Goal: Task Accomplishment & Management: Use online tool/utility

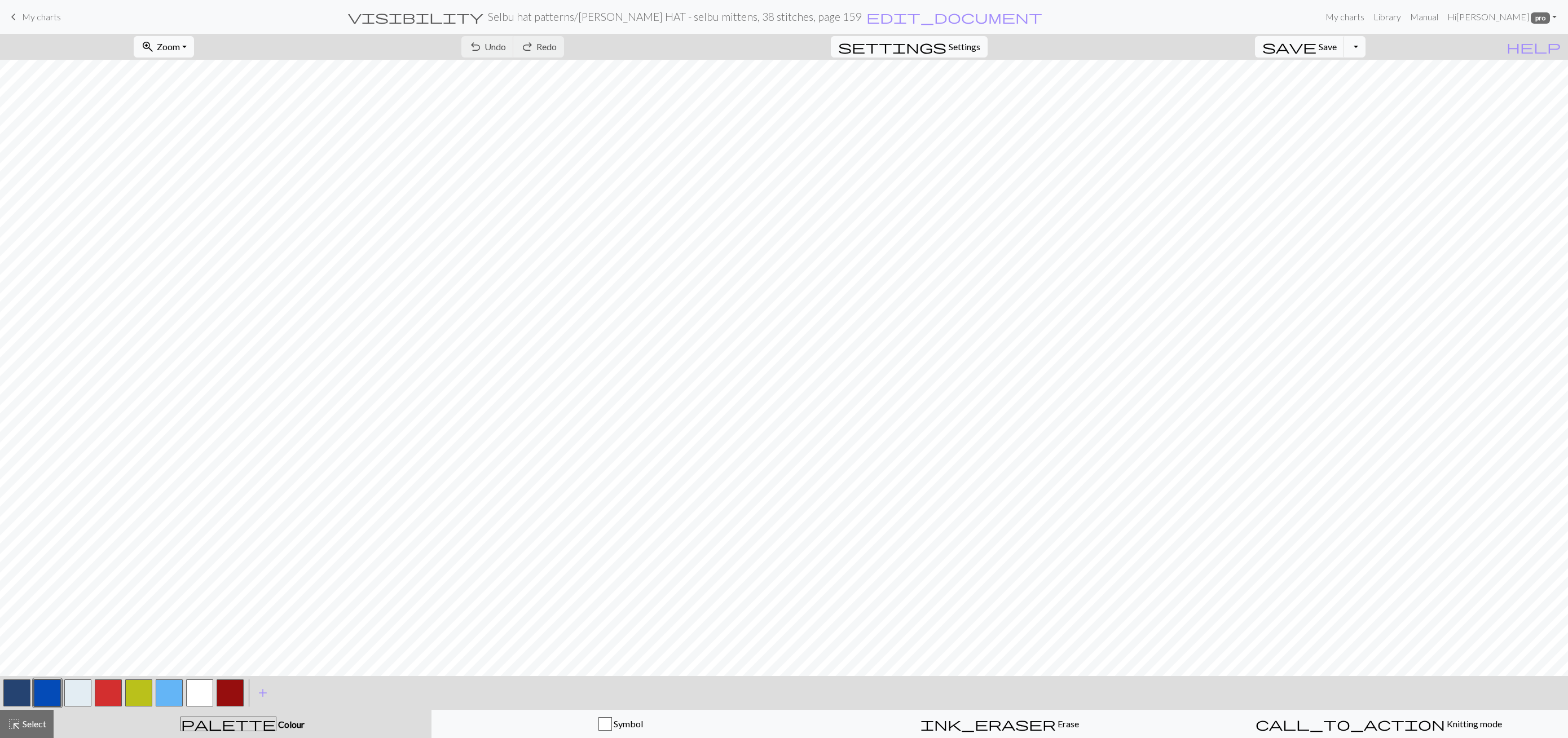
click at [40, 15] on span "My charts" at bounding box center [41, 16] width 39 height 10
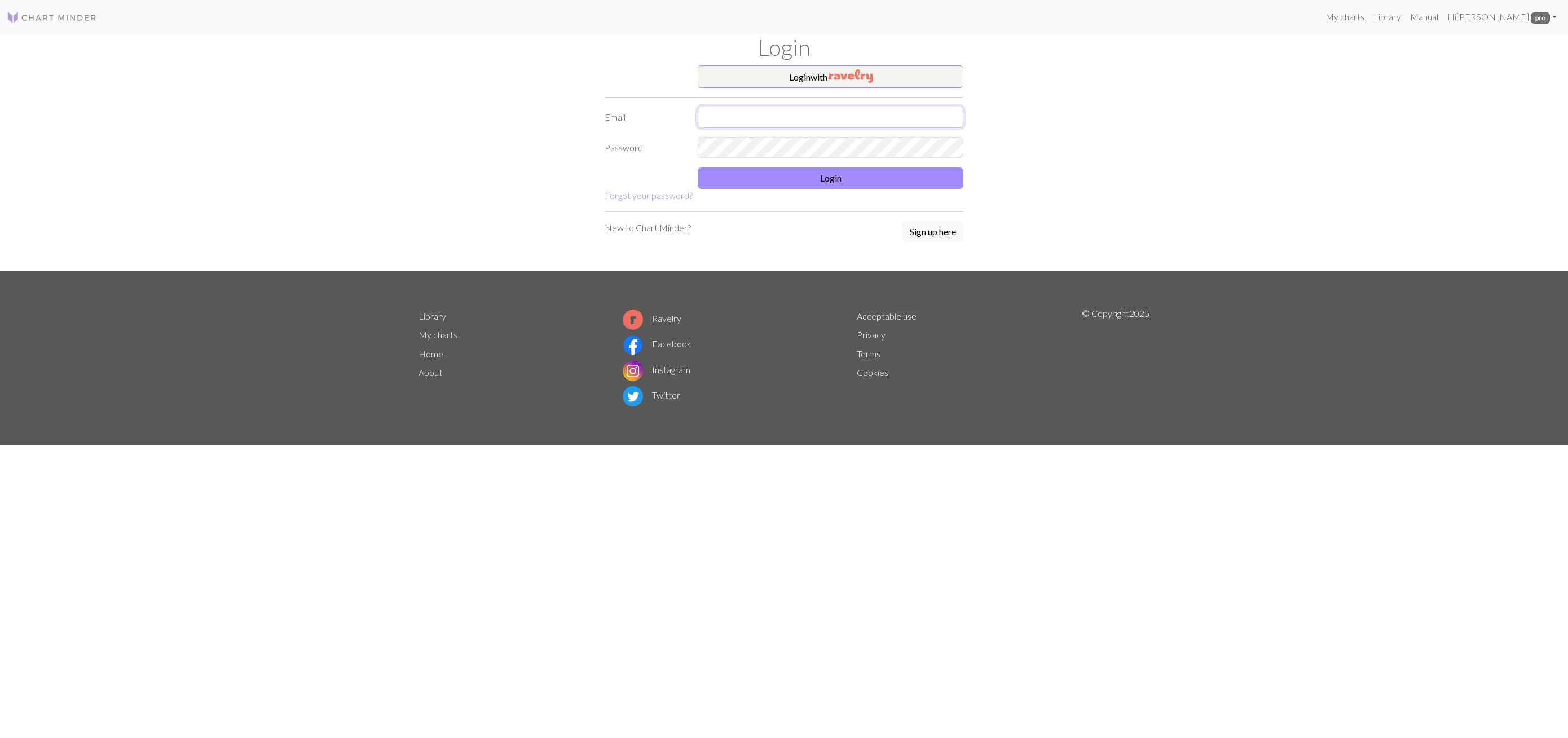
click at [779, 112] on input "text" at bounding box center [830, 117] width 266 height 22
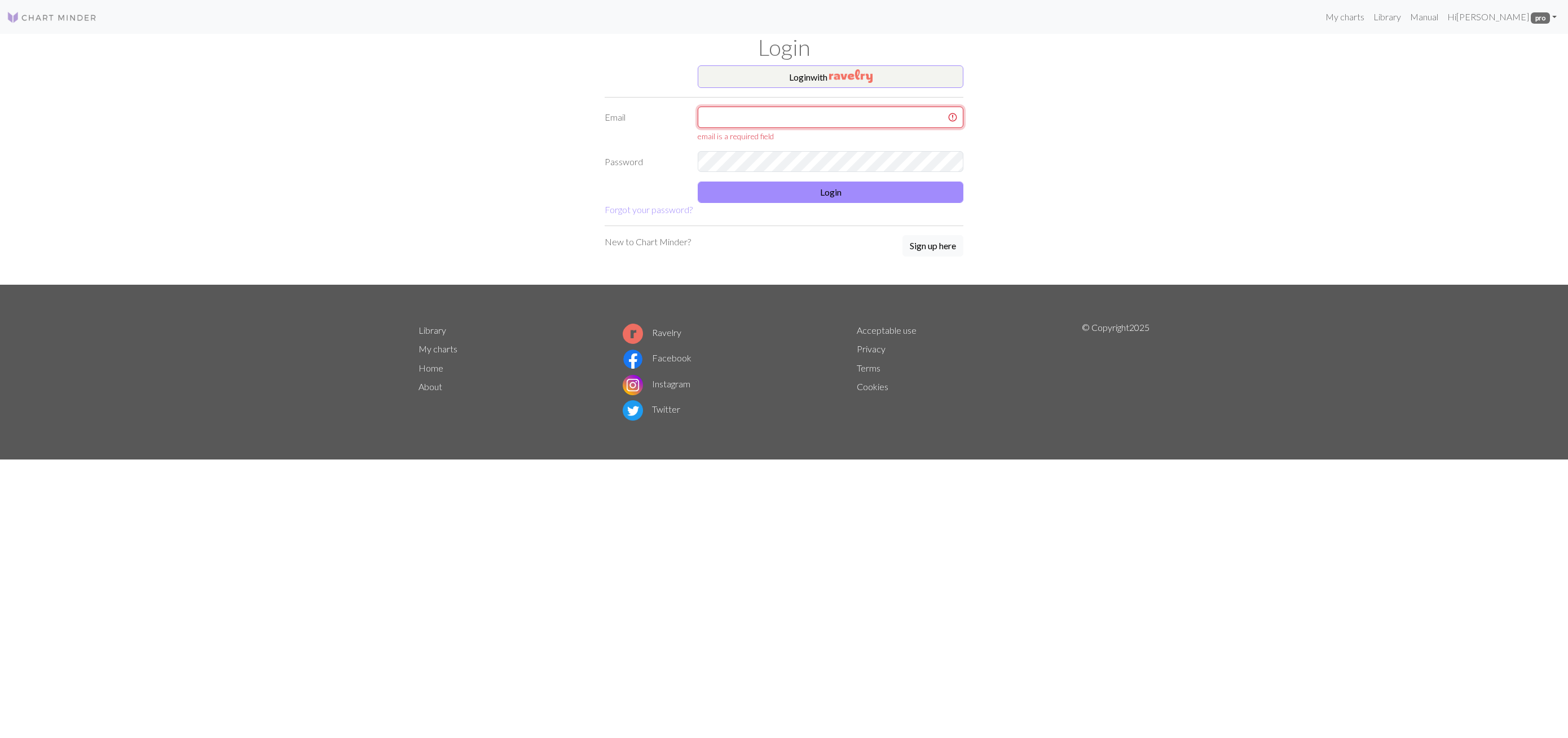
type input "latniuq@gmail.com"
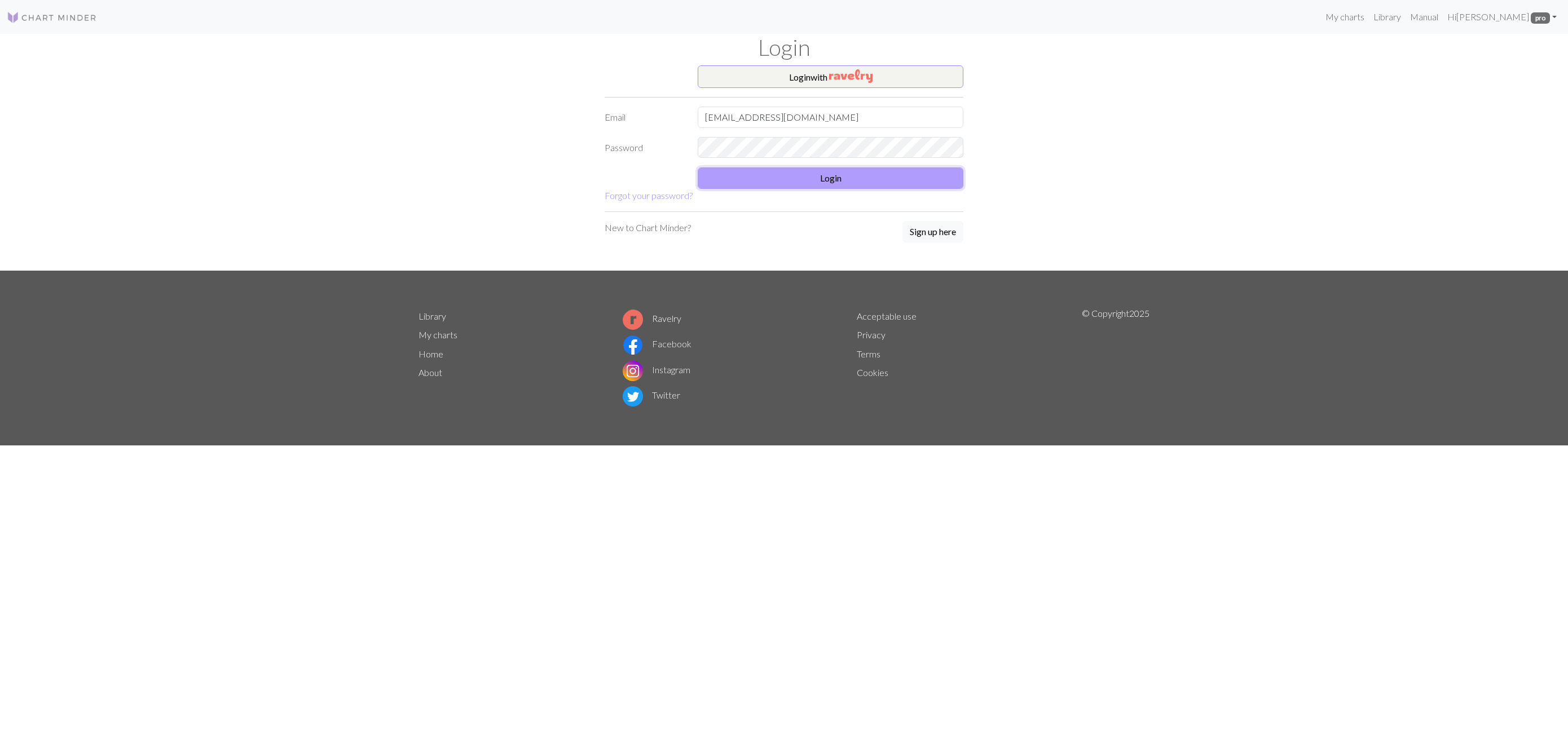
click at [944, 169] on button "Login" at bounding box center [830, 178] width 266 height 22
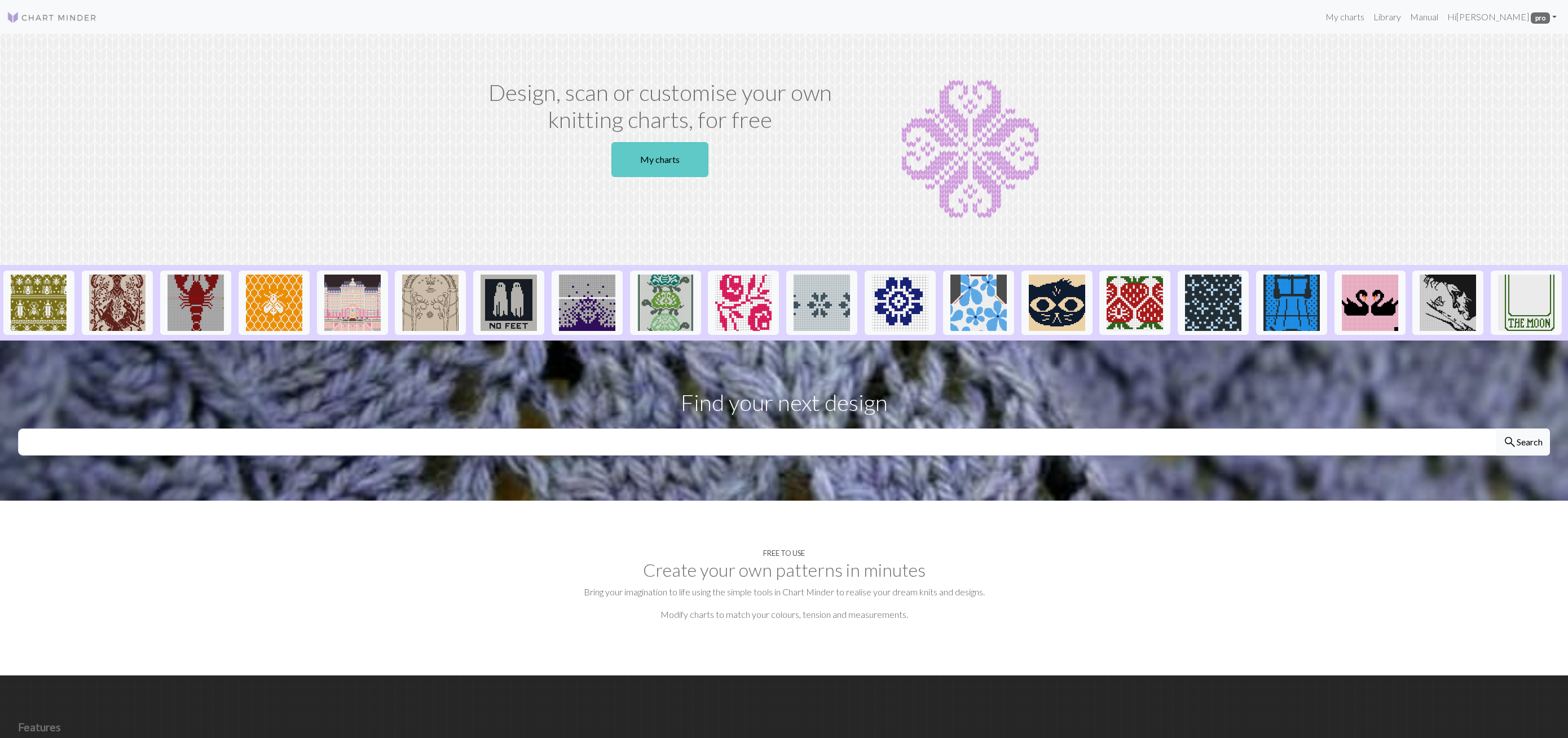
click at [664, 163] on link "My charts" at bounding box center [660, 159] width 97 height 35
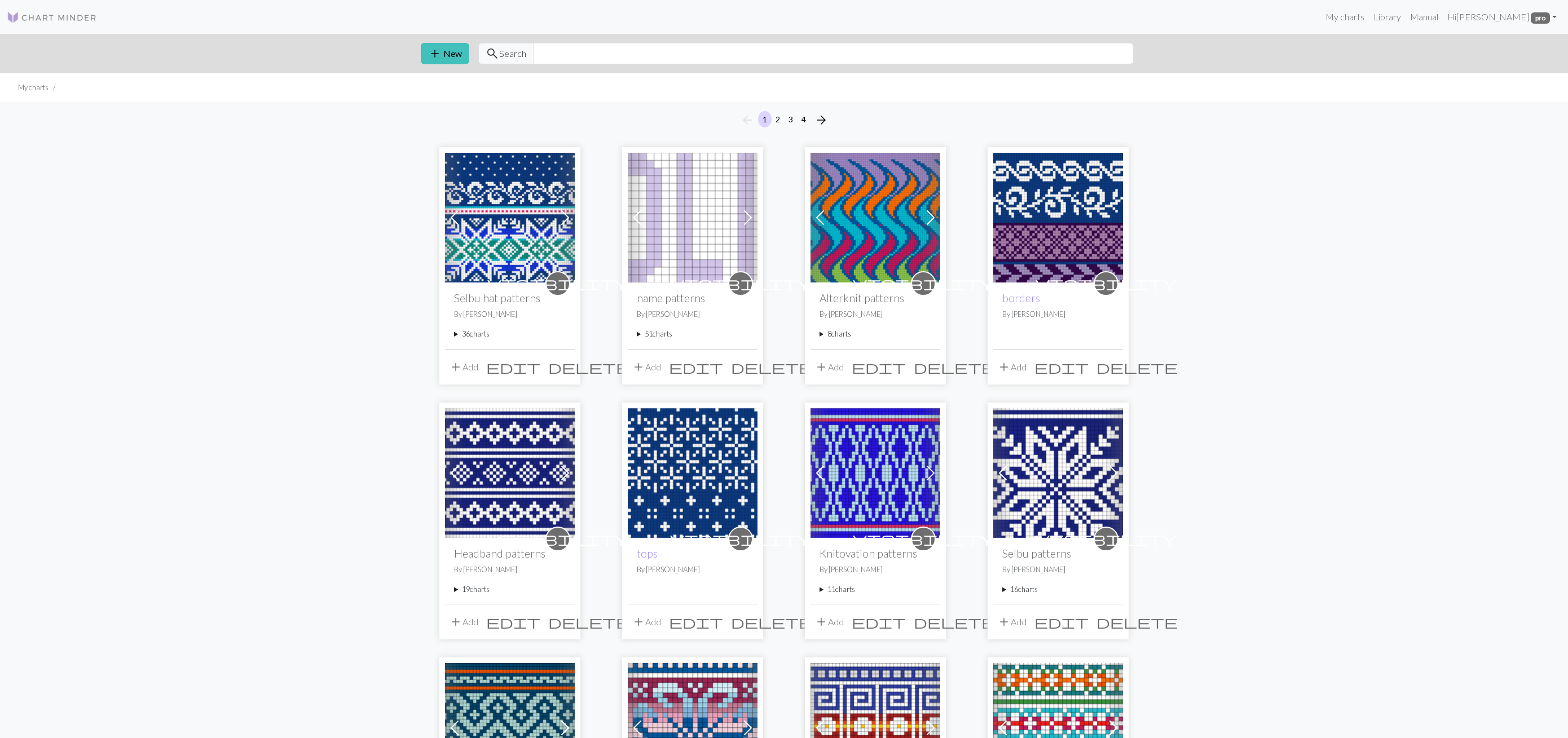
click at [658, 337] on summary "51 charts" at bounding box center [692, 333] width 111 height 10
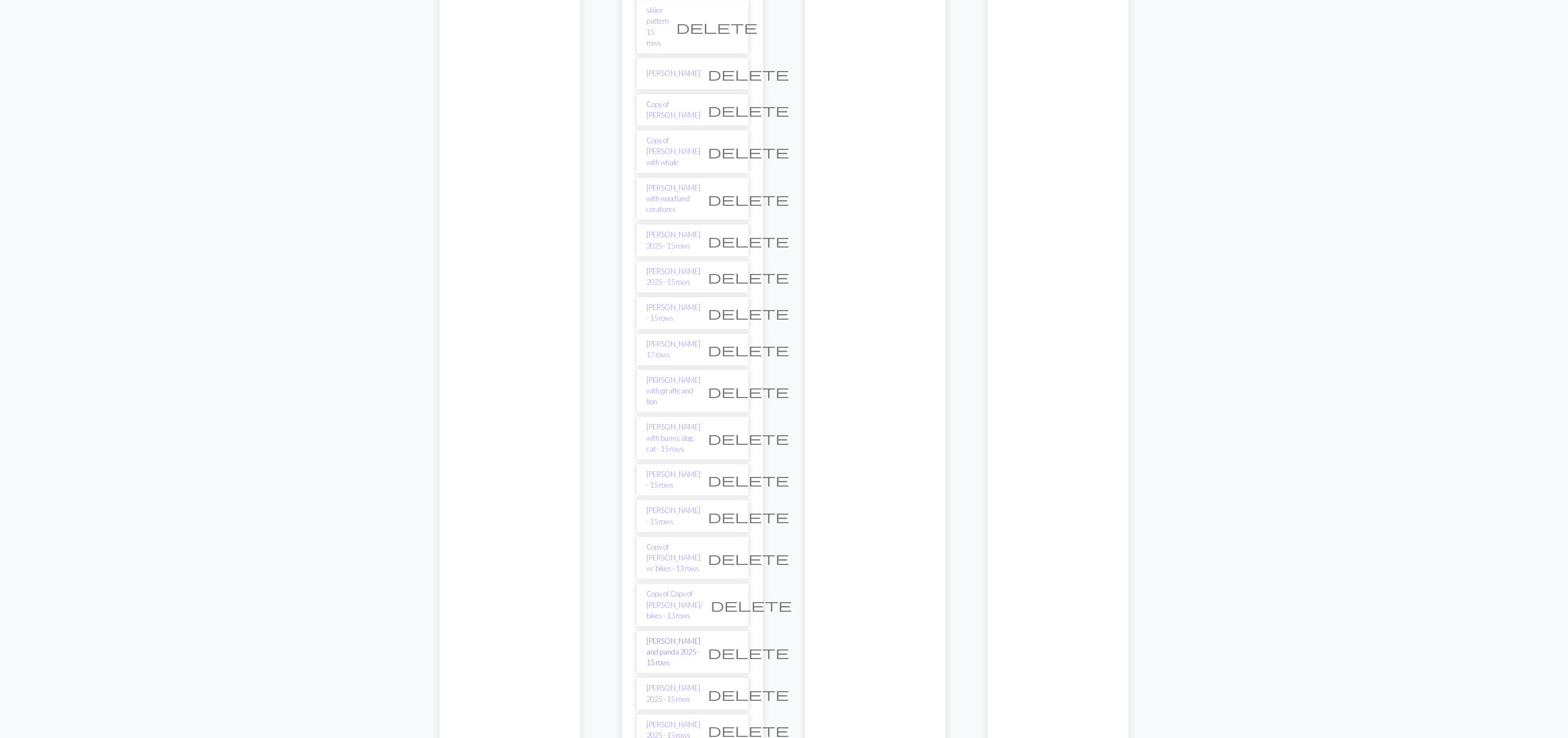
scroll to position [1570, 0]
click at [700, 639] on link "Rosalind Ridgway and panda 2025 - 15 rows" at bounding box center [673, 655] width 54 height 32
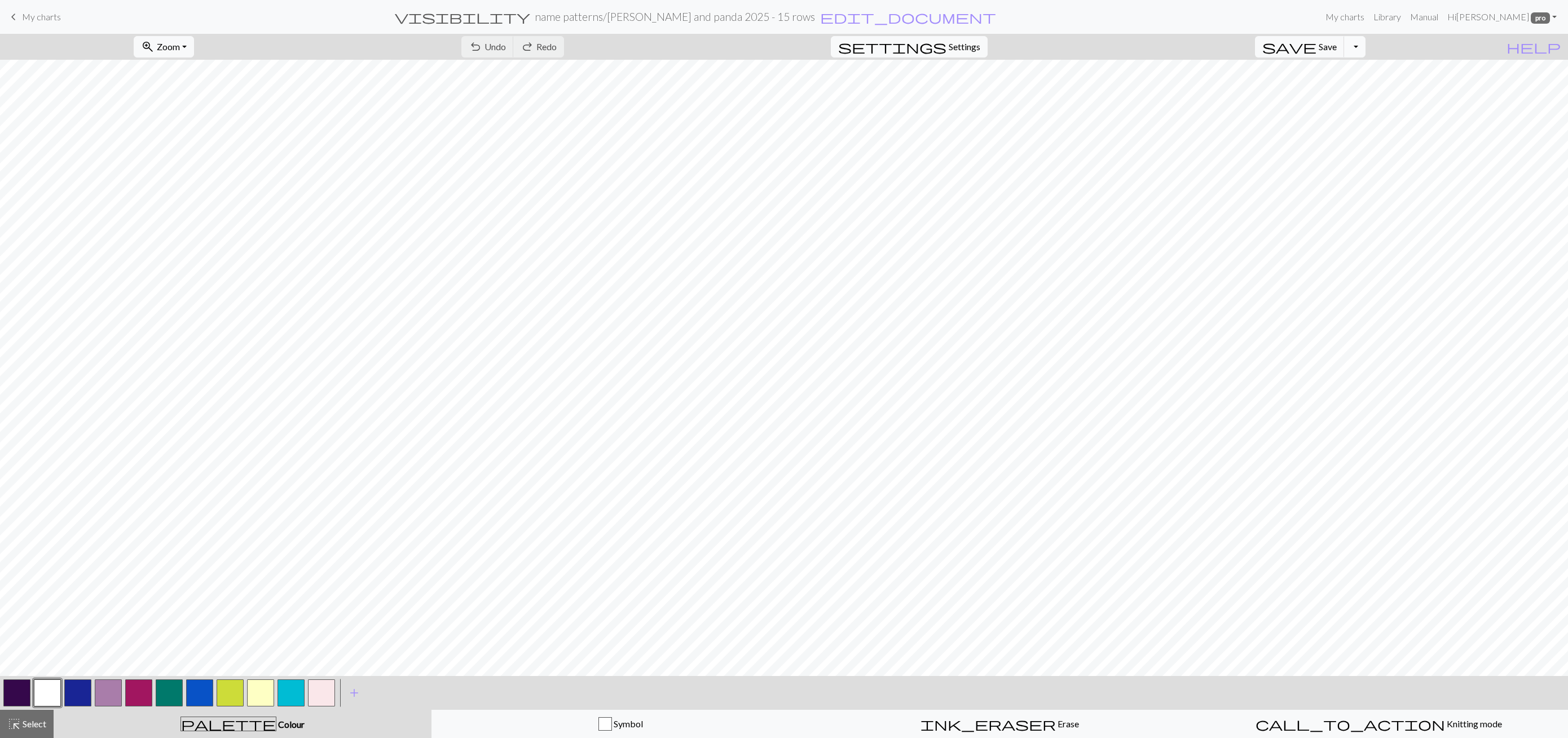
click at [1365, 44] on button "Toggle Dropdown" at bounding box center [1355, 47] width 22 height 22
click at [1363, 66] on button "file_copy Save a copy" at bounding box center [1272, 71] width 186 height 18
click at [806, 16] on h2 "name patterns / Copy of Rosalind Ridgway and panda 2025 - 15 rows" at bounding box center [674, 17] width 319 height 13
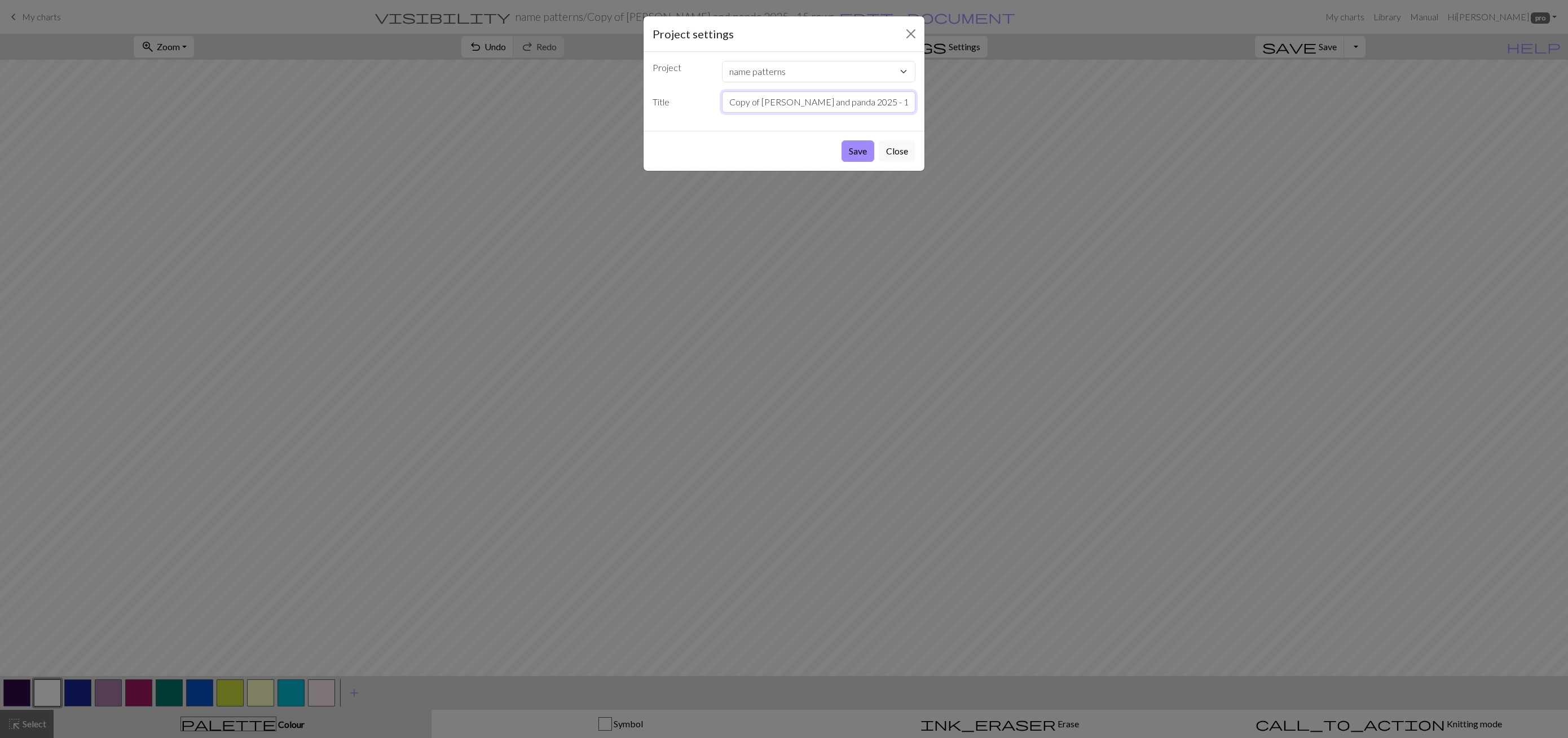
drag, startPoint x: 867, startPoint y: 102, endPoint x: 696, endPoint y: 97, distance: 171.1
click at [696, 97] on div "Title Copy of Rosalind Ridgway and panda 2025 - 15 rows" at bounding box center [784, 102] width 276 height 22
type input "Molly Stoner 2025 - 15 rows"
click at [854, 140] on button "Save" at bounding box center [858, 151] width 32 height 22
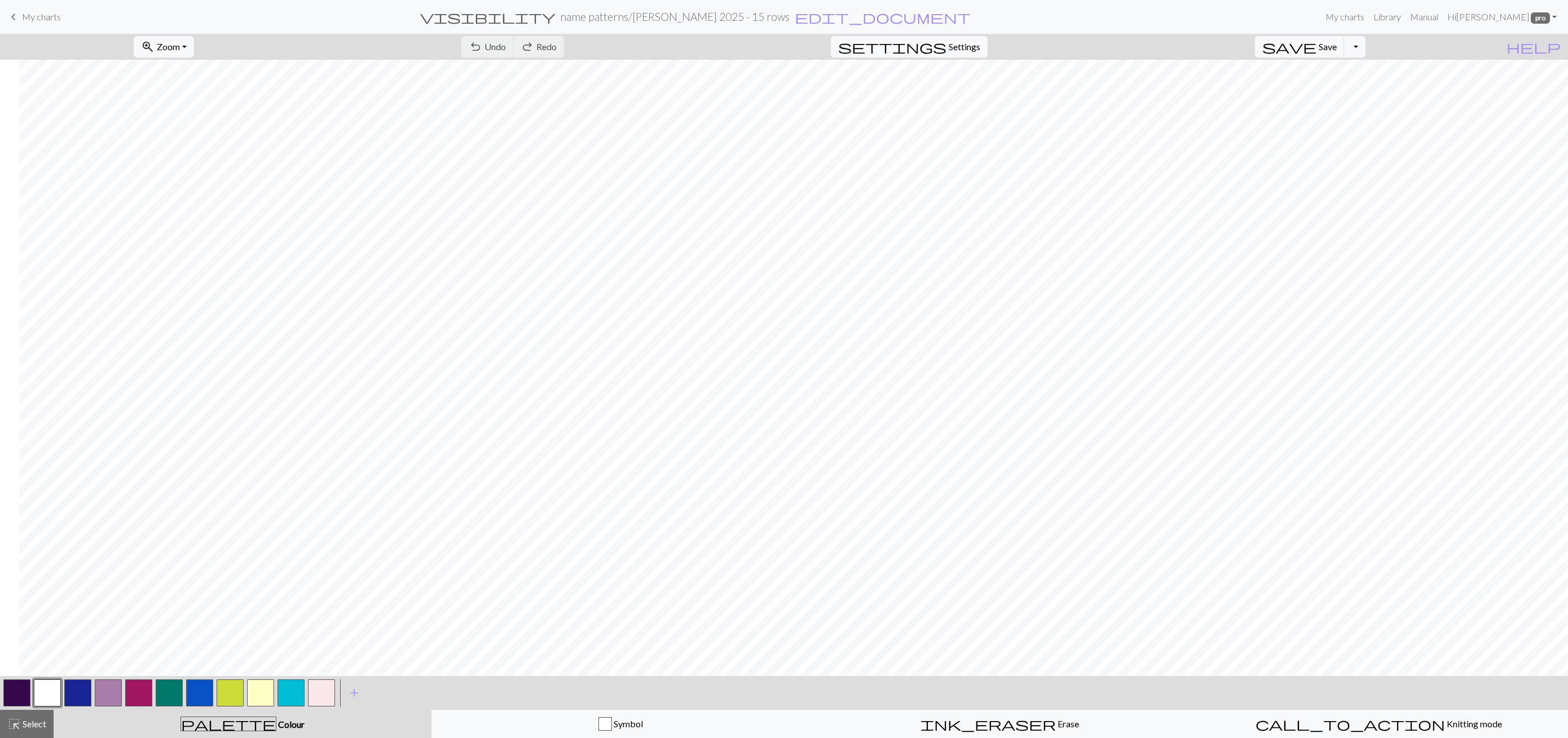
scroll to position [0, 116]
drag, startPoint x: 14, startPoint y: 721, endPoint x: 123, endPoint y: 681, distance: 116.1
click at [15, 721] on span "highlight_alt" at bounding box center [14, 724] width 14 height 16
click at [1040, 48] on span "Flip Horizontal" at bounding box center [1069, 46] width 59 height 10
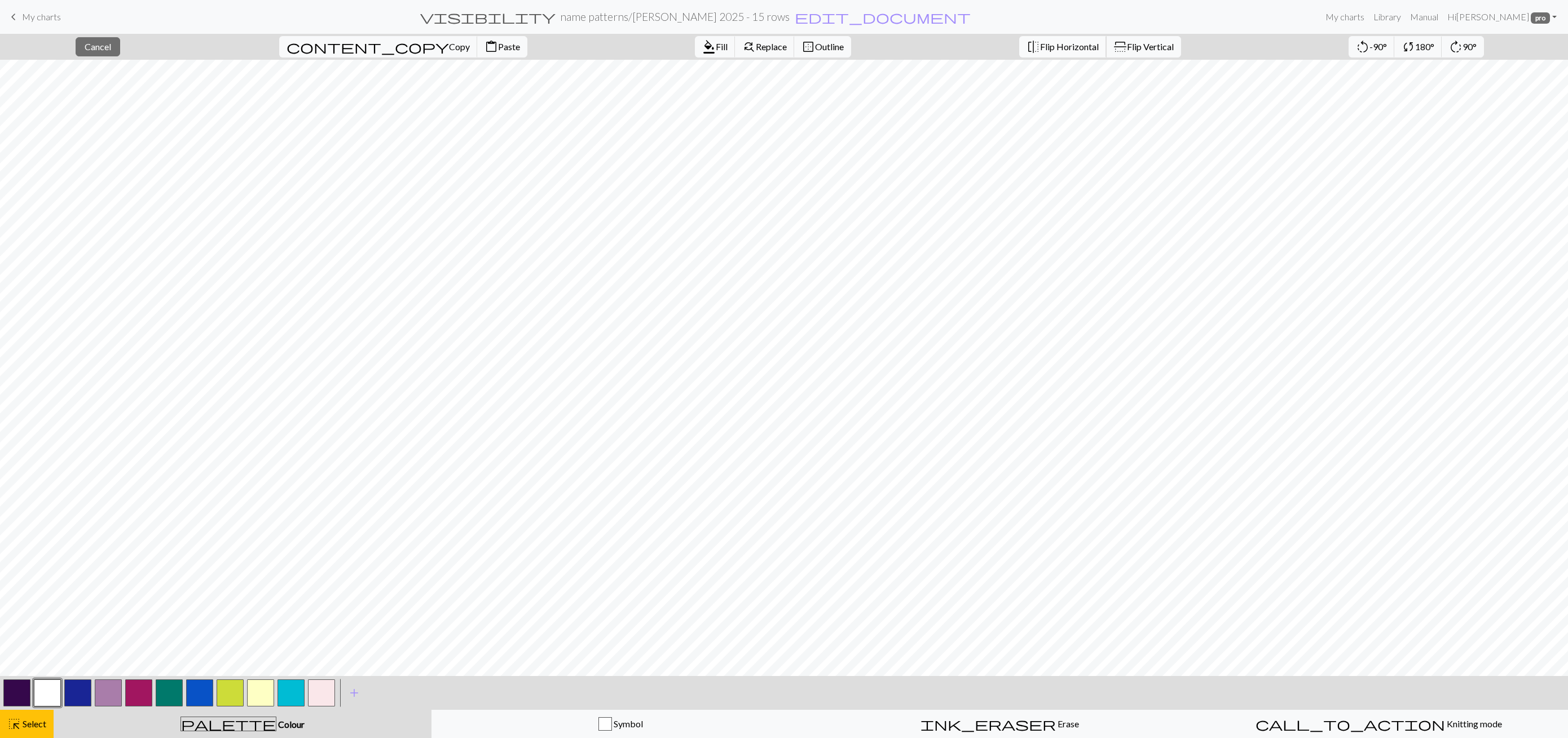
click at [1040, 49] on span "Flip Horizontal" at bounding box center [1069, 46] width 59 height 10
drag, startPoint x: 1087, startPoint y: 52, endPoint x: 1078, endPoint y: 53, distance: 9.1
click at [1127, 52] on span "Flip Vertical" at bounding box center [1150, 46] width 47 height 10
click at [100, 48] on span "Cancel" at bounding box center [98, 46] width 27 height 10
click at [40, 692] on button "button" at bounding box center [48, 693] width 27 height 27
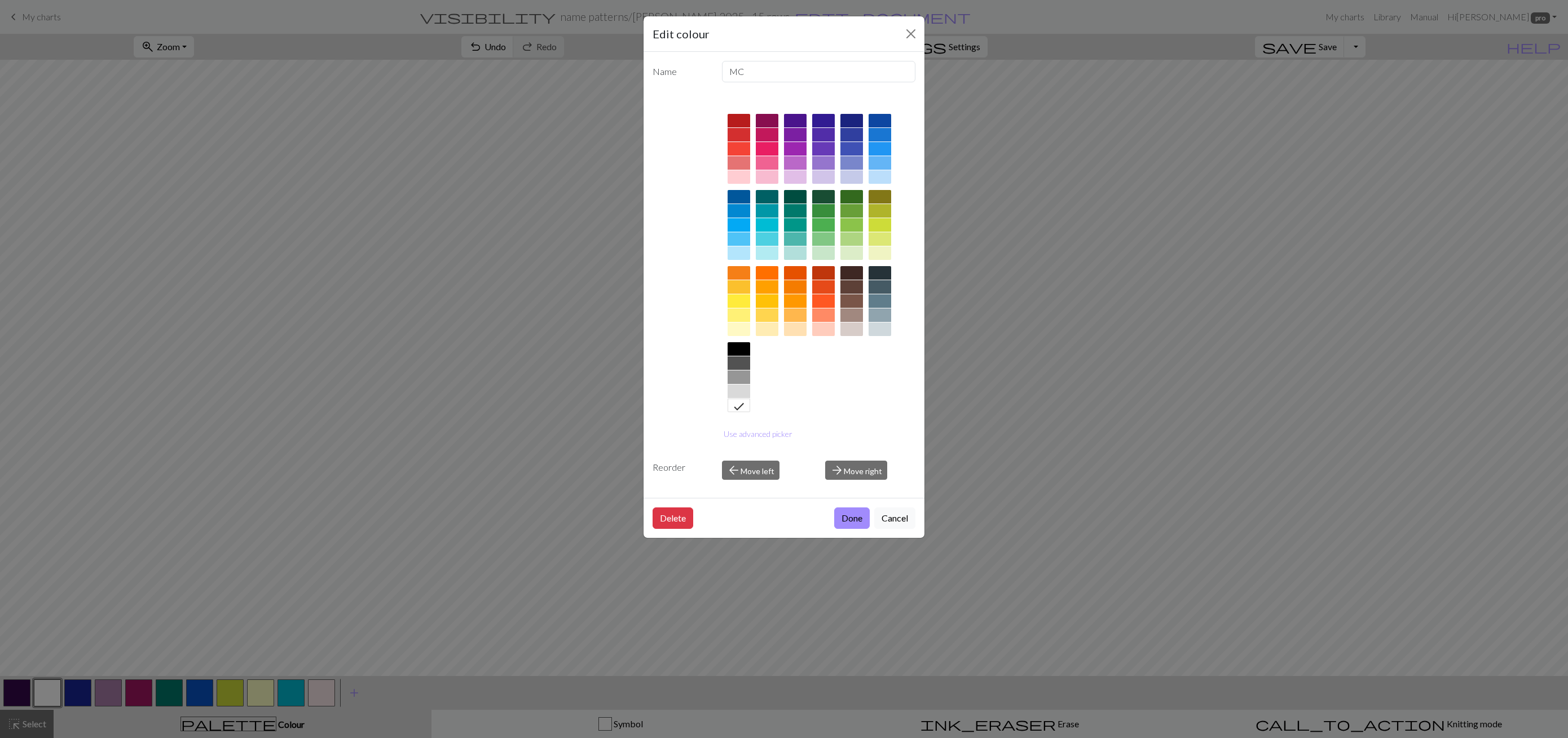
click at [132, 283] on div "Edit colour Name MC Use advanced picker Reorder arrow_back Move left arrow_forw…" at bounding box center [784, 369] width 1568 height 738
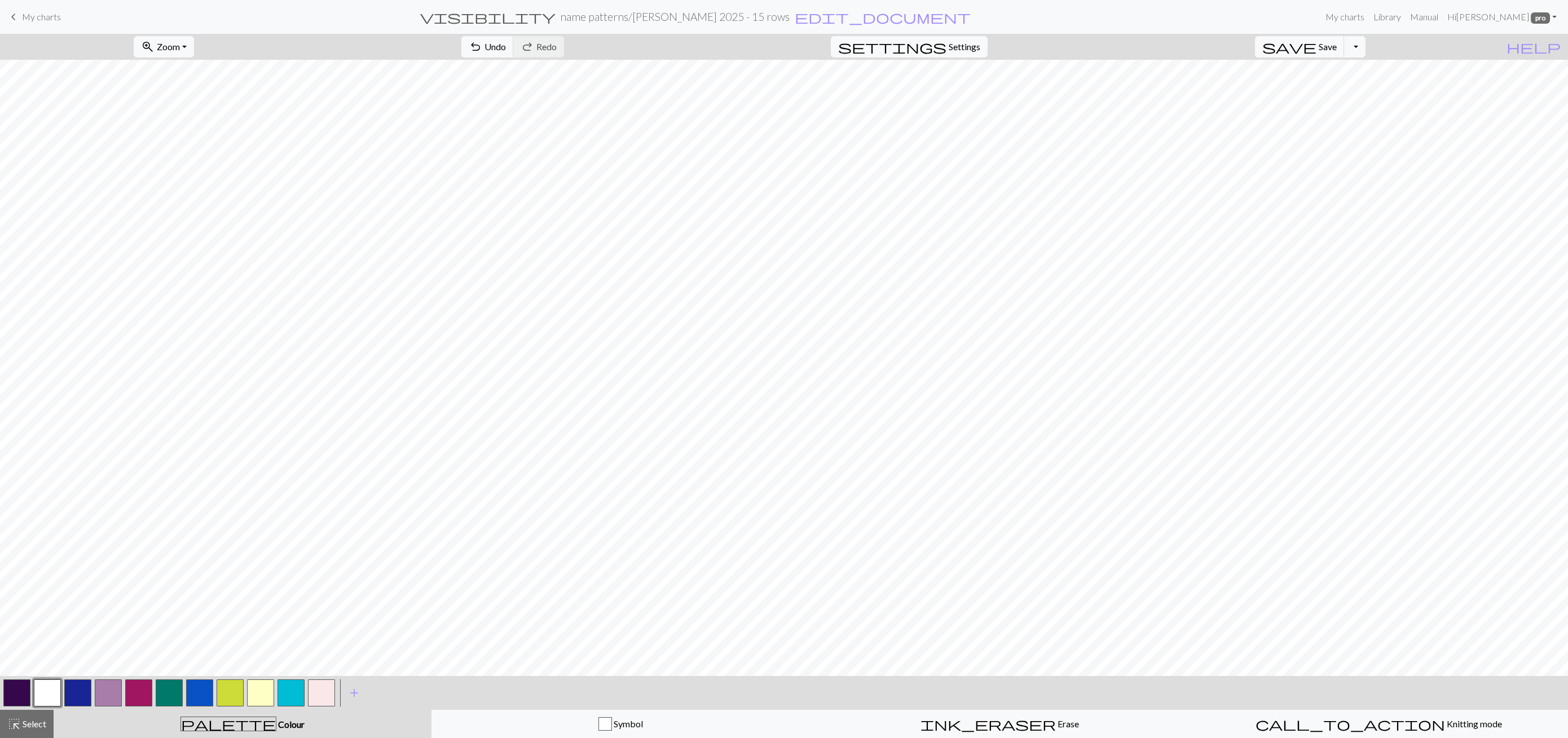
drag, startPoint x: 38, startPoint y: 719, endPoint x: 107, endPoint y: 677, distance: 80.8
click at [40, 719] on span "Select" at bounding box center [33, 723] width 25 height 10
click at [1504, 48] on span "Delete" at bounding box center [1517, 46] width 26 height 10
click at [1504, 49] on span "Delete" at bounding box center [1517, 46] width 26 height 10
drag, startPoint x: 29, startPoint y: 730, endPoint x: 96, endPoint y: 694, distance: 76.1
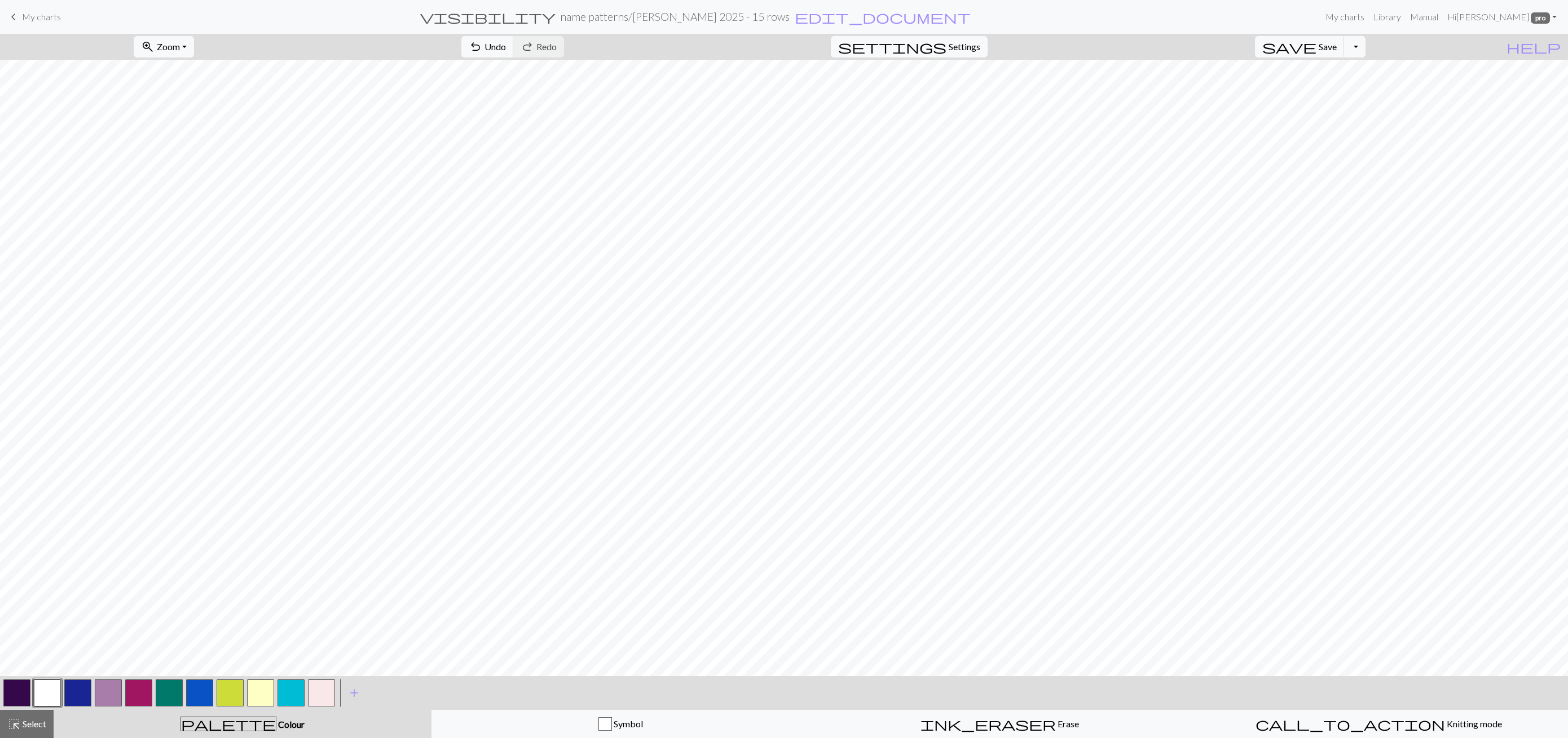
click at [29, 730] on div "highlight_alt Select Select" at bounding box center [27, 723] width 39 height 14
click at [742, 46] on span "find_replace" at bounding box center [749, 47] width 14 height 16
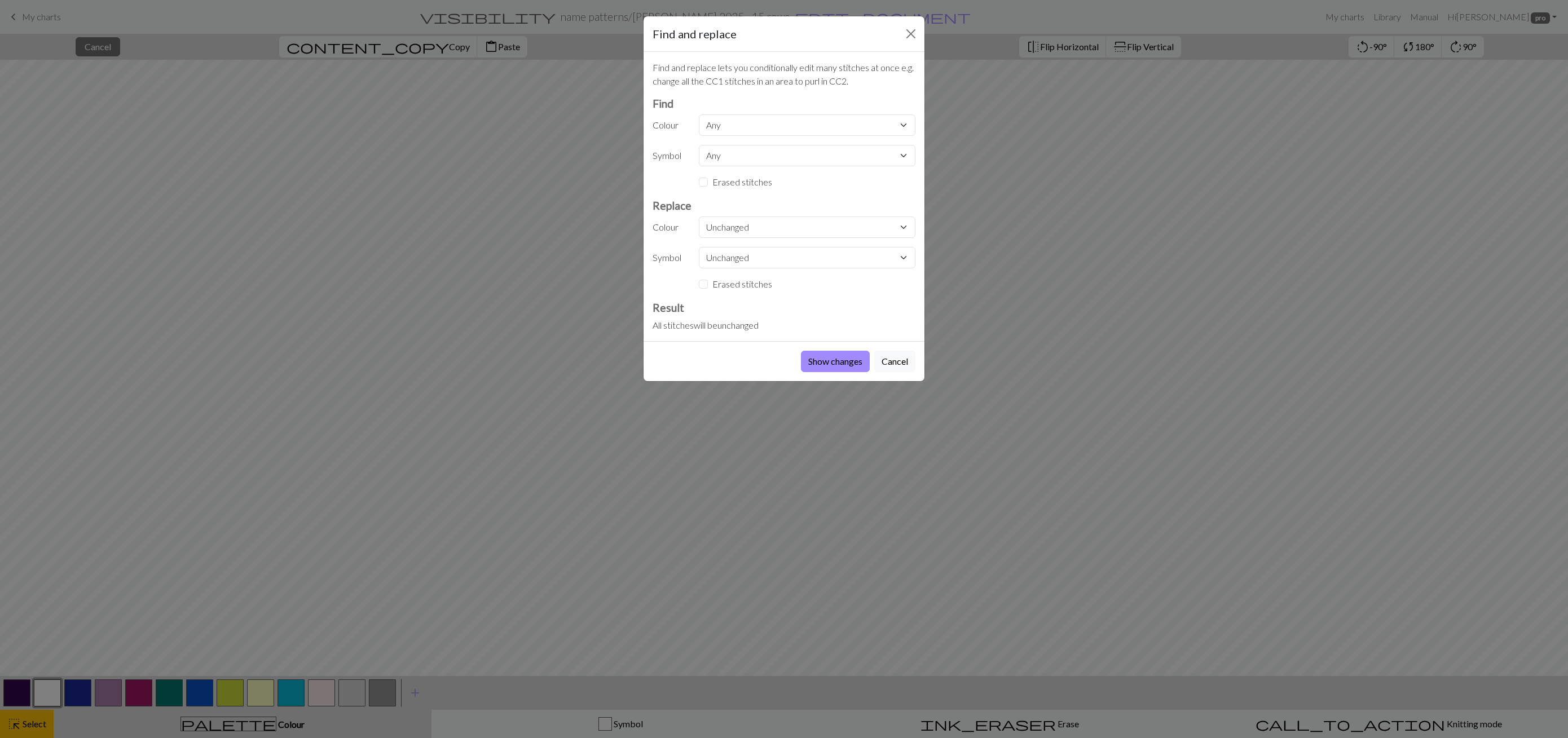
click at [759, 112] on div "Find and replace lets you conditionally edit many stitches at once e.g. change …" at bounding box center [784, 196] width 281 height 289
click at [744, 120] on select "Any CC9 MC CC16 CC1 CC11 CC7 CC13 CC5 CC14 CC12 CC15 CC1 MC" at bounding box center [807, 125] width 216 height 22
select select "12"
click at [699, 115] on select "Any CC9 MC CC16 CC1 CC11 CC7 CC13 CC5 CC14 CC12 CC15 CC1 MC" at bounding box center [807, 125] width 216 height 22
click at [724, 229] on select "Unchanged CC9 MC CC16 CC1 CC11 CC7 CC13 CC5 CC14 CC12 CC15 CC1 MC" at bounding box center [807, 227] width 216 height 22
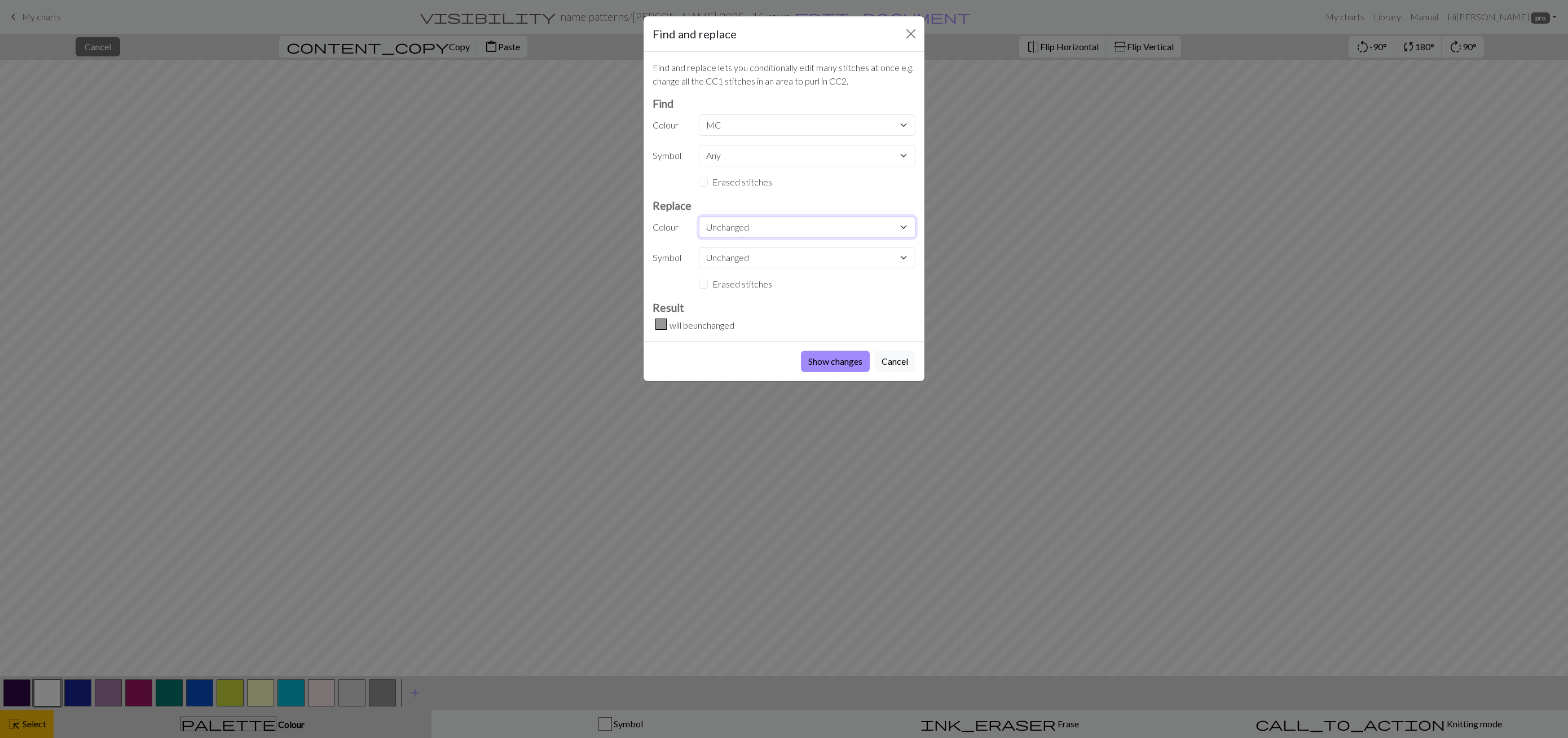
select select "3"
click at [699, 216] on select "Unchanged CC9 MC CC16 CC1 CC11 CC7 CC13 CC5 CC14 CC12 CC15 CC1 MC" at bounding box center [807, 227] width 216 height 22
click at [818, 360] on button "Show changes" at bounding box center [834, 361] width 69 height 22
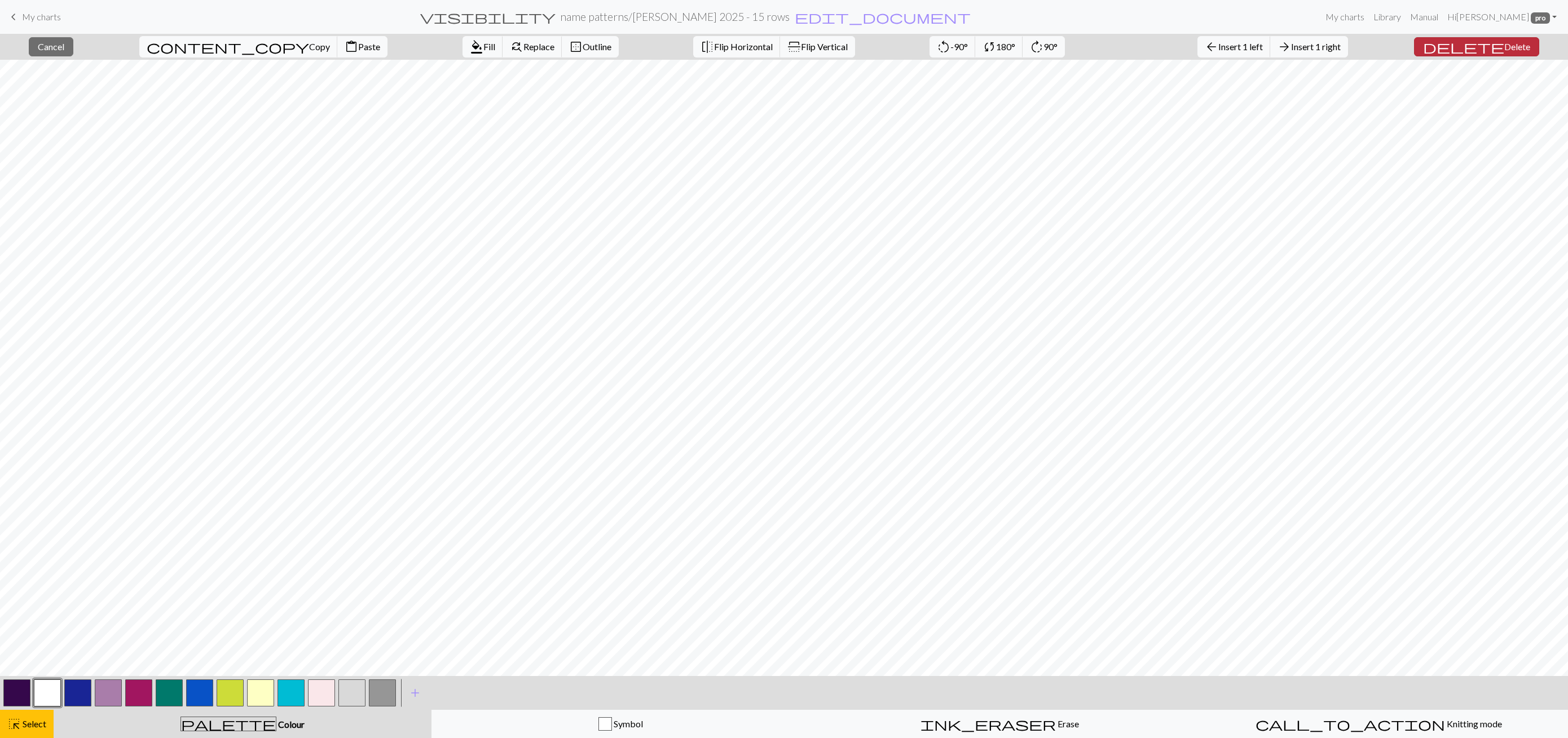
click at [1501, 53] on button "delete Delete" at bounding box center [1476, 47] width 125 height 19
click at [380, 698] on button "button" at bounding box center [383, 693] width 27 height 27
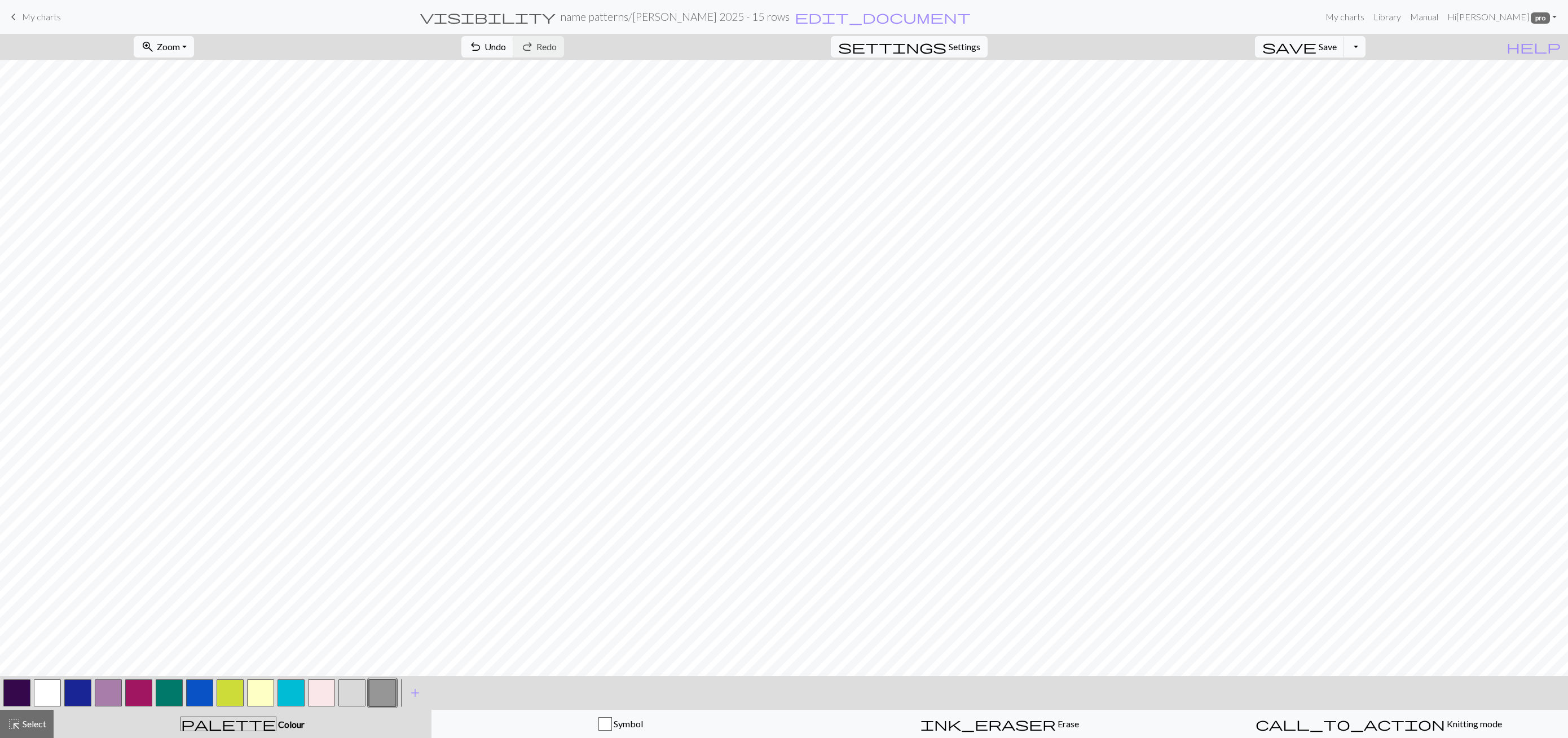
click at [379, 698] on button "button" at bounding box center [383, 693] width 27 height 27
click at [379, 698] on div "Edit colour Name MC Use advanced picker Reorder arrow_back Move left arrow_forw…" at bounding box center [784, 369] width 1568 height 738
click at [388, 694] on button "button" at bounding box center [383, 693] width 27 height 27
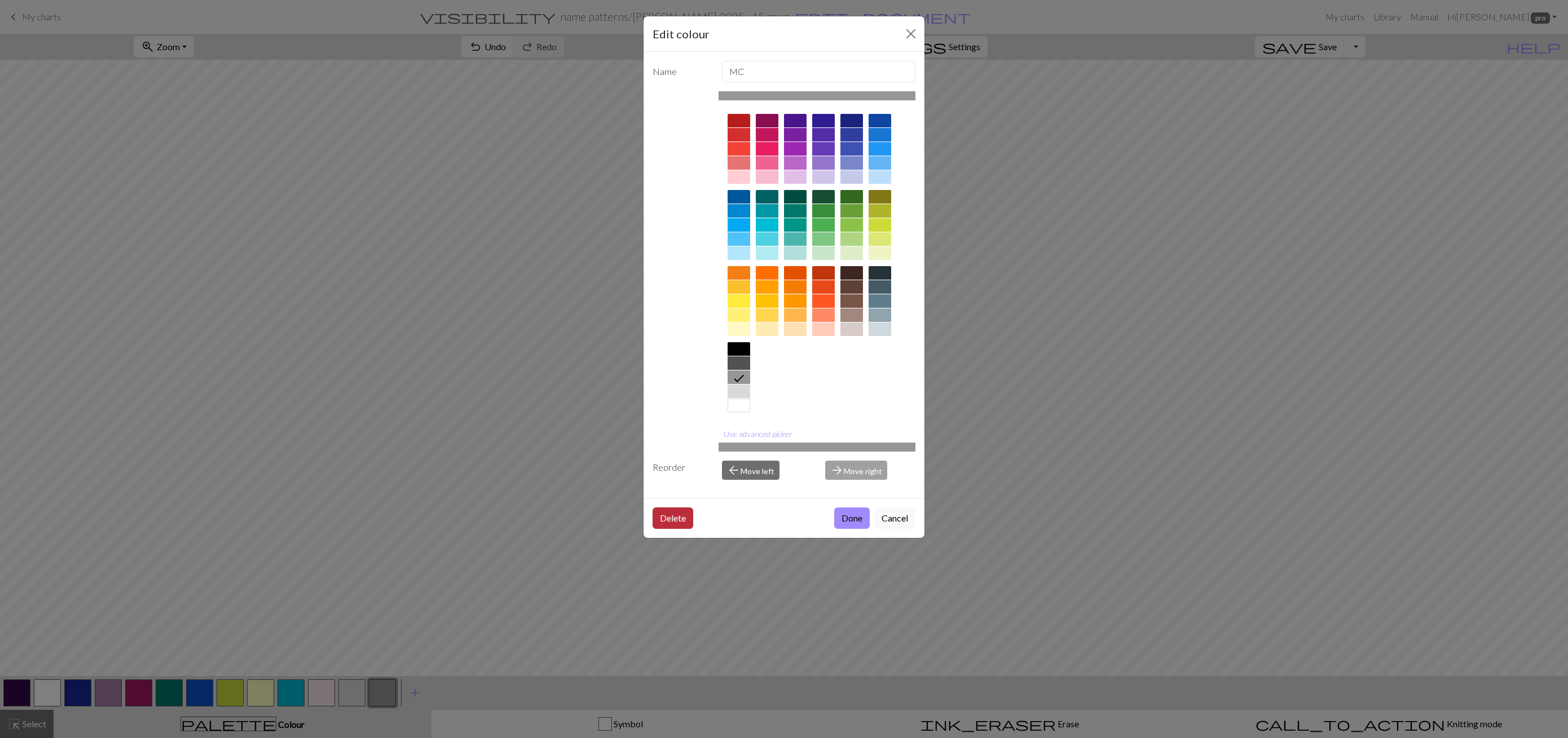
click at [681, 514] on button "Delete" at bounding box center [673, 518] width 40 height 22
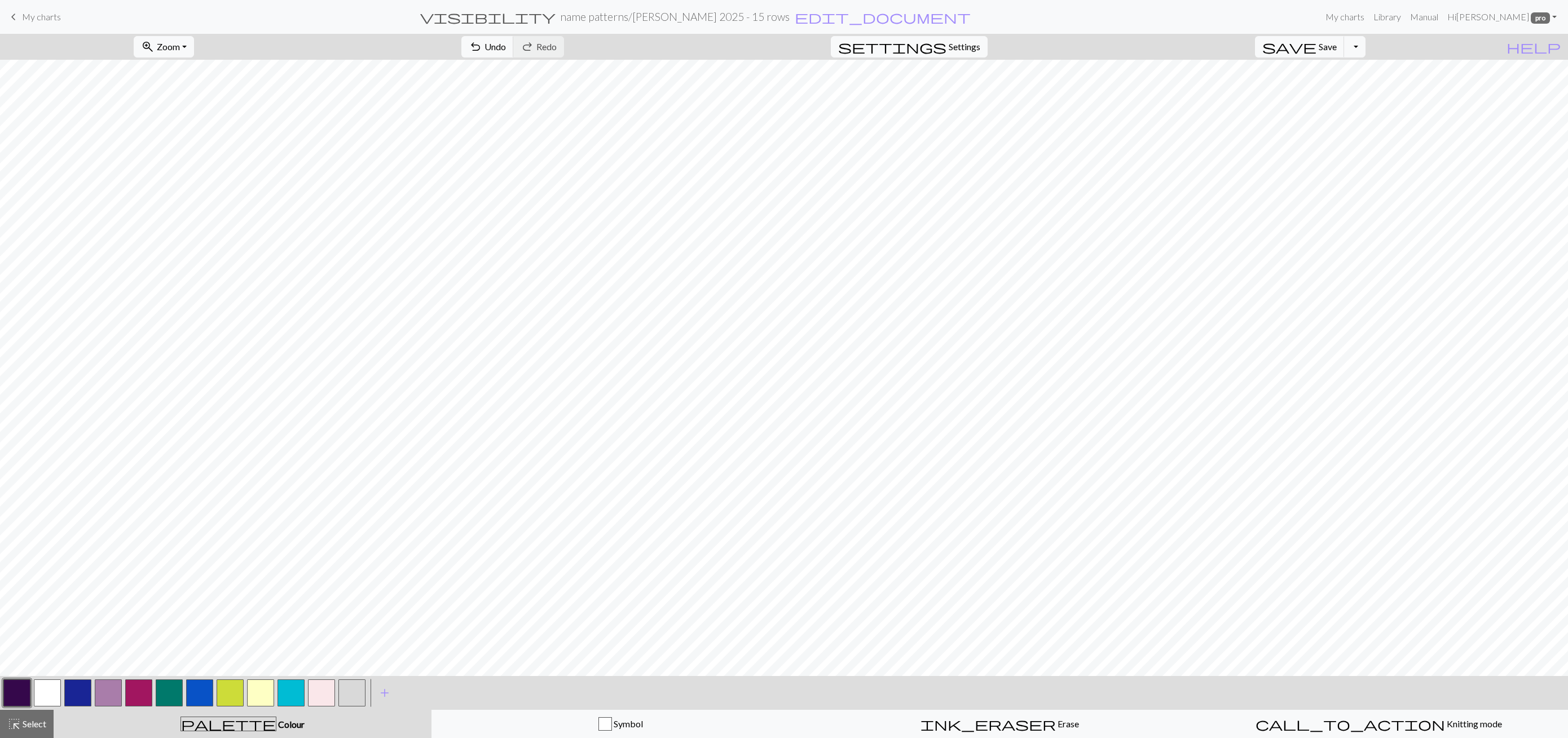
click at [347, 686] on button "button" at bounding box center [352, 693] width 27 height 27
click at [347, 686] on button "button" at bounding box center [352, 693] width 27 height 27
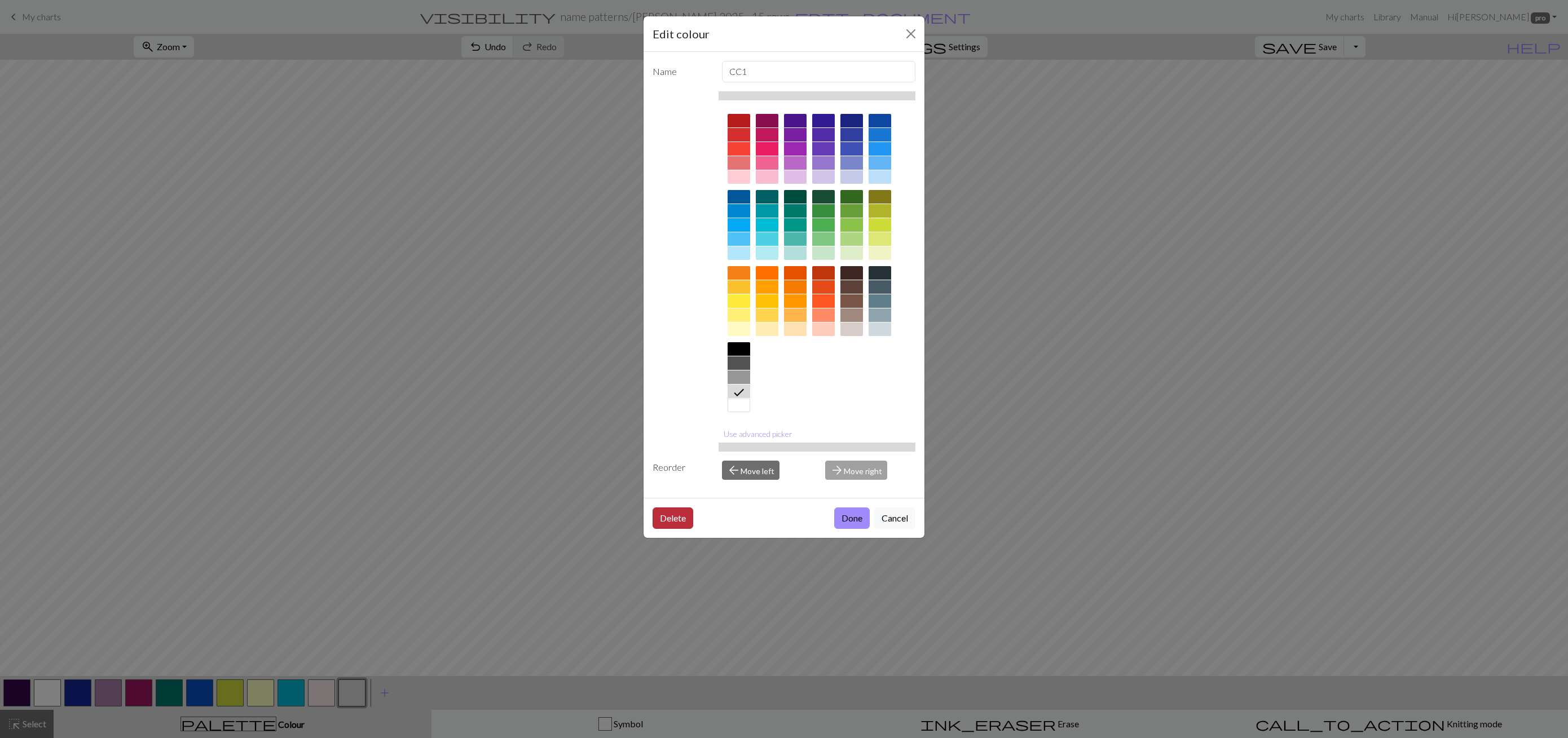
click at [666, 518] on button "Delete" at bounding box center [673, 518] width 40 height 22
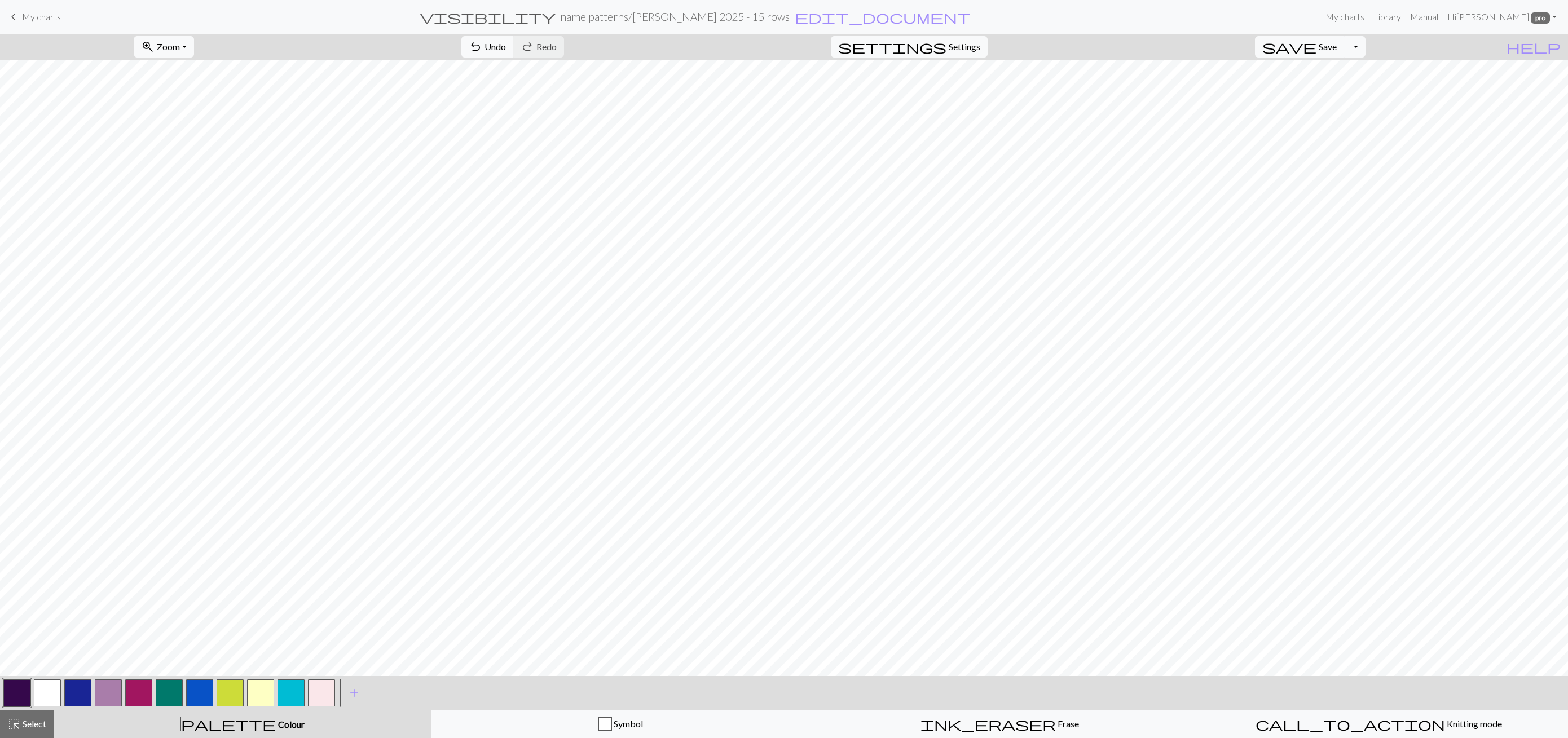
drag, startPoint x: 22, startPoint y: 720, endPoint x: 97, endPoint y: 679, distance: 85.5
click at [22, 720] on span "Select" at bounding box center [33, 723] width 25 height 10
click at [755, 44] on span "Replace" at bounding box center [771, 46] width 31 height 10
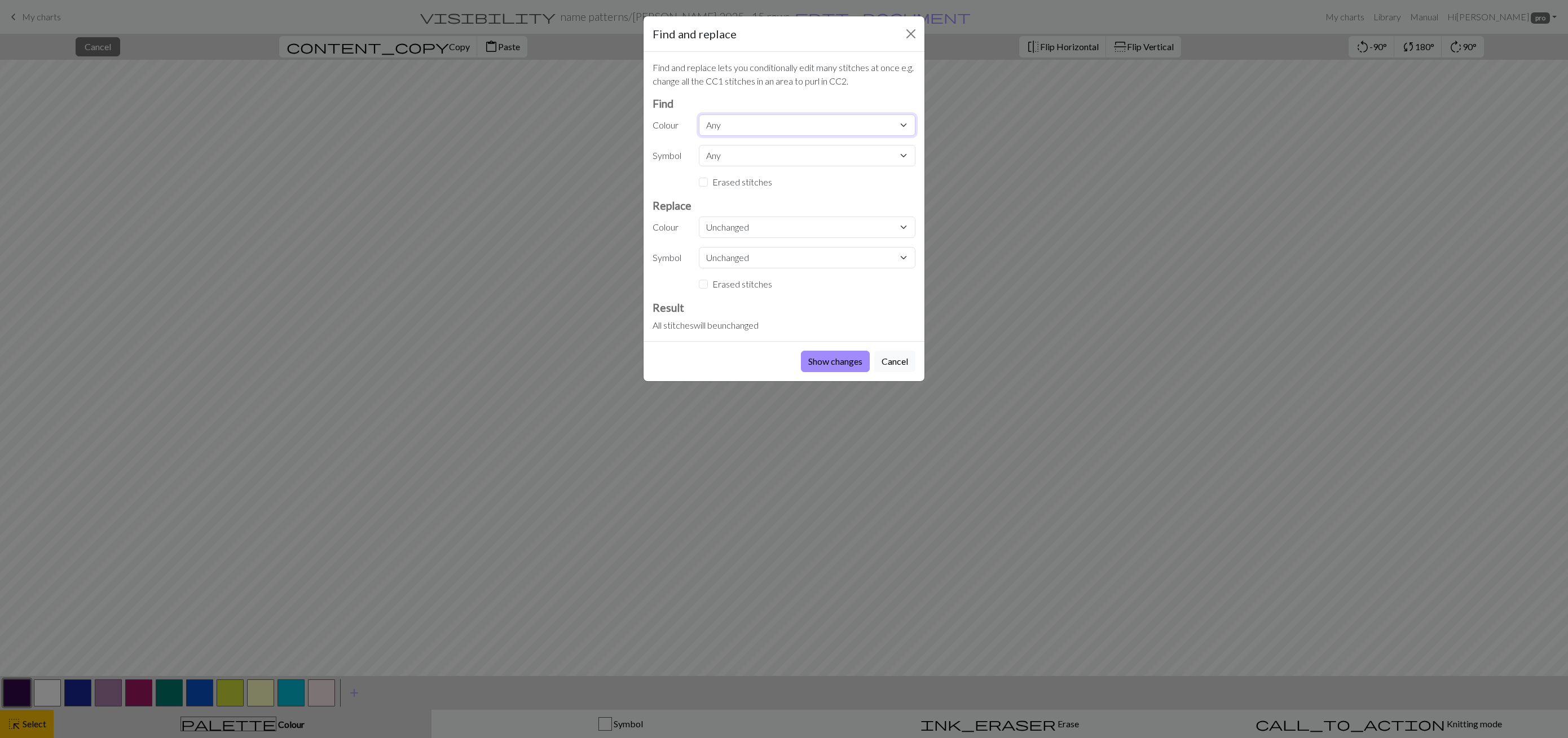
click at [742, 121] on select "Any CC9 MC CC16 CC1 CC11 CC7 CC13 CC5 CC14 CC12 CC15" at bounding box center [807, 125] width 216 height 22
select select "0"
click at [699, 115] on select "Any CC9 MC CC16 CC1 CC11 CC7 CC13 CC5 CC14 CC12 CC15" at bounding box center [807, 125] width 216 height 22
click at [724, 224] on select "Unchanged CC9 MC CC16 CC1 CC11 CC7 CC13 CC5 CC14 CC12 CC15" at bounding box center [807, 227] width 216 height 22
select select "1"
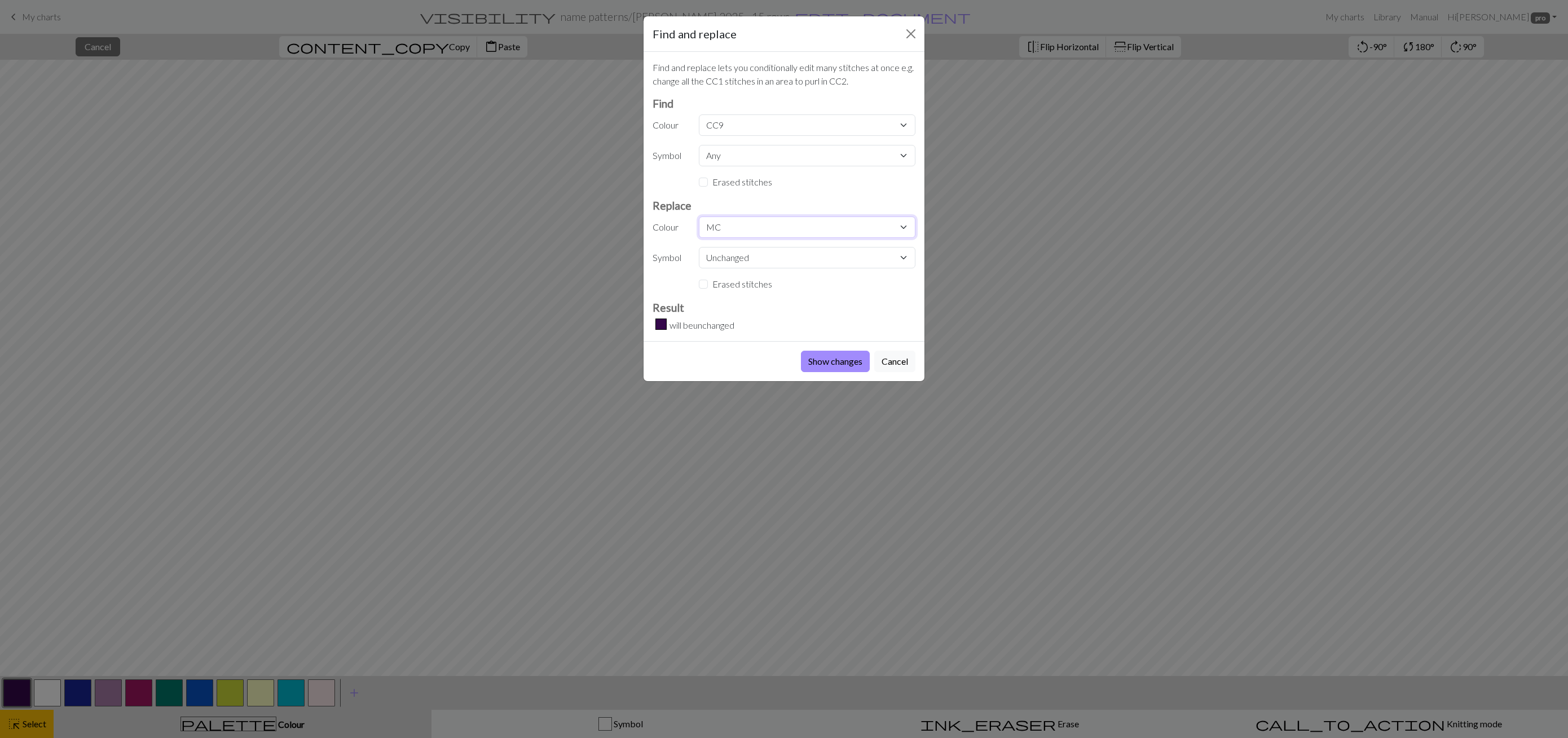
click at [699, 216] on select "Unchanged CC9 MC CC16 CC1 CC11 CC7 CC13 CC5 CC14 CC12 CC15" at bounding box center [807, 227] width 216 height 22
click at [849, 367] on button "Show changes" at bounding box center [834, 361] width 69 height 22
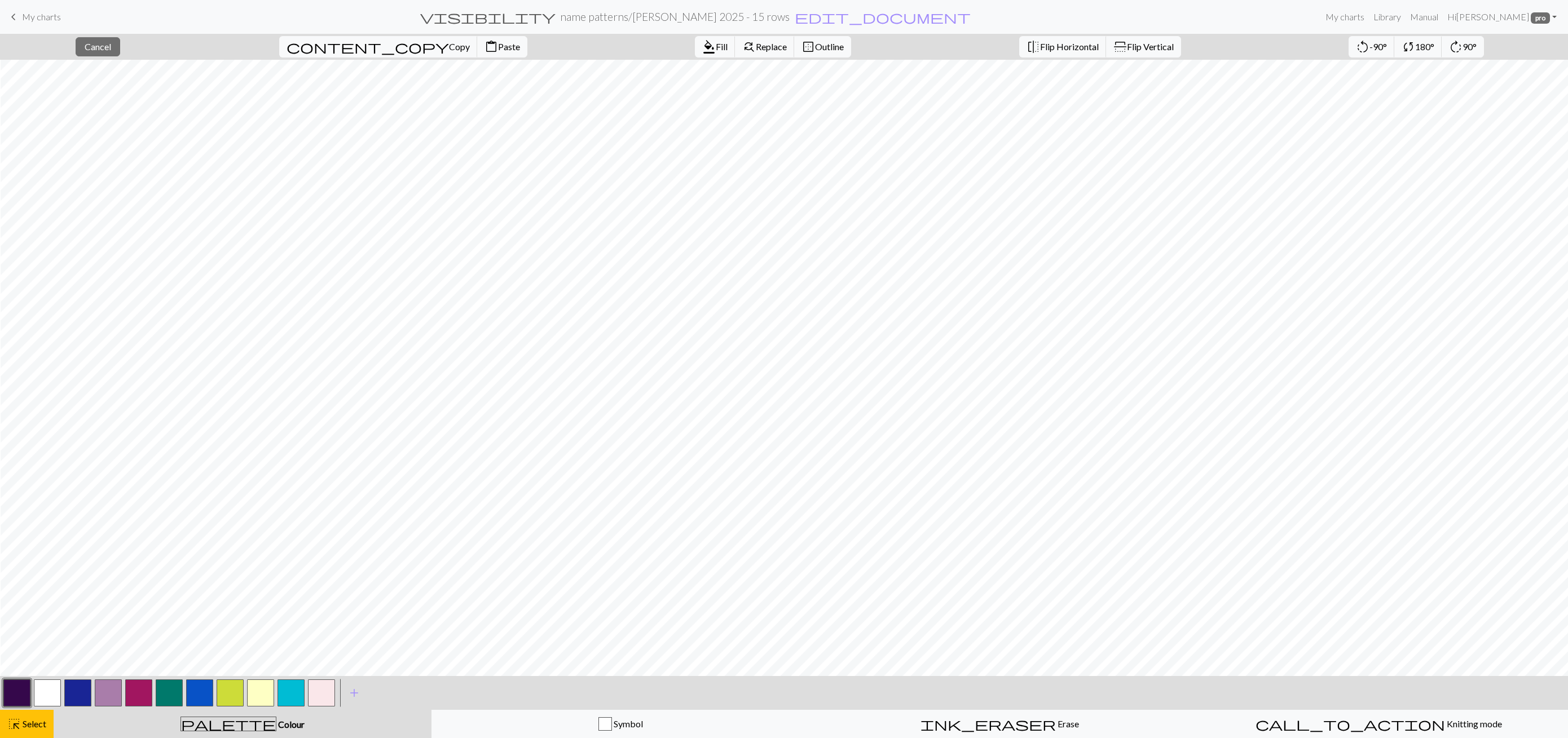
scroll to position [0, 1]
click at [1505, 42] on span "Delete" at bounding box center [1518, 46] width 26 height 10
click at [1513, 55] on button "delete Delete" at bounding box center [1476, 47] width 125 height 19
drag, startPoint x: 44, startPoint y: 730, endPoint x: 88, endPoint y: 694, distance: 56.9
click at [44, 728] on button "highlight_alt Select Select" at bounding box center [27, 723] width 53 height 28
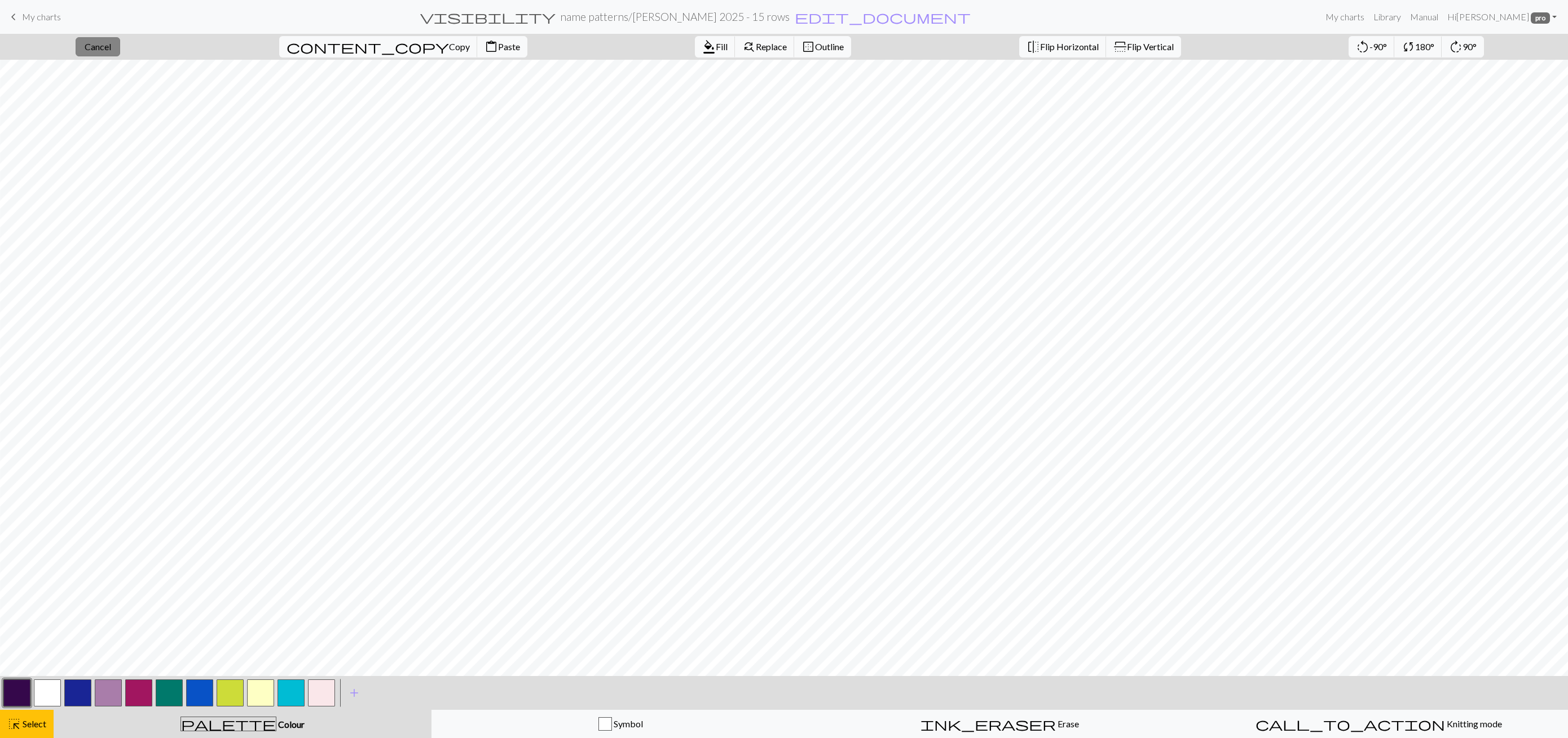
click at [111, 46] on span "Cancel" at bounding box center [98, 46] width 27 height 10
drag, startPoint x: 107, startPoint y: 697, endPoint x: 164, endPoint y: 676, distance: 60.7
click at [107, 697] on button "button" at bounding box center [108, 693] width 27 height 27
click at [36, 717] on div "highlight_alt Select Select" at bounding box center [27, 723] width 39 height 14
click at [755, 44] on span "Replace" at bounding box center [771, 46] width 31 height 10
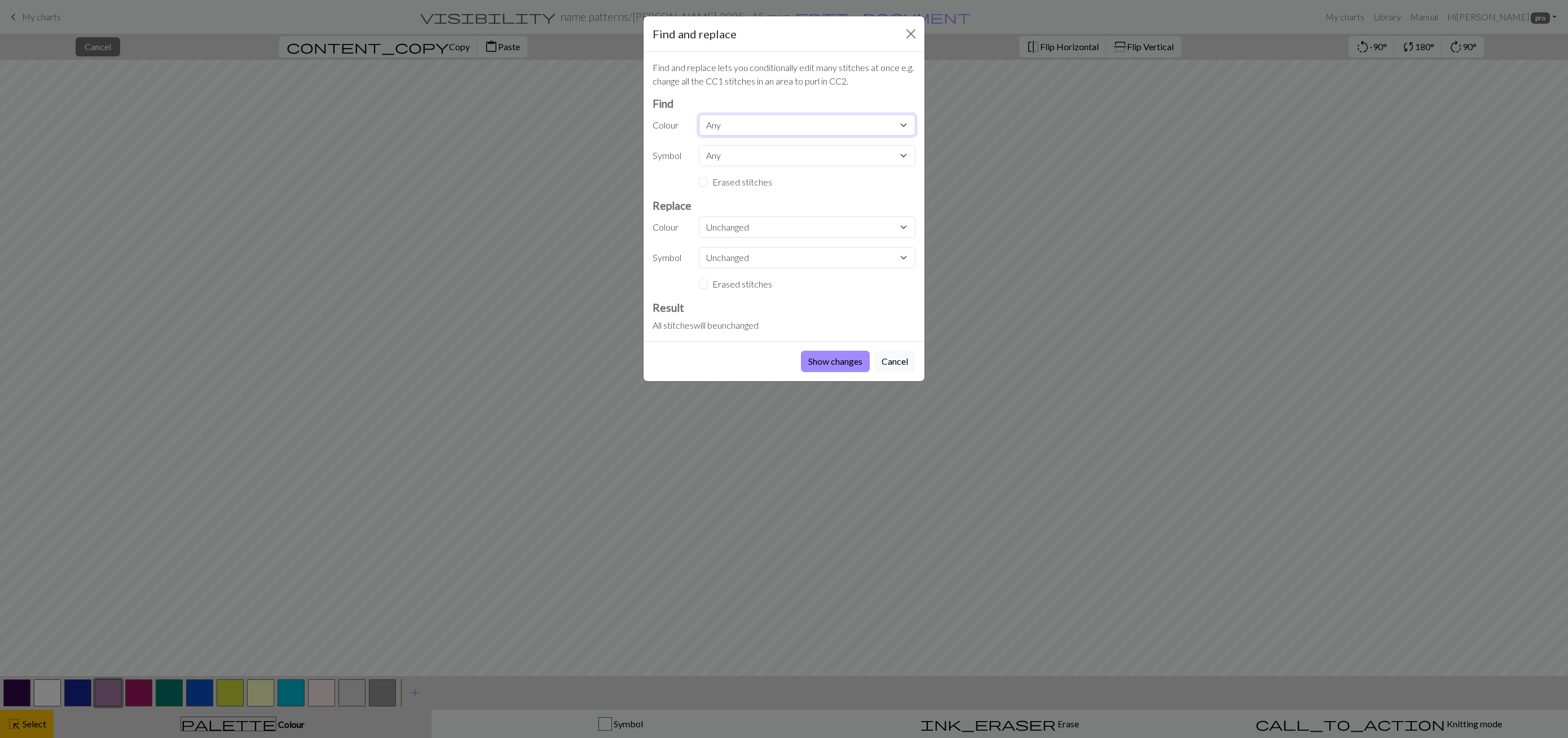
click at [729, 124] on select "Any CC9 MC CC16 CC1 CC11 CC7 CC13 CC5 CC14 CC12 CC15 CC1 MC" at bounding box center [807, 125] width 216 height 22
select select "12"
click at [699, 115] on select "Any CC9 MC CC16 CC1 CC11 CC7 CC13 CC5 CC14 CC12 CC15 CC1 MC" at bounding box center [807, 125] width 216 height 22
click at [721, 220] on select "Unchanged CC9 MC CC16 CC1 CC11 CC7 CC13 CC5 CC14 CC12 CC15 CC1 MC" at bounding box center [807, 227] width 216 height 22
select select "3"
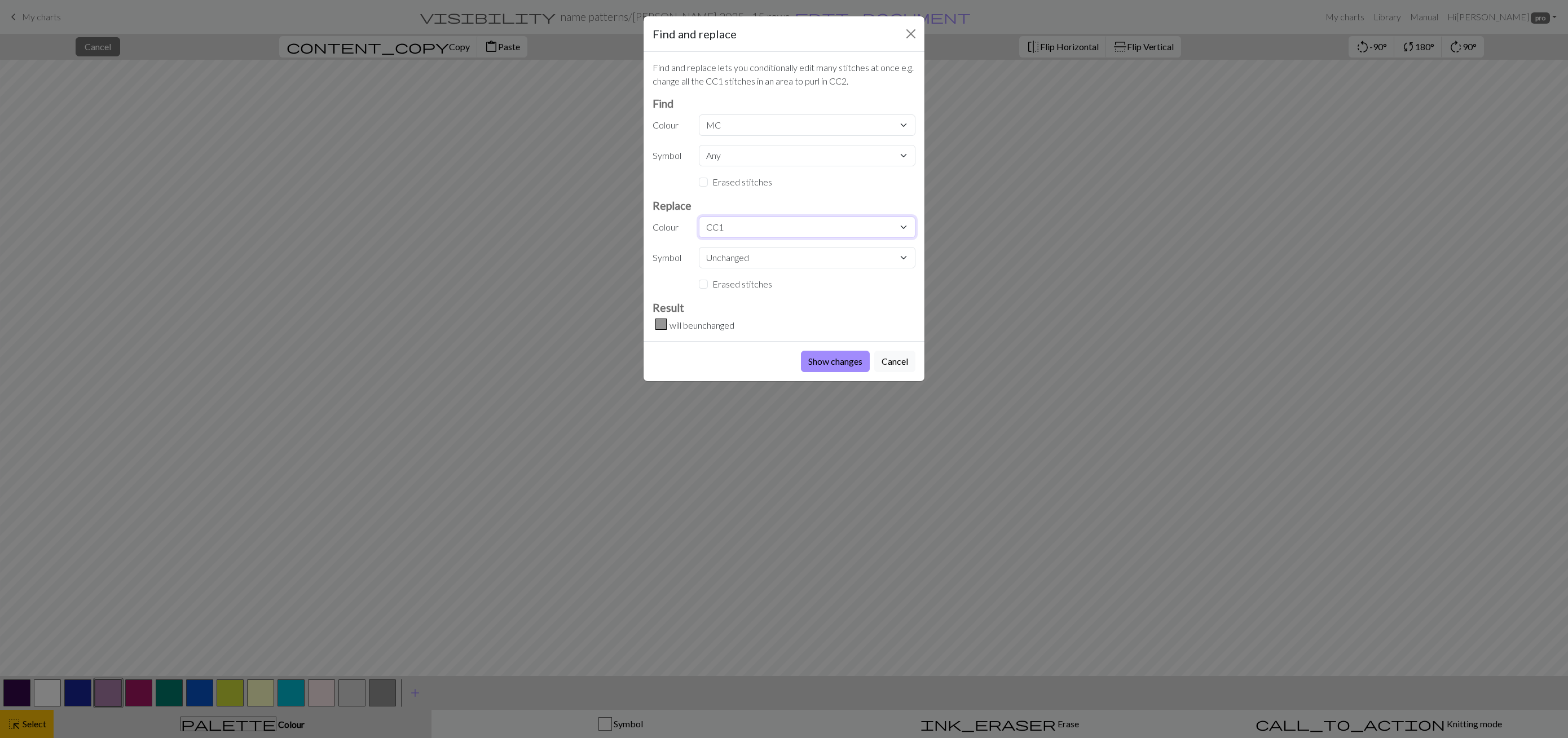
click at [699, 216] on select "Unchanged CC9 MC CC16 CC1 CC11 CC7 CC13 CC5 CC14 CC12 CC15 CC1 MC" at bounding box center [807, 227] width 216 height 22
click at [821, 354] on button "Show changes" at bounding box center [834, 361] width 69 height 22
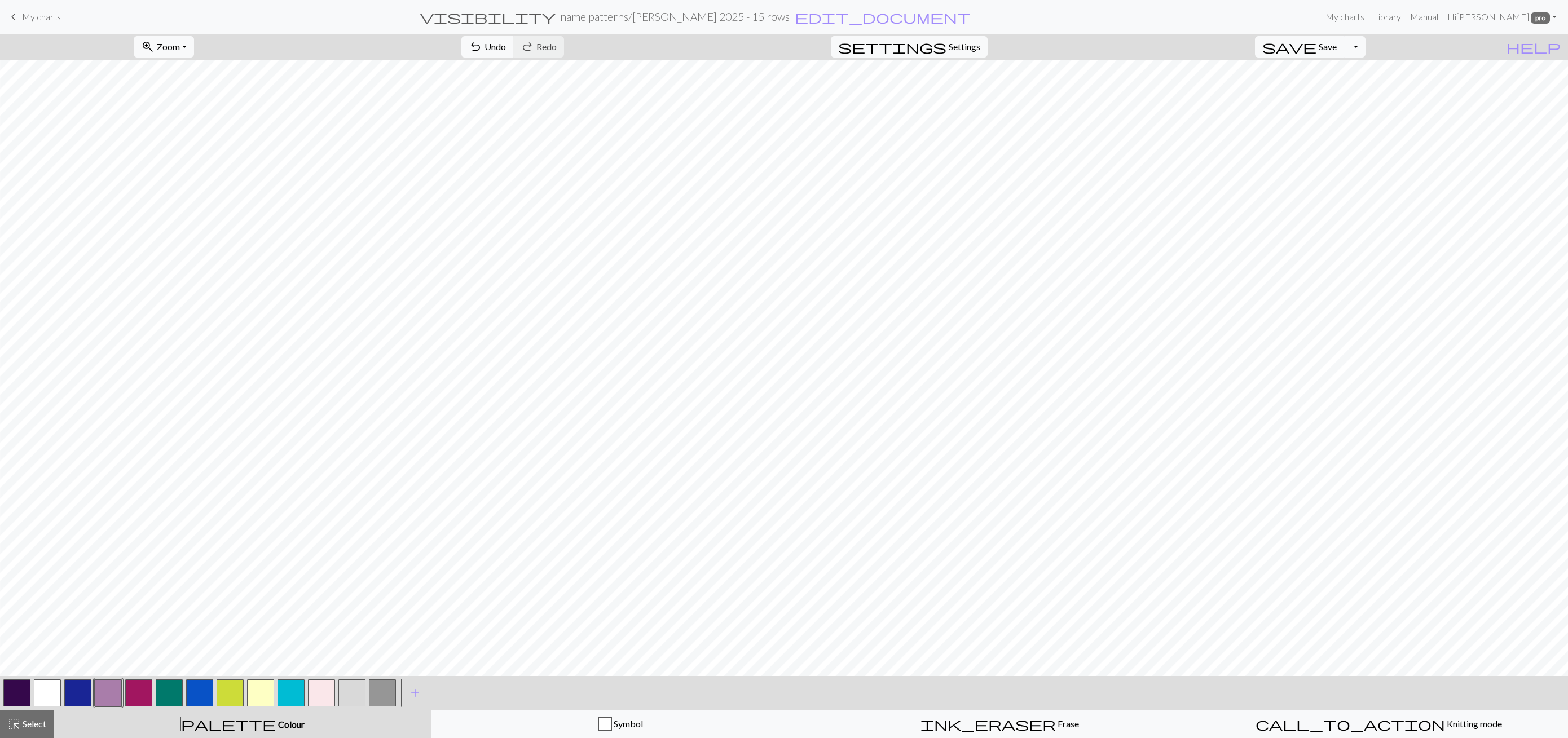
click at [41, 717] on div "highlight_alt Select Select" at bounding box center [27, 723] width 39 height 14
click at [755, 41] on span "Replace" at bounding box center [771, 46] width 31 height 10
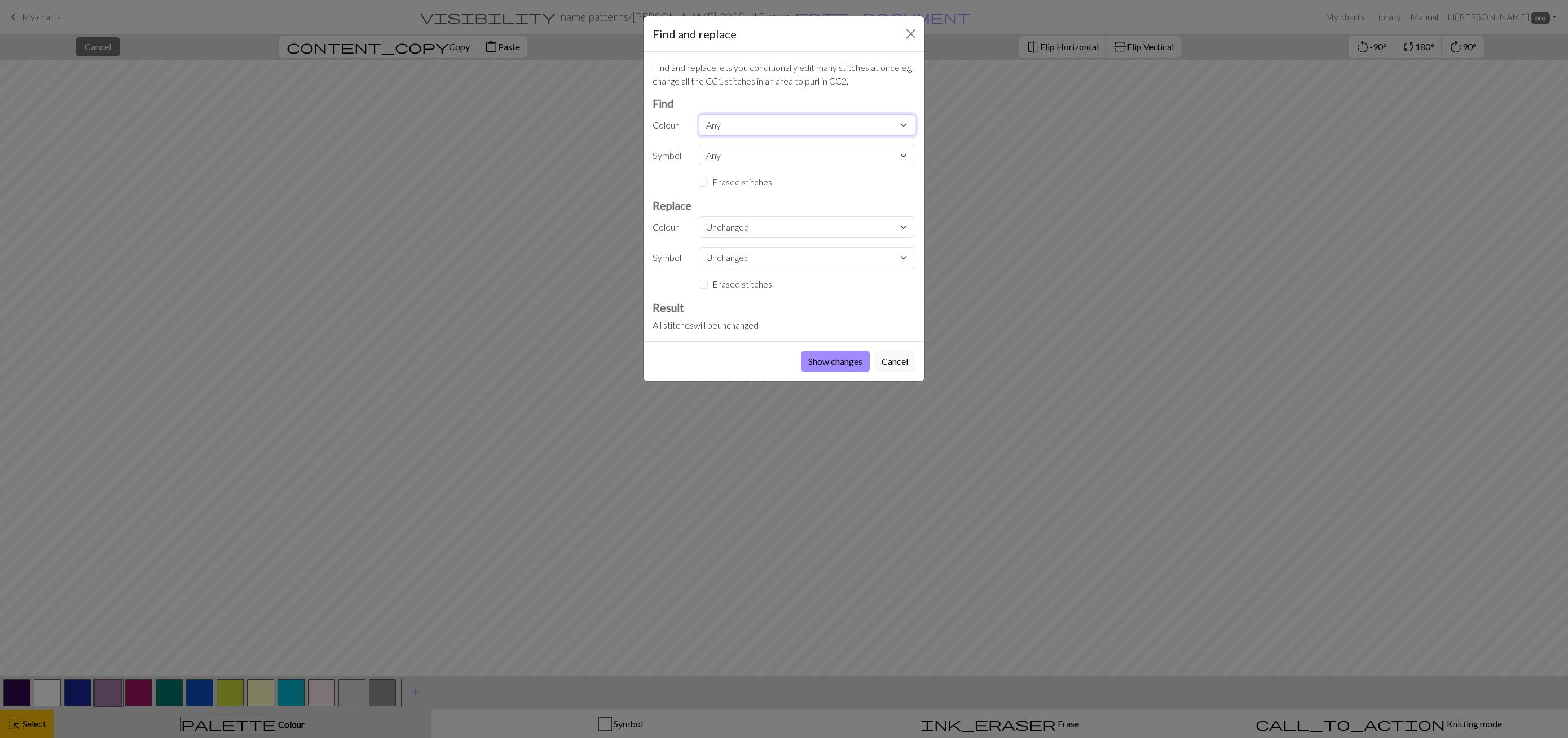
click at [729, 126] on select "Any CC9 MC CC16 CC1 CC11 CC7 CC13 CC5 CC14 CC12 CC15 CC1 MC" at bounding box center [807, 125] width 216 height 22
select select "11"
click at [699, 115] on select "Any CC9 MC CC16 CC1 CC11 CC7 CC13 CC5 CC14 CC12 CC15 CC1 MC" at bounding box center [807, 125] width 216 height 22
click at [735, 229] on select "Unchanged CC9 MC CC16 CC1 CC11 CC7 CC13 CC5 CC14 CC12 CC15 CC1 MC" at bounding box center [807, 227] width 216 height 22
select select "1"
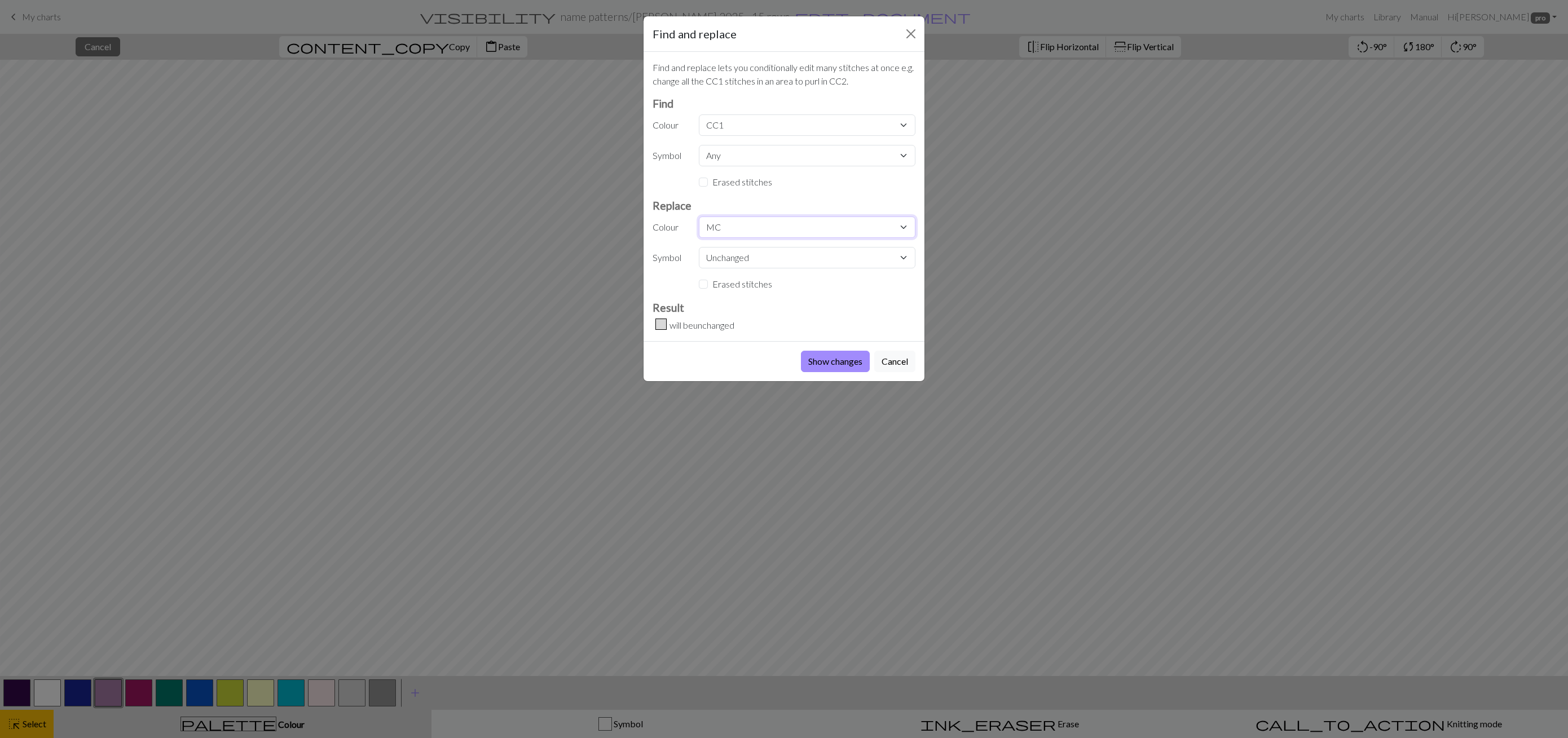
click at [699, 216] on select "Unchanged CC9 MC CC16 CC1 CC11 CC7 CC13 CC5 CC14 CC12 CC15 CC1 MC" at bounding box center [807, 227] width 216 height 22
click at [826, 359] on button "Show changes" at bounding box center [834, 361] width 69 height 22
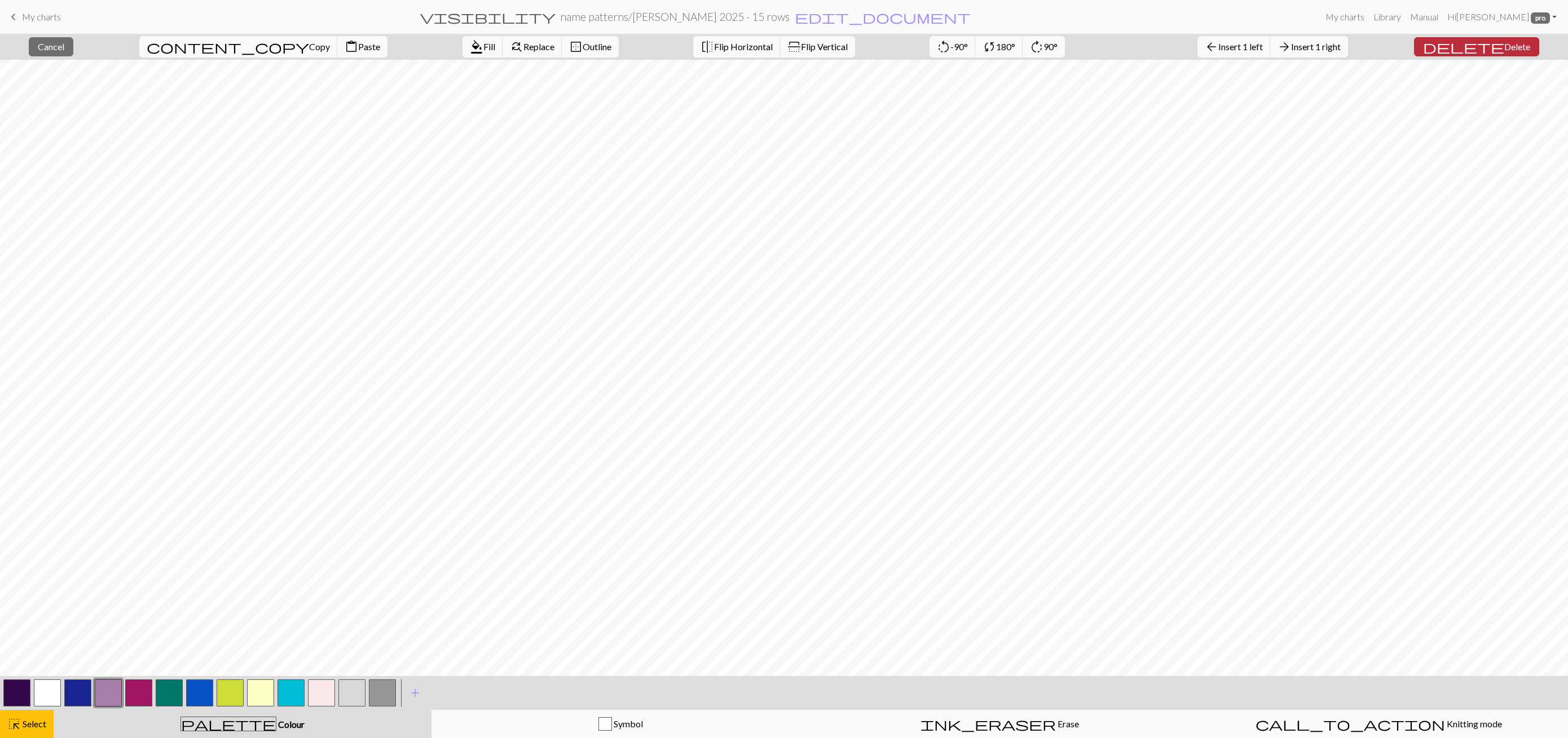
click at [1511, 50] on span "Delete" at bounding box center [1517, 46] width 26 height 10
click at [1506, 49] on span "Delete" at bounding box center [1518, 46] width 26 height 10
click at [514, 48] on button "undo Undo Undo" at bounding box center [487, 47] width 53 height 22
drag, startPoint x: 27, startPoint y: 728, endPoint x: 83, endPoint y: 681, distance: 73.1
click at [27, 728] on span "Select" at bounding box center [33, 723] width 25 height 10
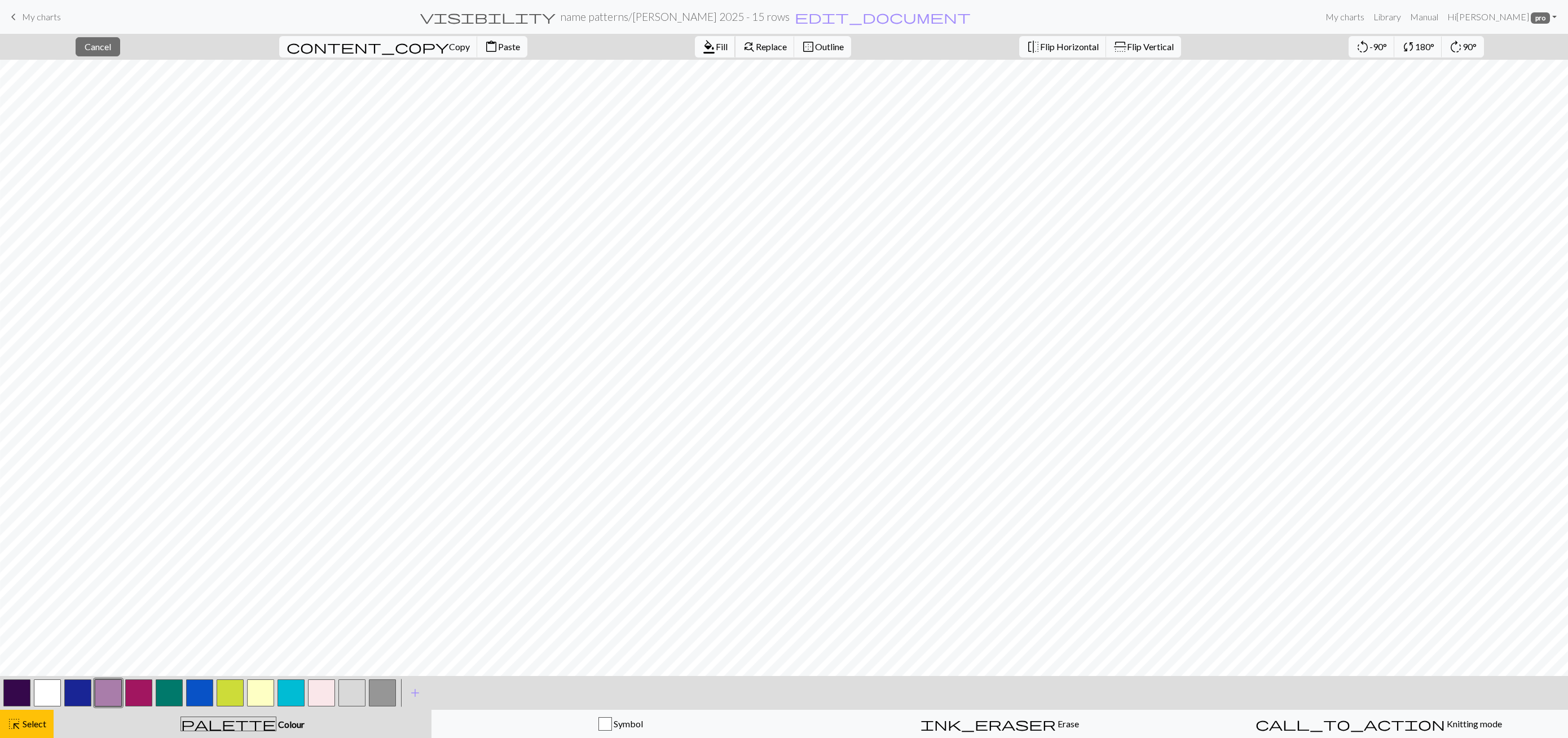
click at [702, 47] on span "format_color_fill" at bounding box center [708, 47] width 14 height 16
click at [1504, 50] on span "Delete" at bounding box center [1517, 46] width 26 height 10
drag, startPoint x: 41, startPoint y: 714, endPoint x: 111, endPoint y: 690, distance: 74.0
click at [42, 714] on button "highlight_alt Select Select" at bounding box center [27, 723] width 53 height 28
click at [103, 688] on button "button" at bounding box center [108, 693] width 27 height 27
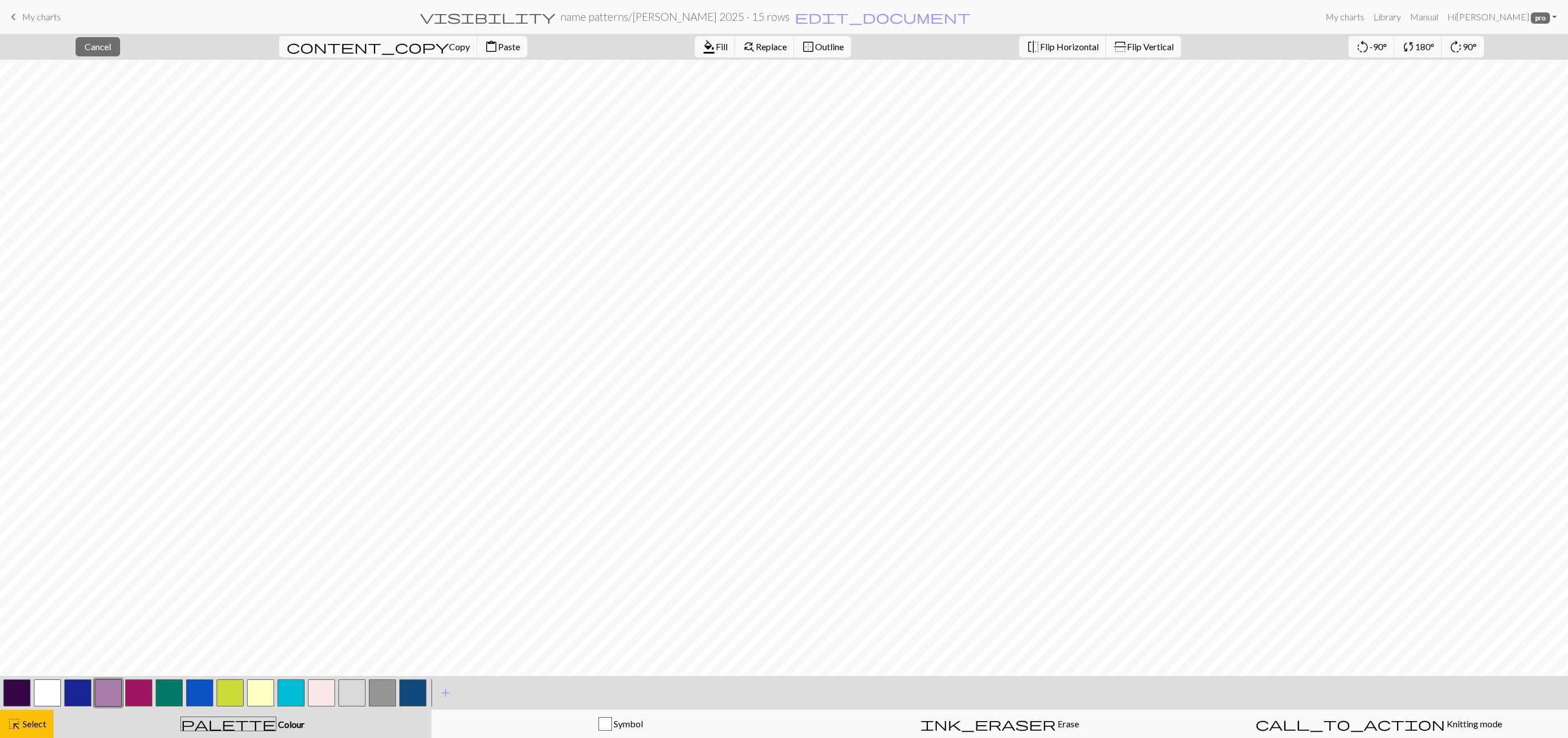
click at [111, 694] on button "button" at bounding box center [108, 693] width 27 height 27
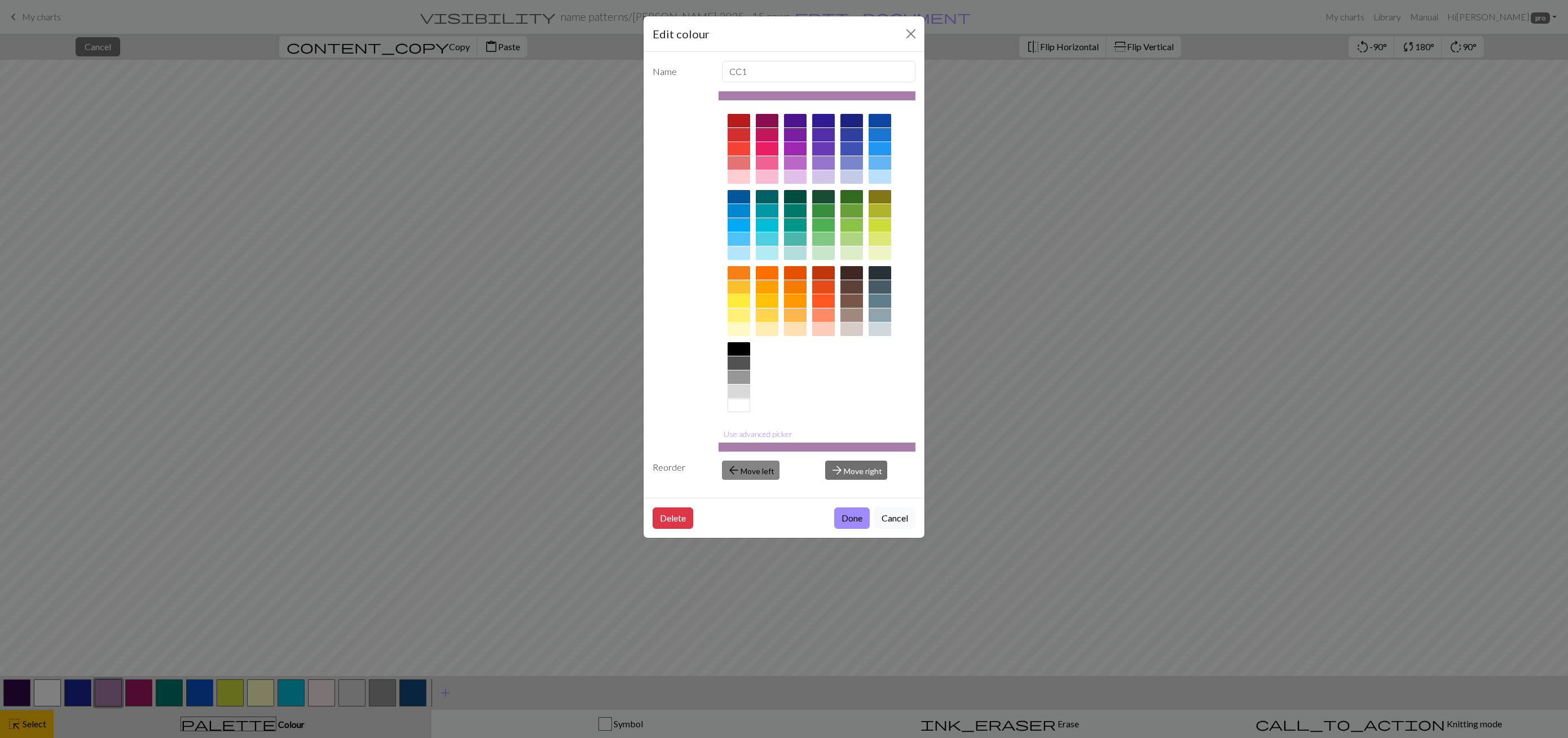
click at [738, 472] on span "arrow_back" at bounding box center [734, 470] width 14 height 16
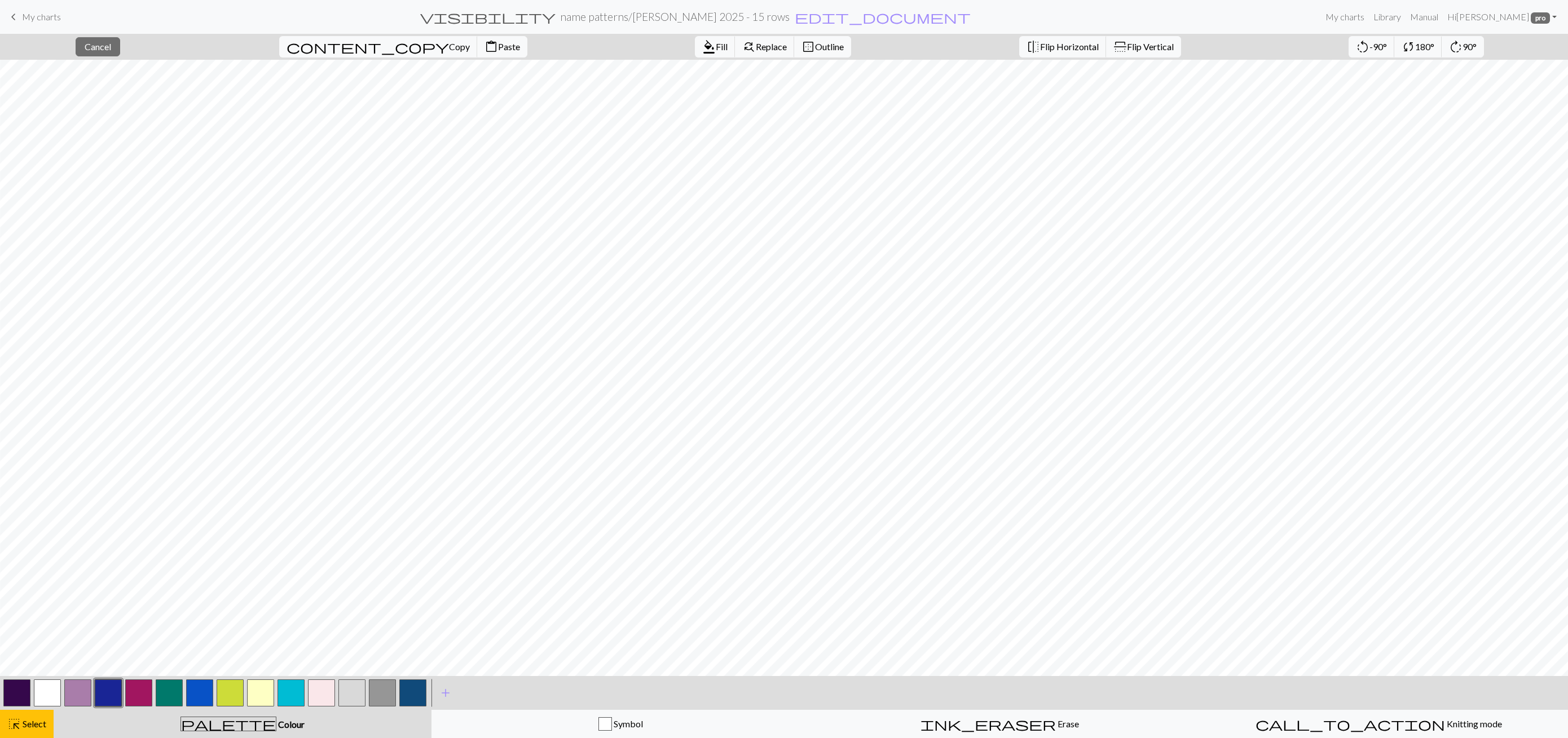
click at [81, 689] on button "button" at bounding box center [78, 693] width 27 height 27
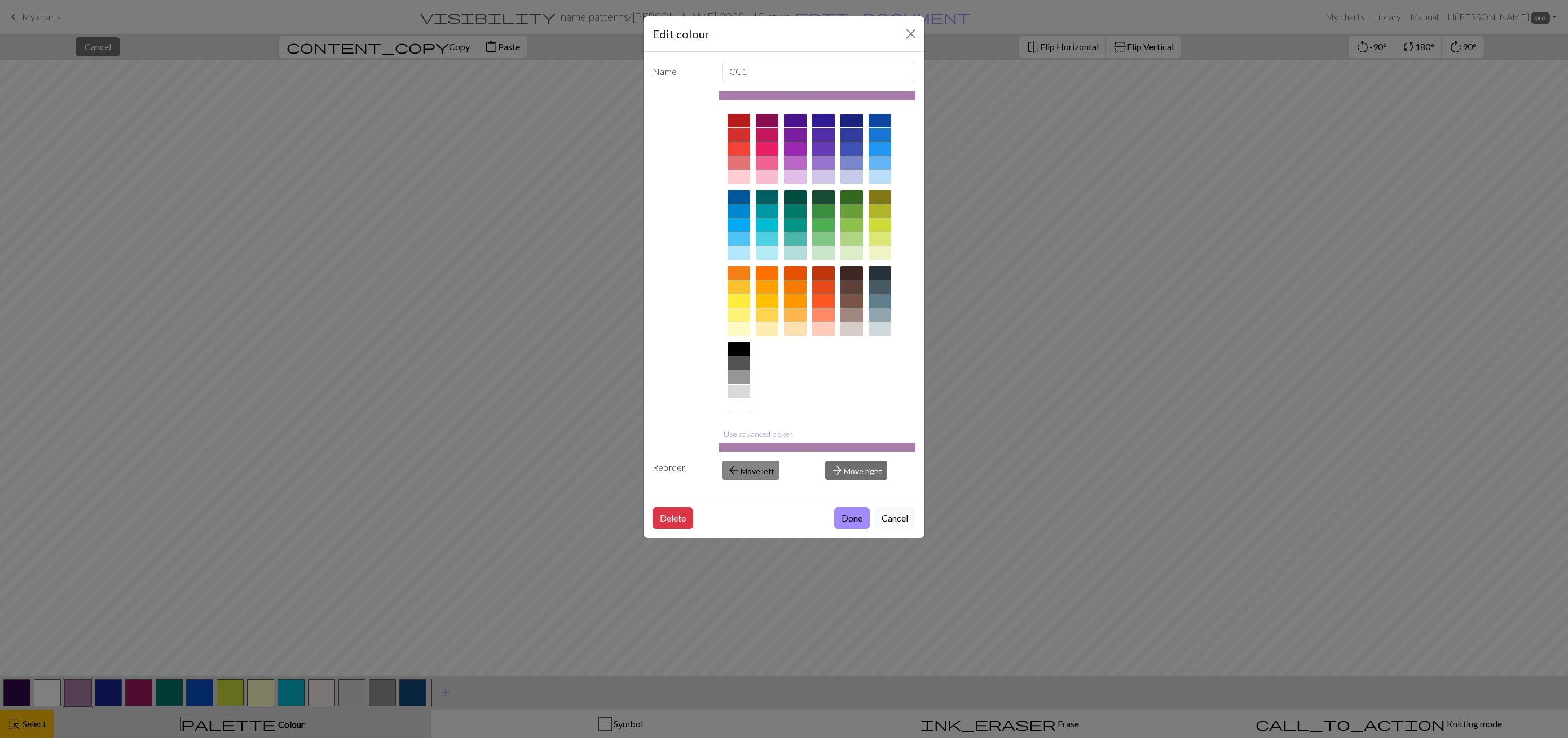
click at [763, 470] on button "arrow_back Move left" at bounding box center [750, 470] width 57 height 19
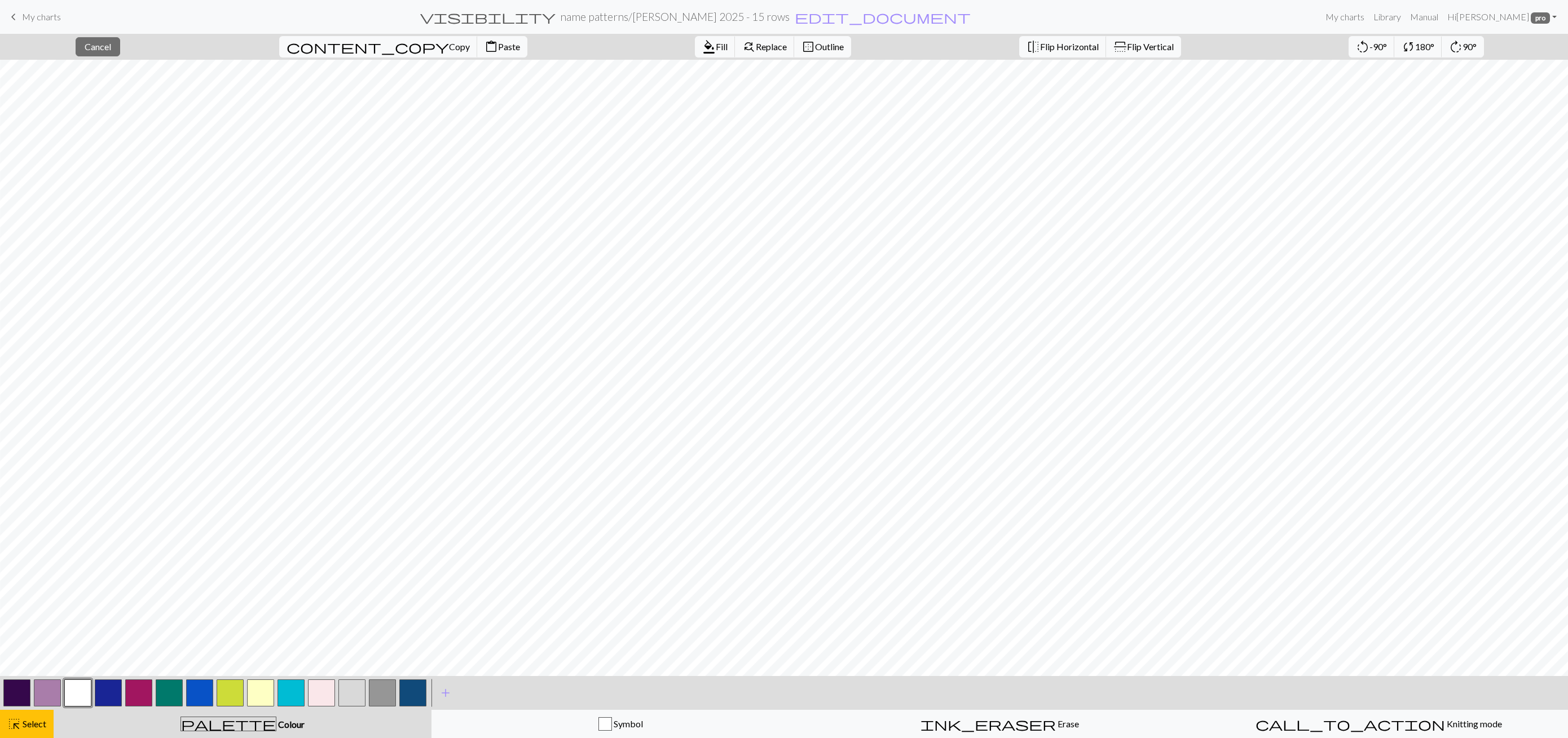
click at [52, 693] on button "button" at bounding box center [48, 693] width 27 height 27
click at [52, 692] on button "button" at bounding box center [48, 693] width 27 height 27
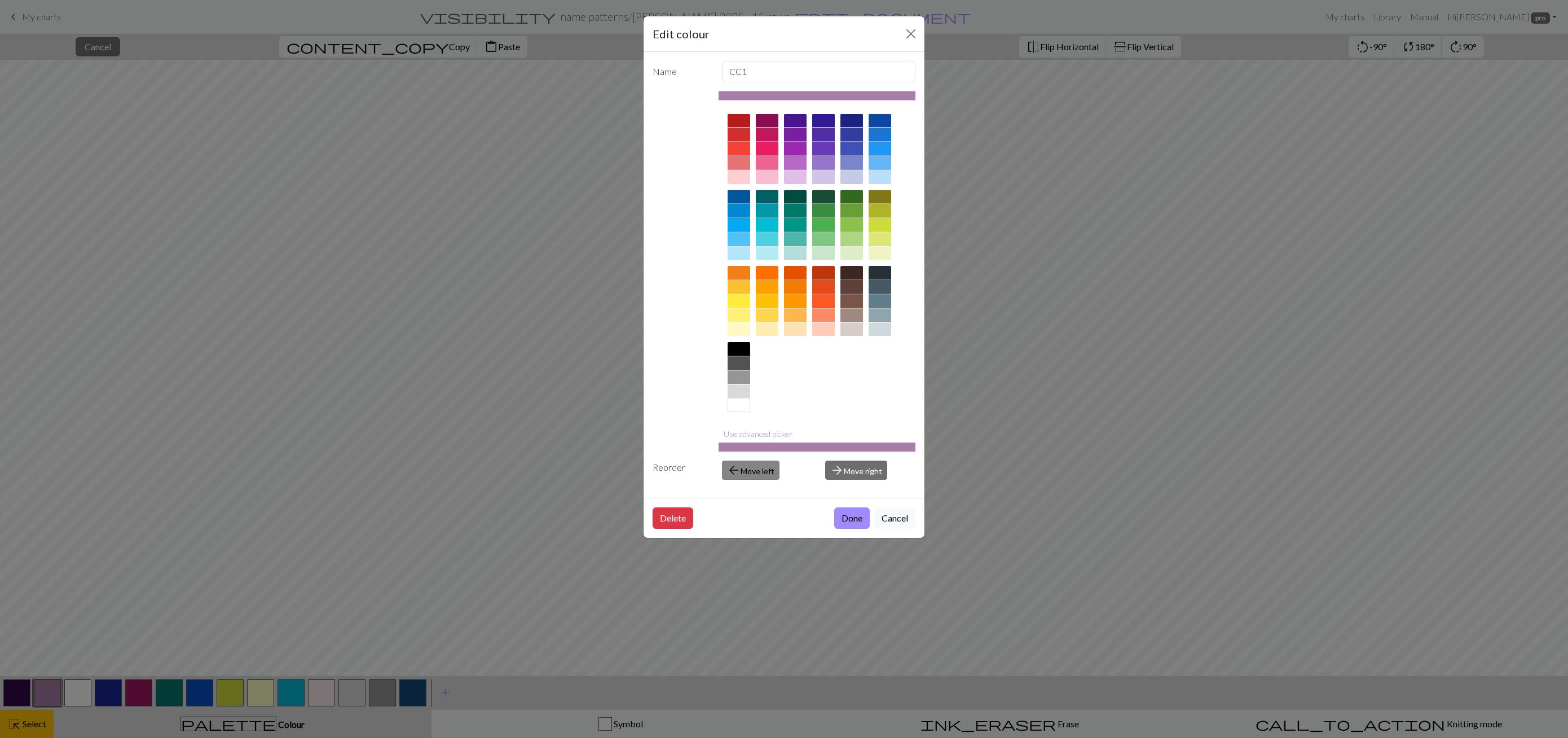
click at [765, 466] on button "arrow_back Move left" at bounding box center [750, 470] width 57 height 19
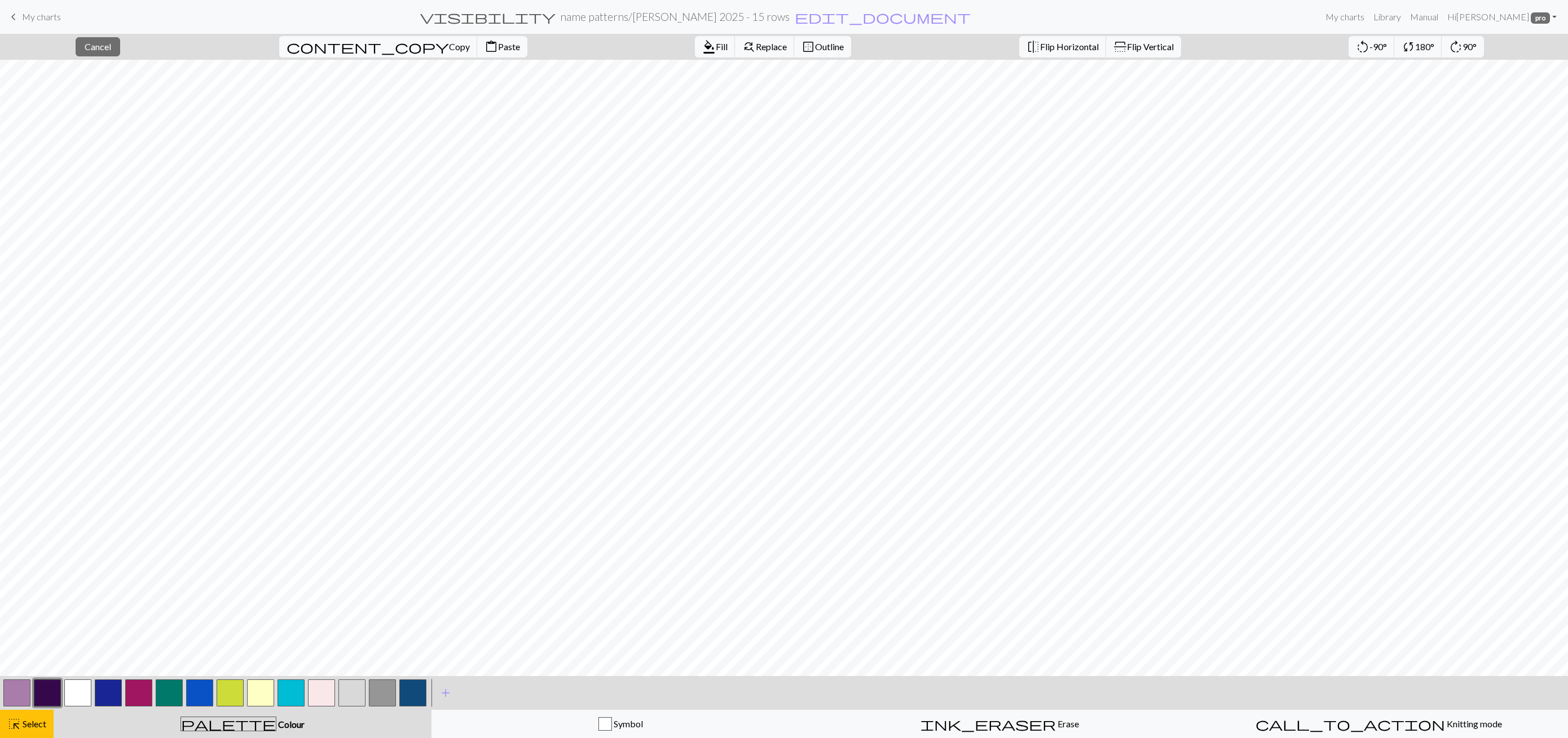
click at [418, 694] on button "button" at bounding box center [413, 693] width 27 height 27
click at [417, 694] on button "button" at bounding box center [413, 693] width 27 height 27
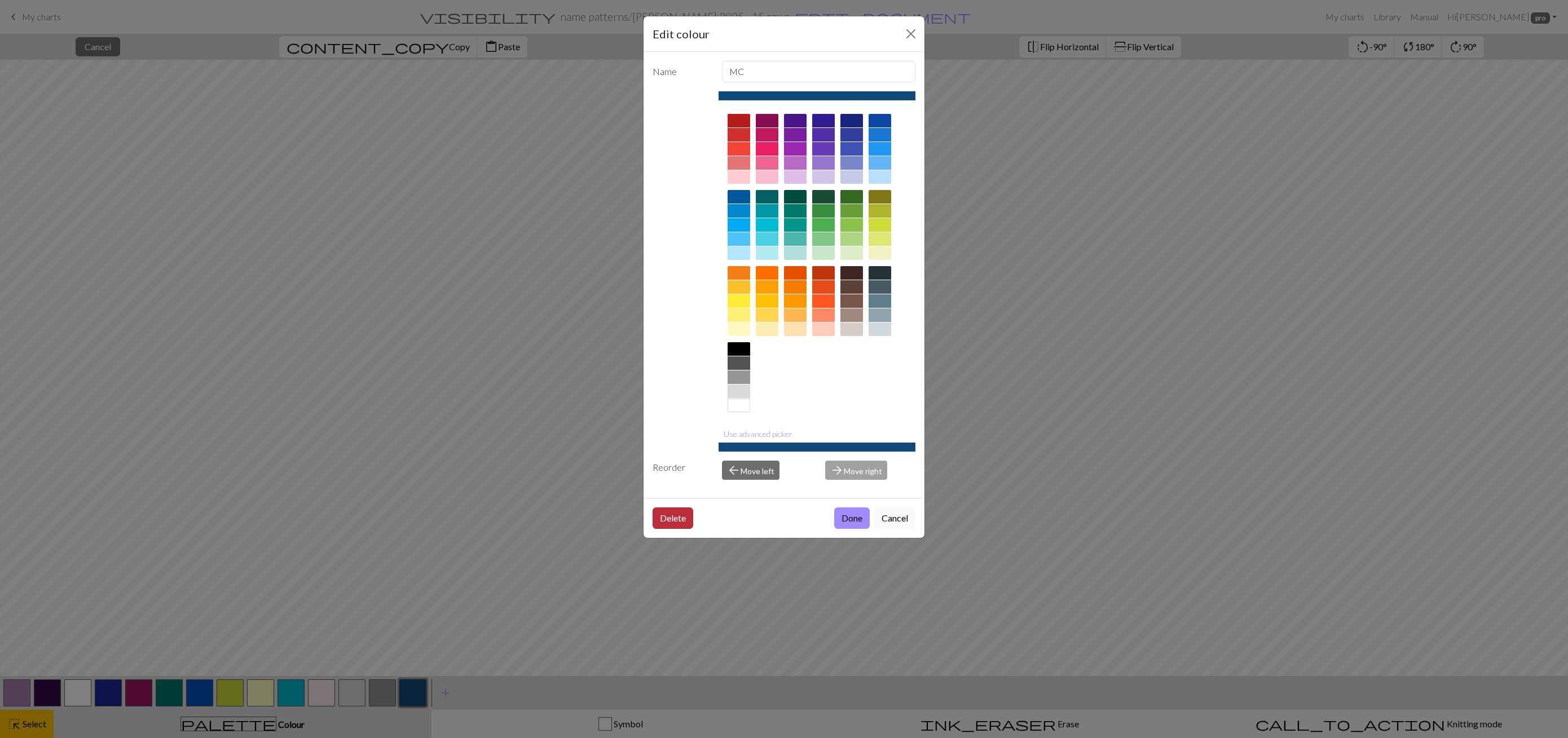
click at [668, 518] on button "Delete" at bounding box center [673, 518] width 40 height 22
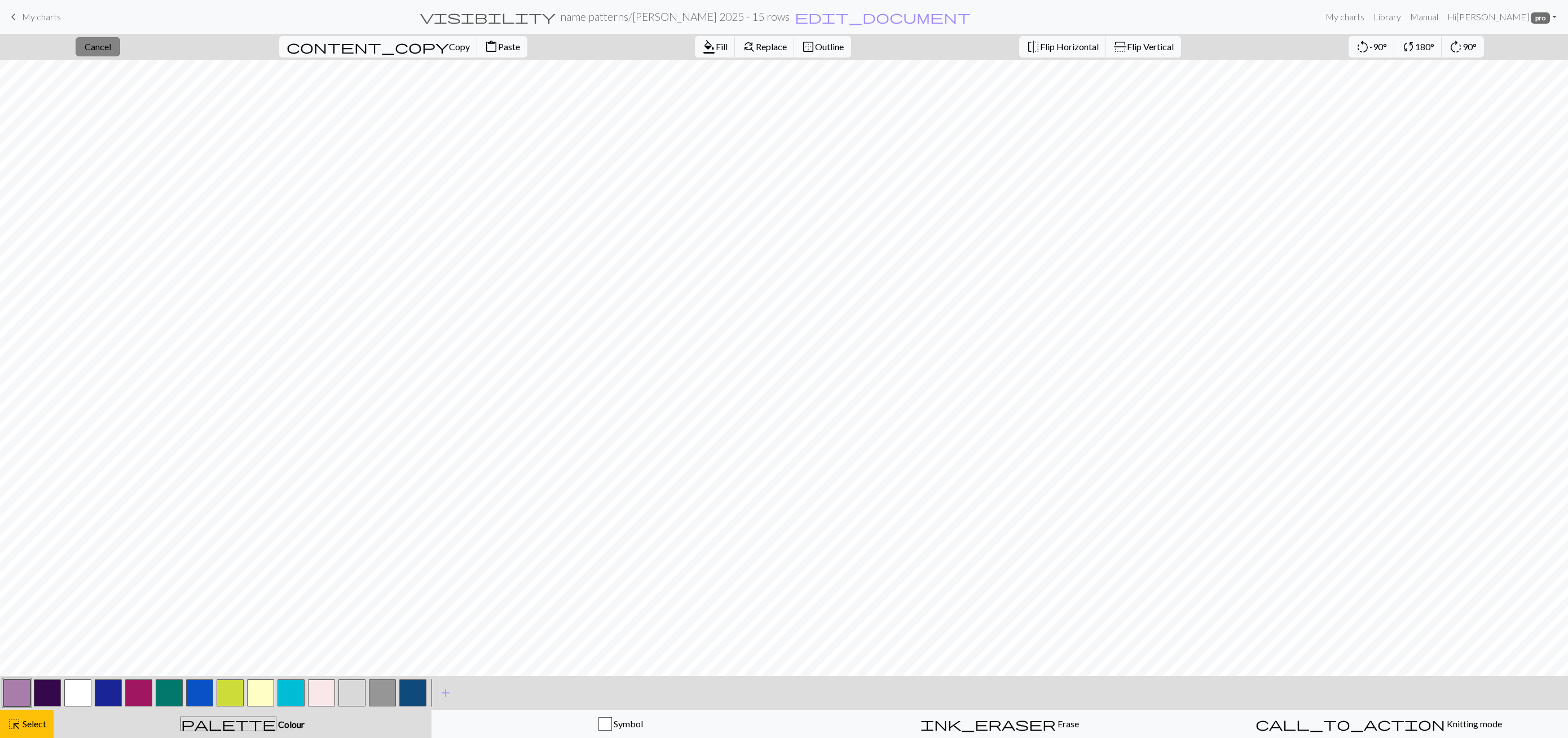
click at [103, 42] on span "Cancel" at bounding box center [98, 46] width 27 height 10
click at [418, 693] on button "button" at bounding box center [413, 693] width 27 height 27
click at [417, 693] on button "button" at bounding box center [413, 693] width 27 height 27
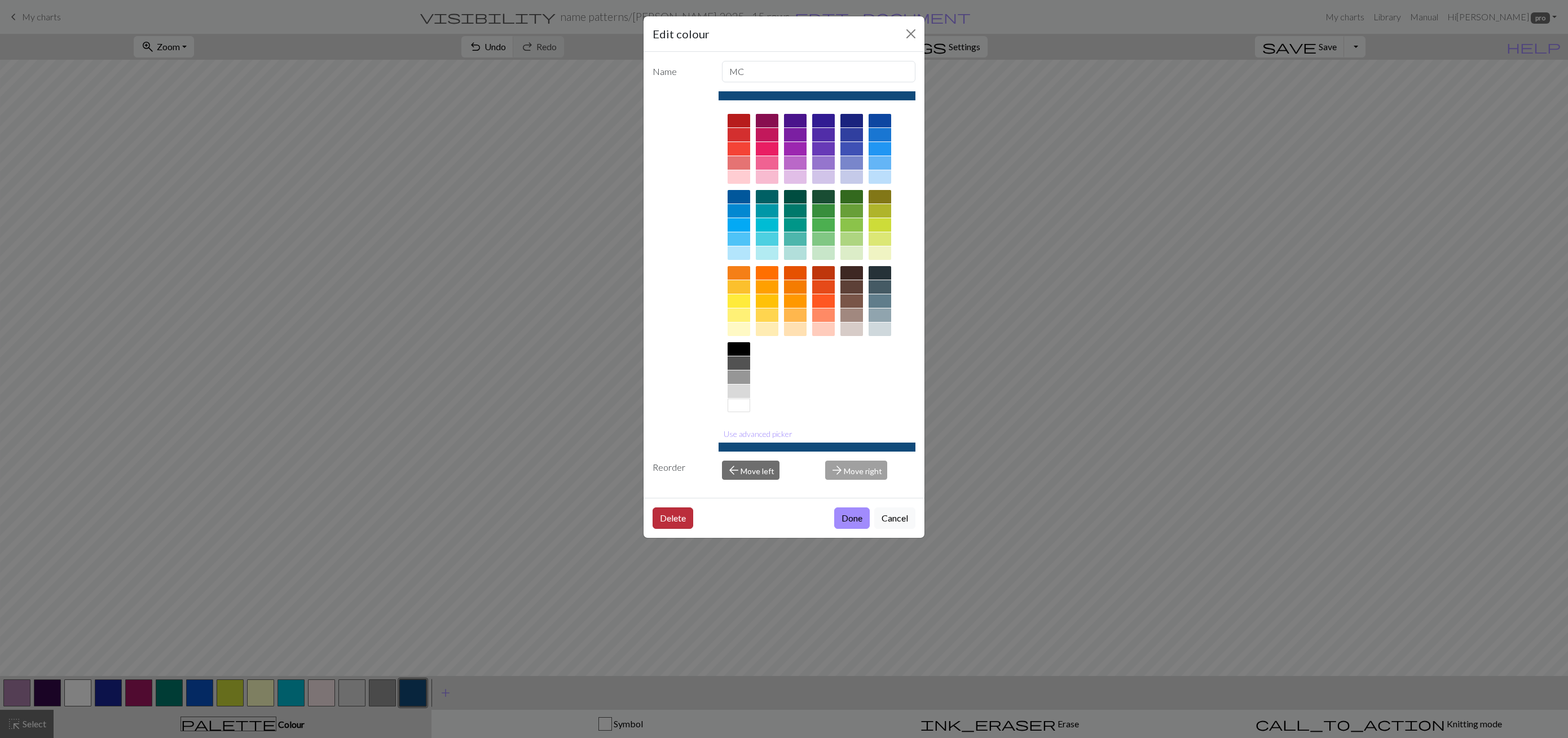
click at [660, 516] on button "Delete" at bounding box center [673, 518] width 40 height 22
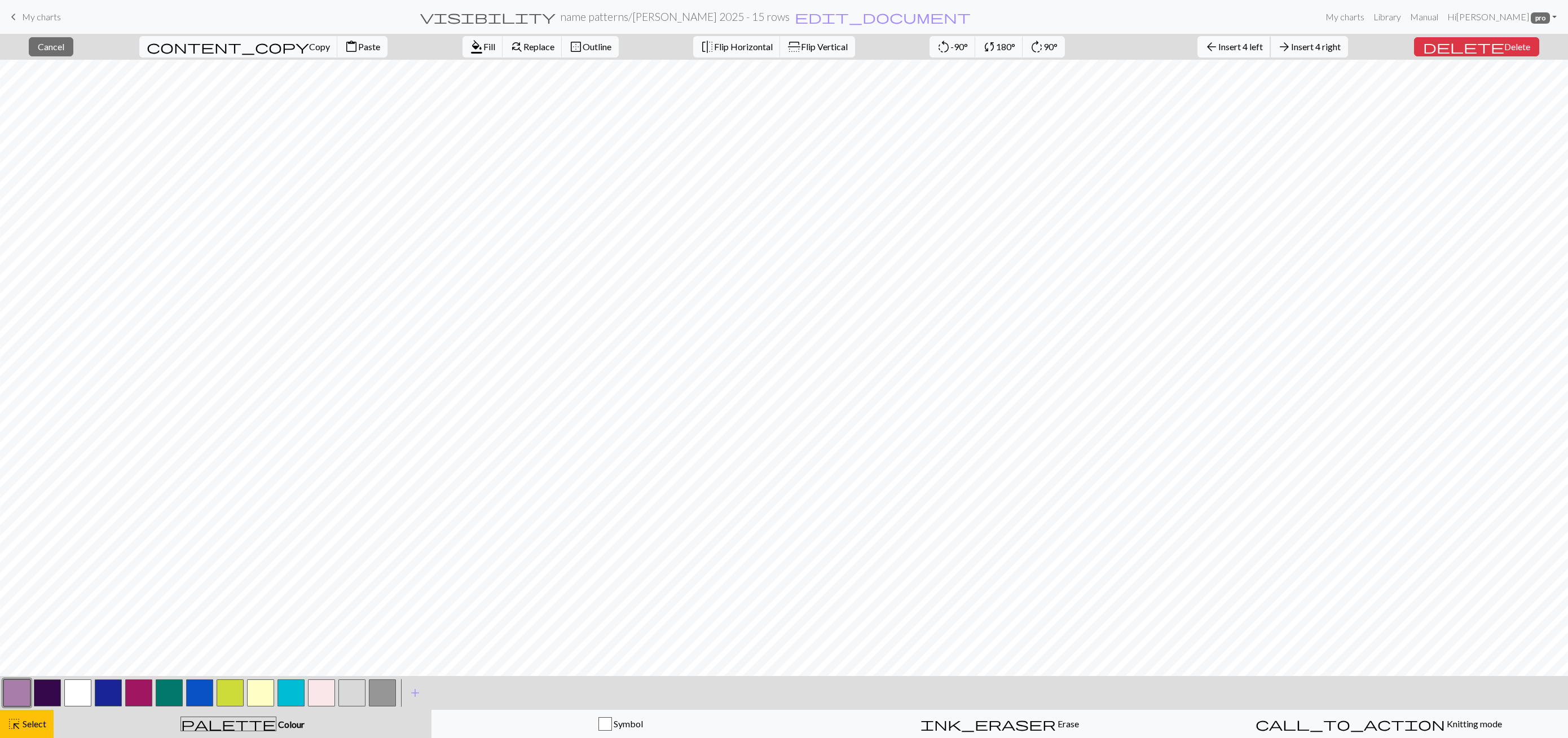
click at [1263, 46] on span "Insert 4 left" at bounding box center [1240, 46] width 44 height 10
click at [702, 45] on span "format_color_fill" at bounding box center [708, 47] width 14 height 16
click at [1340, 49] on span "Insert 1 right" at bounding box center [1315, 46] width 49 height 10
drag, startPoint x: 37, startPoint y: 723, endPoint x: 47, endPoint y: 716, distance: 12.2
click at [36, 723] on span "Select" at bounding box center [33, 723] width 25 height 10
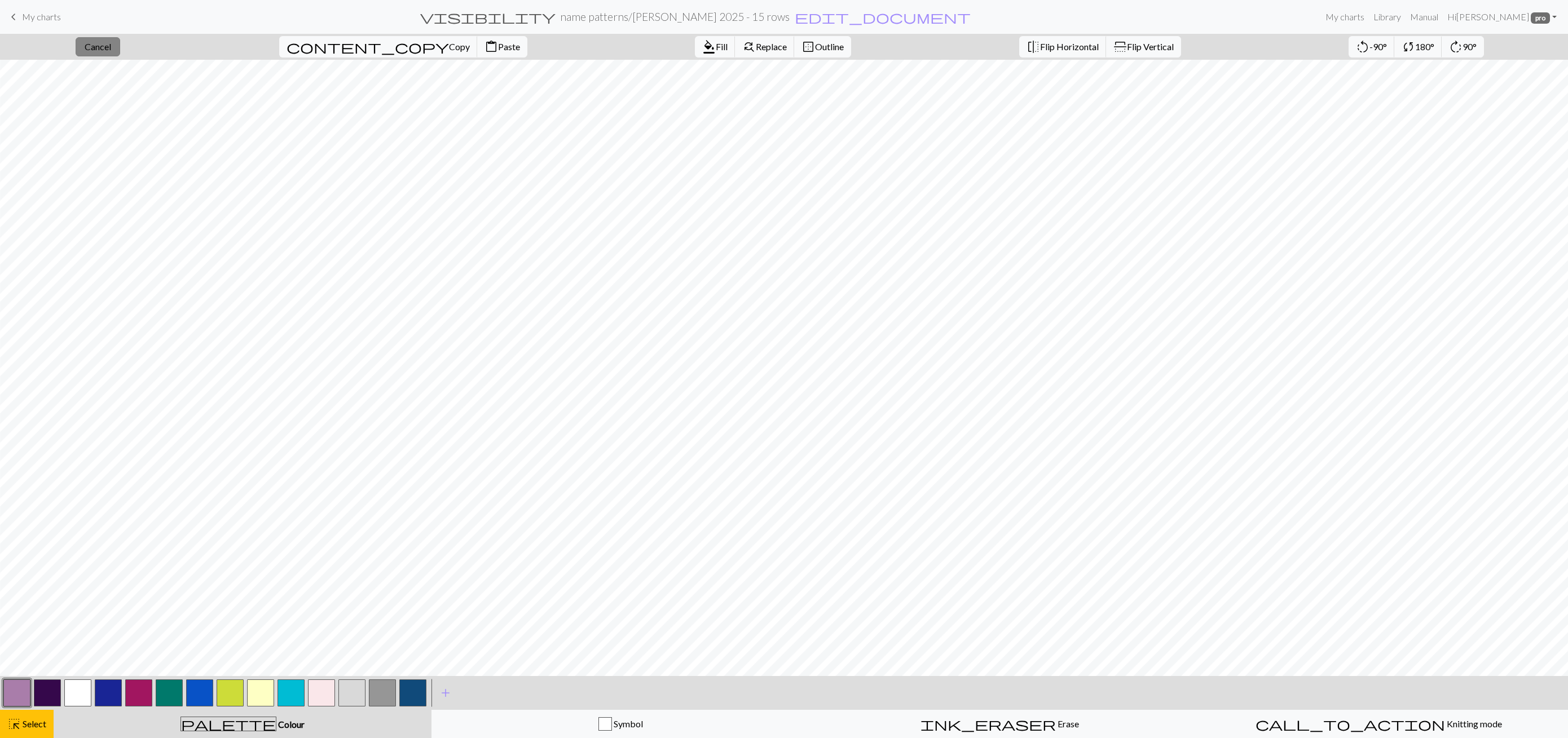
click at [111, 49] on span "Cancel" at bounding box center [98, 46] width 27 height 10
click at [1334, 48] on span "Insert 1 right" at bounding box center [1315, 46] width 49 height 10
click at [1340, 42] on span "Insert 1 right" at bounding box center [1315, 46] width 49 height 10
drag, startPoint x: 74, startPoint y: 687, endPoint x: 103, endPoint y: 679, distance: 30.1
click at [74, 687] on button "button" at bounding box center [78, 693] width 27 height 27
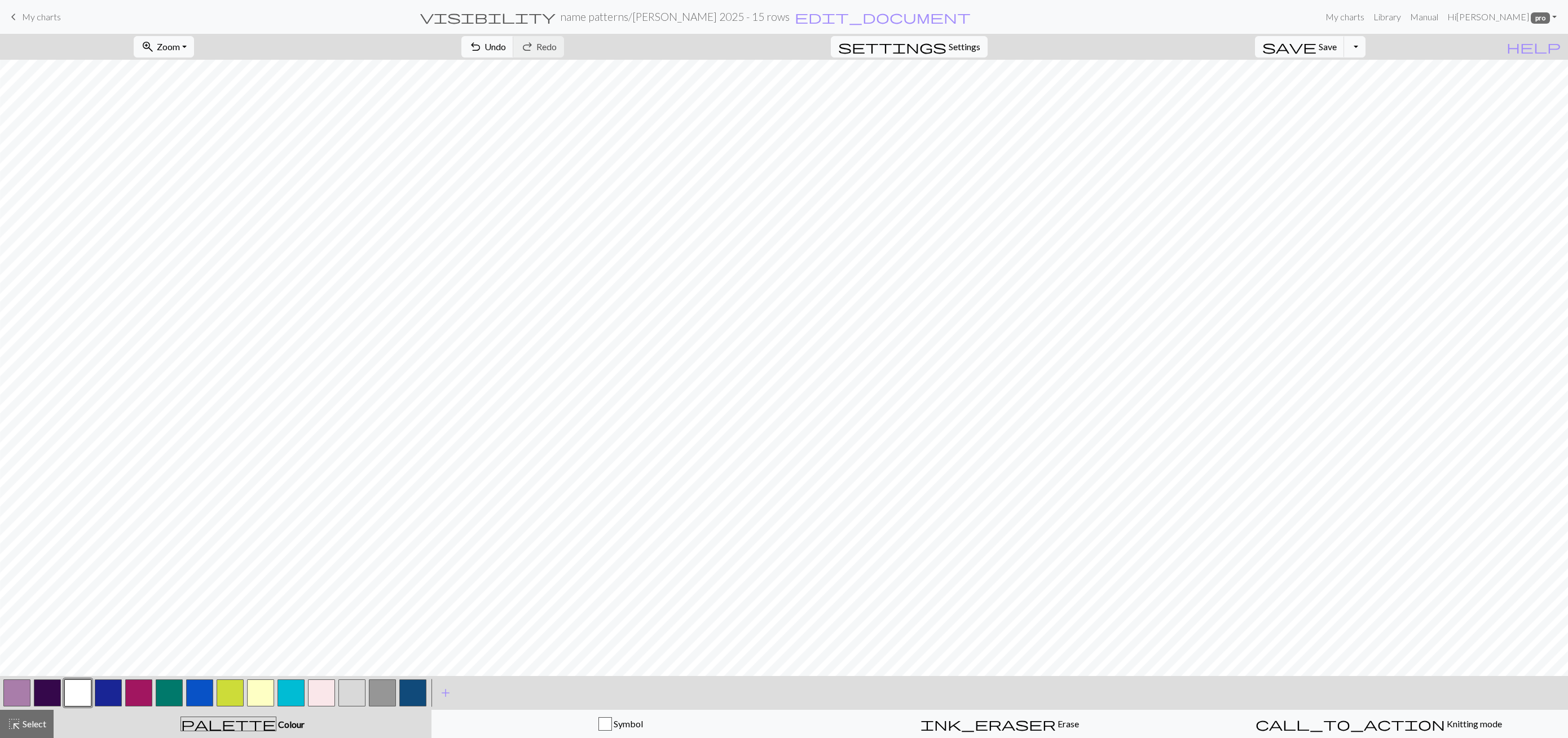
click at [407, 694] on button "button" at bounding box center [413, 693] width 27 height 27
click at [406, 694] on button "button" at bounding box center [413, 693] width 27 height 27
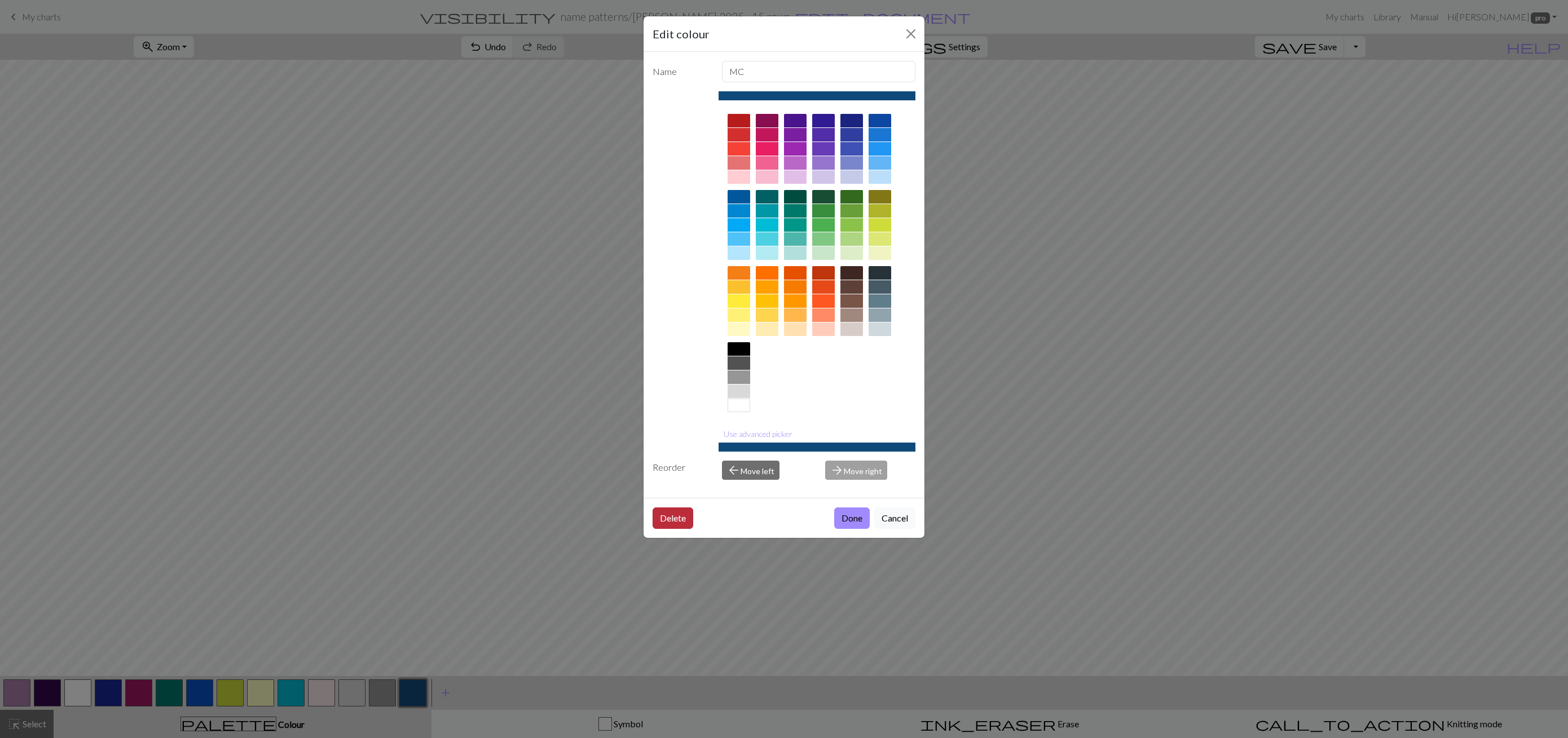
click at [671, 520] on button "Delete" at bounding box center [673, 518] width 40 height 22
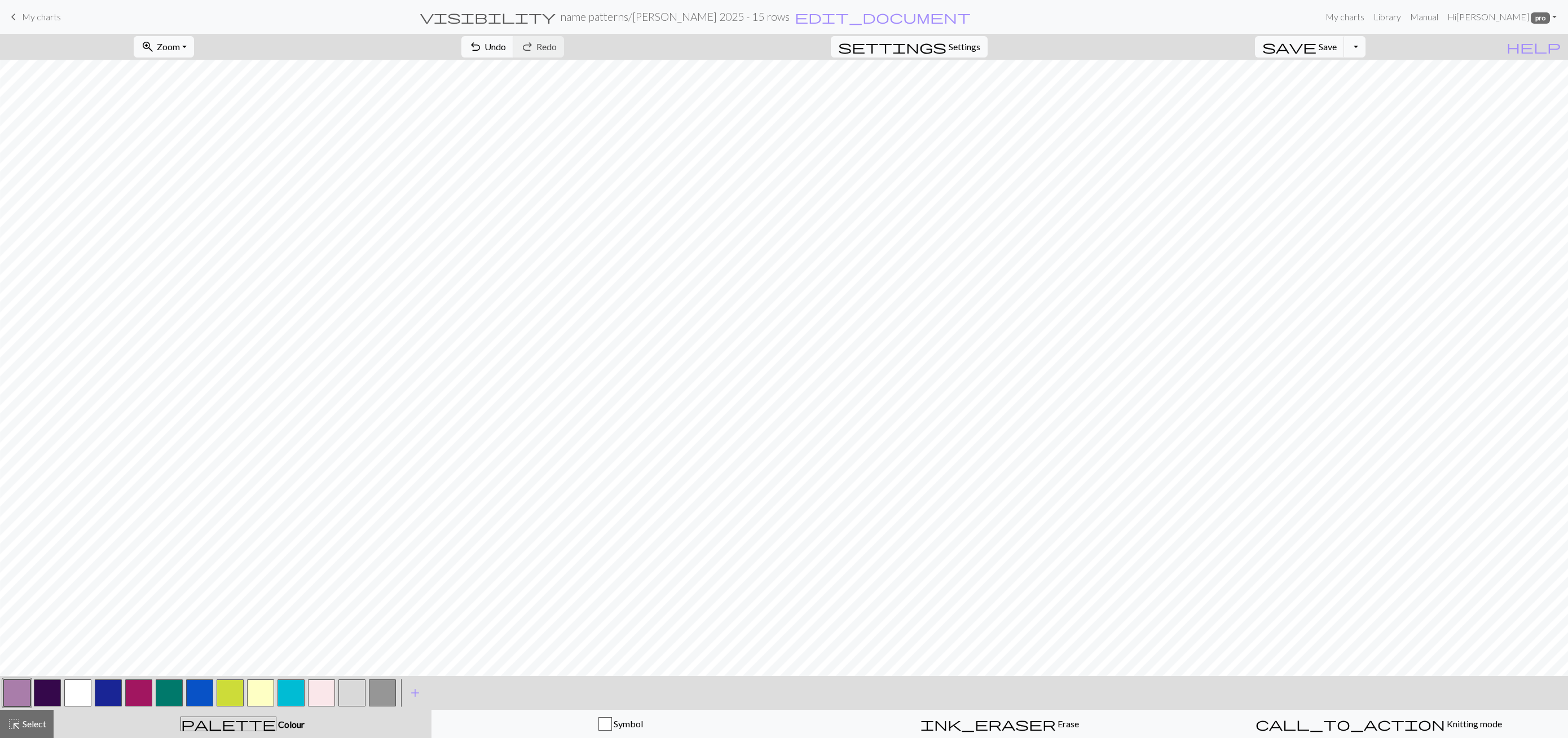
click at [372, 695] on button "button" at bounding box center [383, 693] width 27 height 27
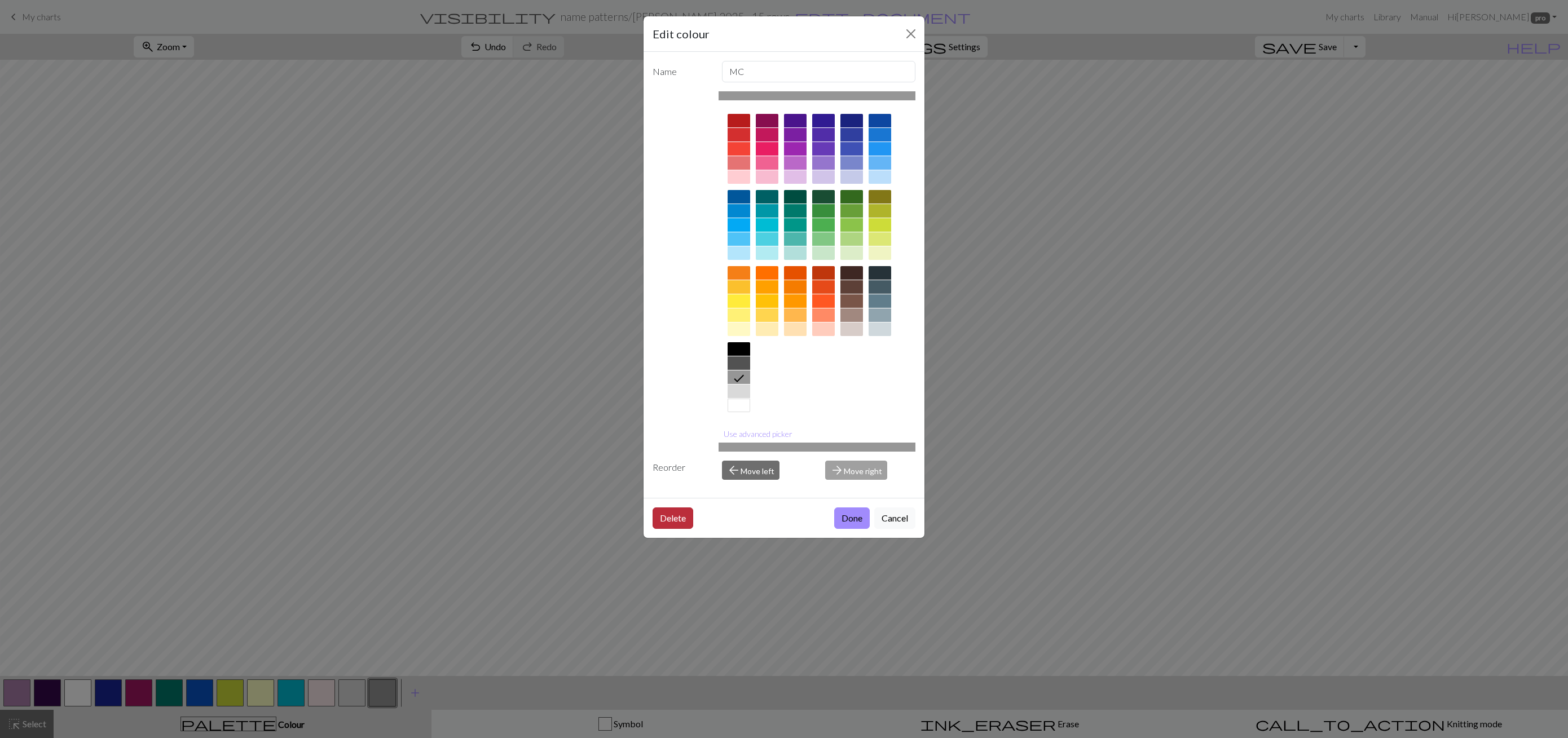
click at [680, 520] on button "Delete" at bounding box center [673, 518] width 40 height 22
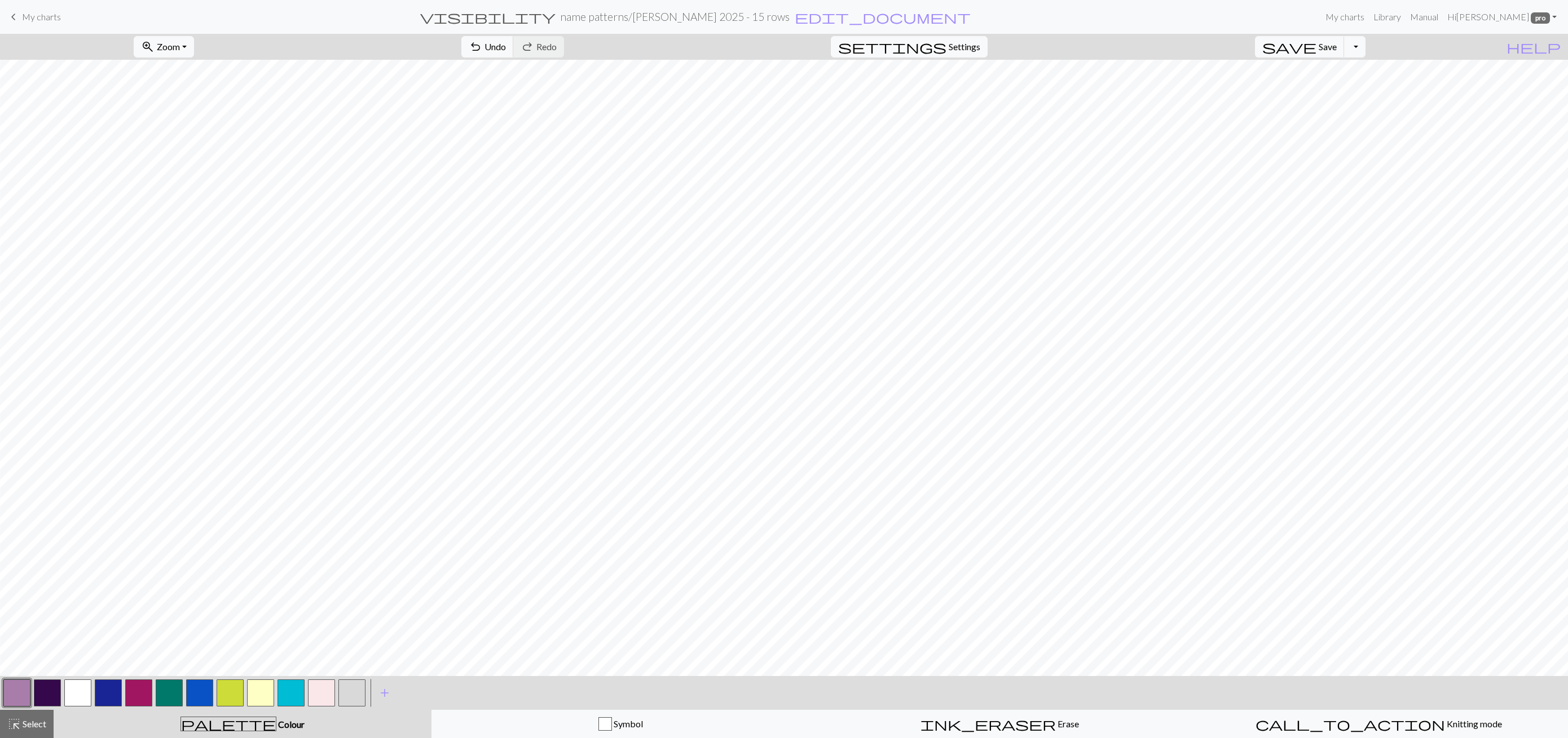
click at [355, 691] on button "button" at bounding box center [352, 693] width 27 height 27
click at [354, 691] on button "button" at bounding box center [352, 693] width 27 height 27
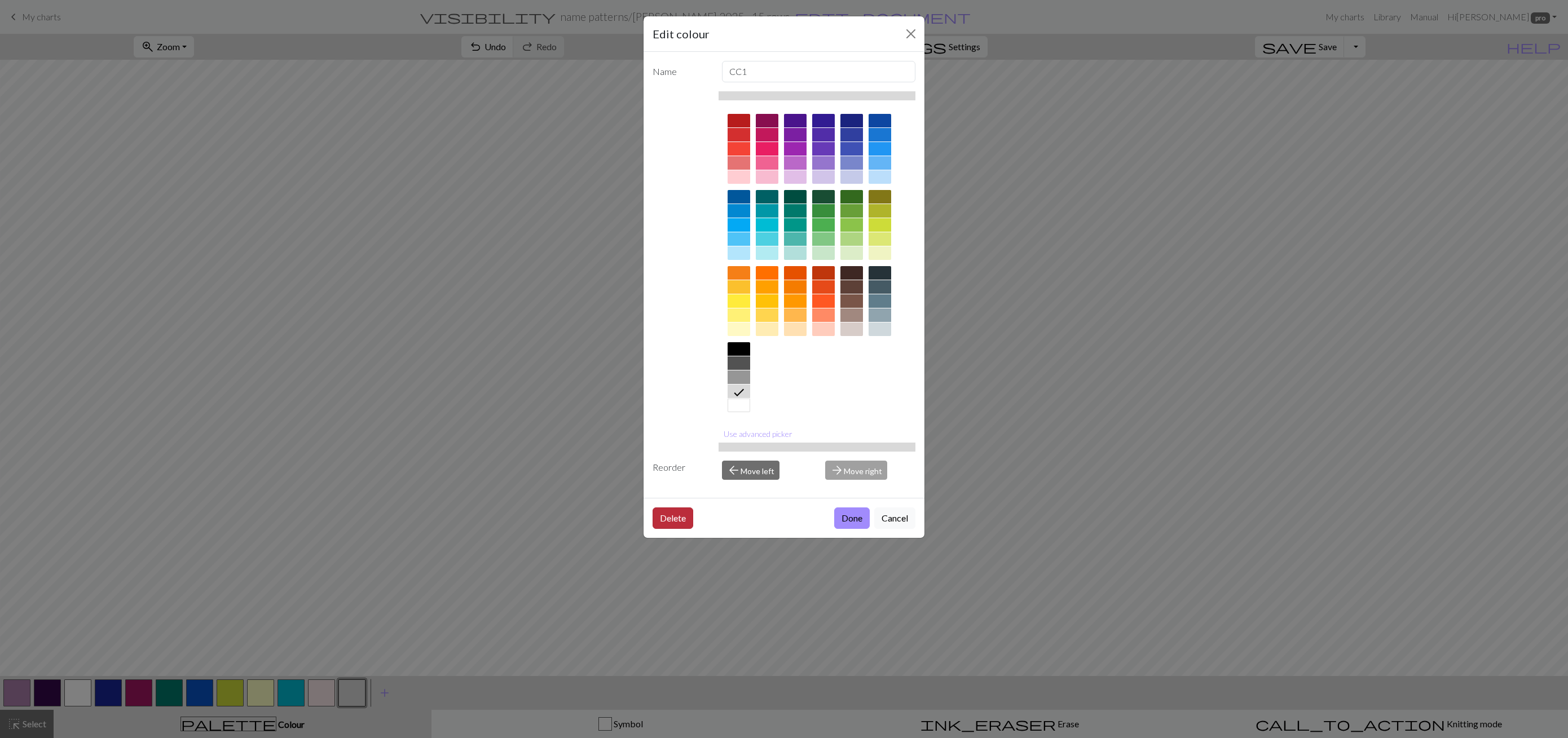
click at [675, 510] on button "Delete" at bounding box center [673, 518] width 40 height 22
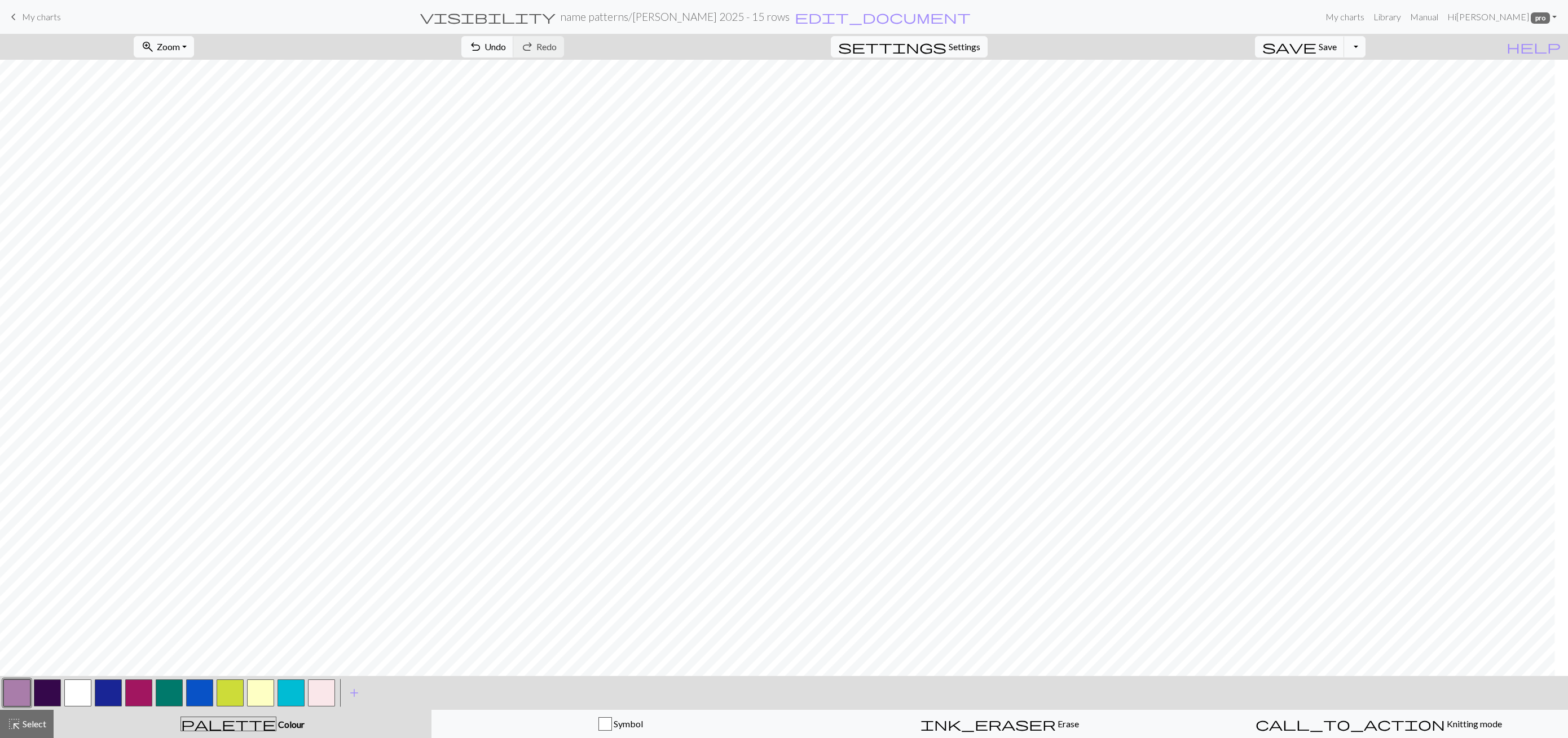
scroll to position [0, 0]
click at [1263, 41] on span "Insert 2 left" at bounding box center [1240, 46] width 44 height 10
click at [6, 698] on button "button" at bounding box center [17, 693] width 27 height 27
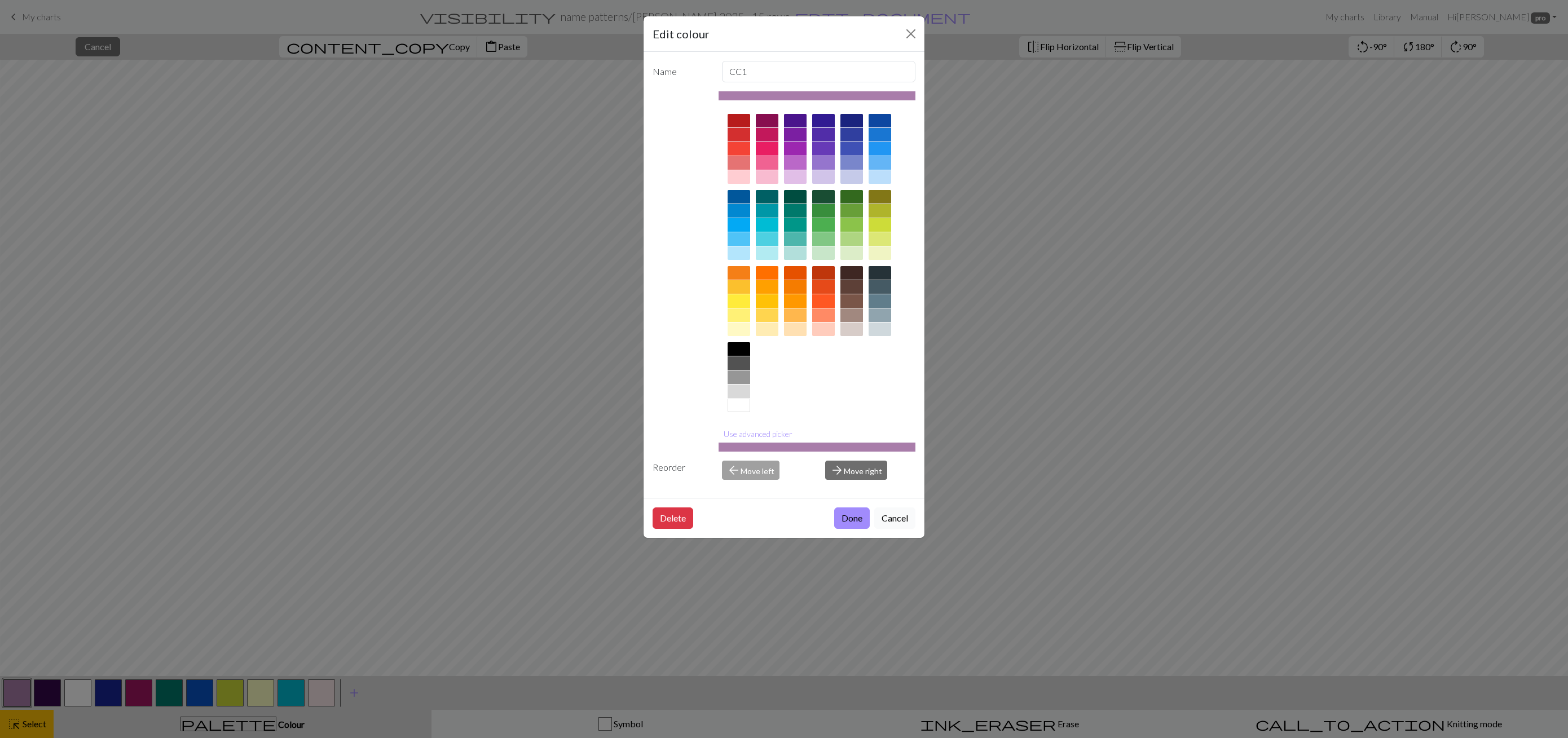
click at [893, 518] on button "Cancel" at bounding box center [894, 518] width 41 height 22
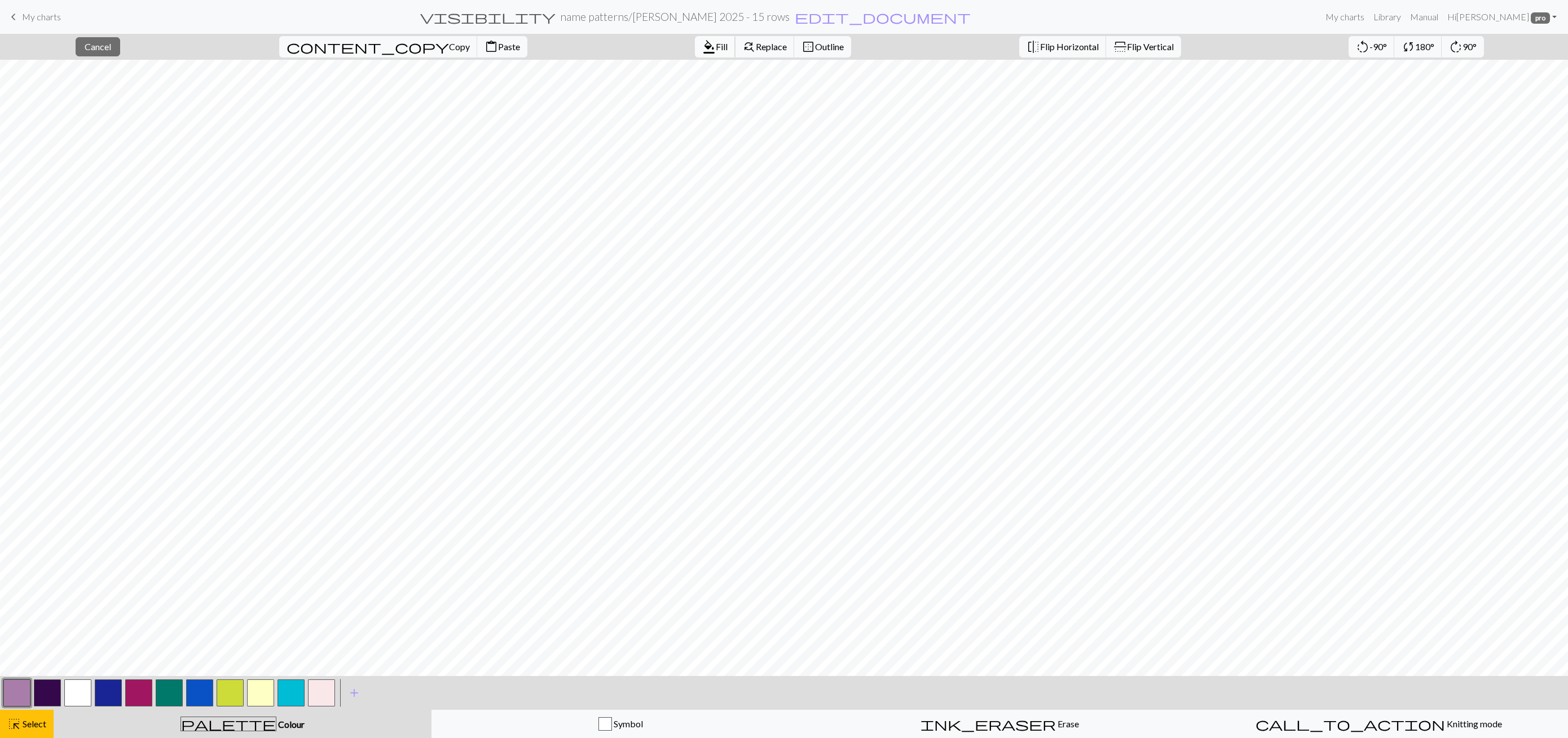
click at [716, 49] on span "Fill" at bounding box center [721, 46] width 12 height 10
click at [1342, 44] on span "Insert 21 right" at bounding box center [1315, 46] width 55 height 10
click at [1335, 41] on span "Insert 6 right" at bounding box center [1315, 46] width 49 height 10
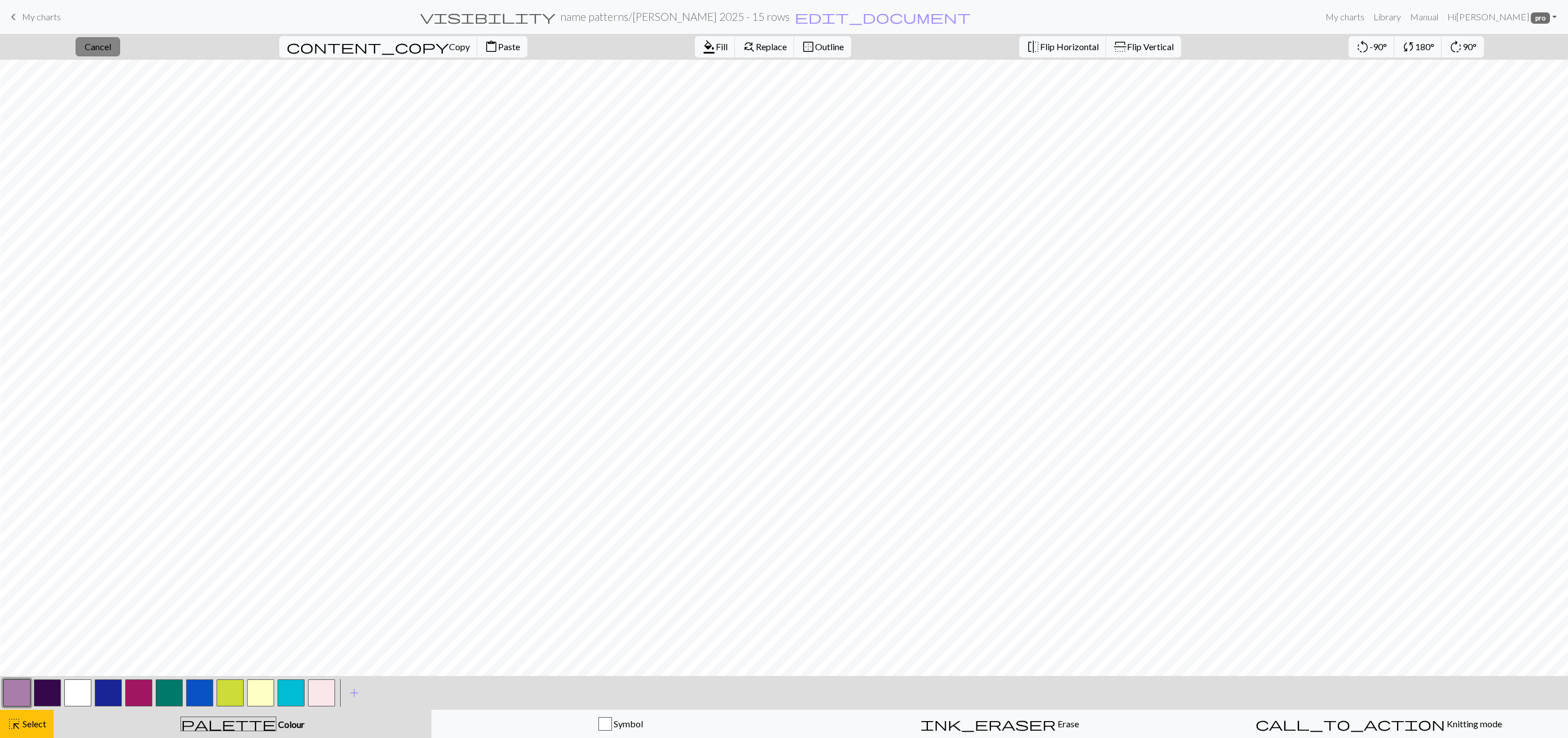
click at [111, 46] on span "Cancel" at bounding box center [98, 46] width 27 height 10
drag, startPoint x: 29, startPoint y: 729, endPoint x: 77, endPoint y: 722, distance: 48.5
click at [28, 729] on div "highlight_alt Select Select" at bounding box center [27, 723] width 39 height 14
click at [120, 692] on button "button" at bounding box center [108, 693] width 27 height 27
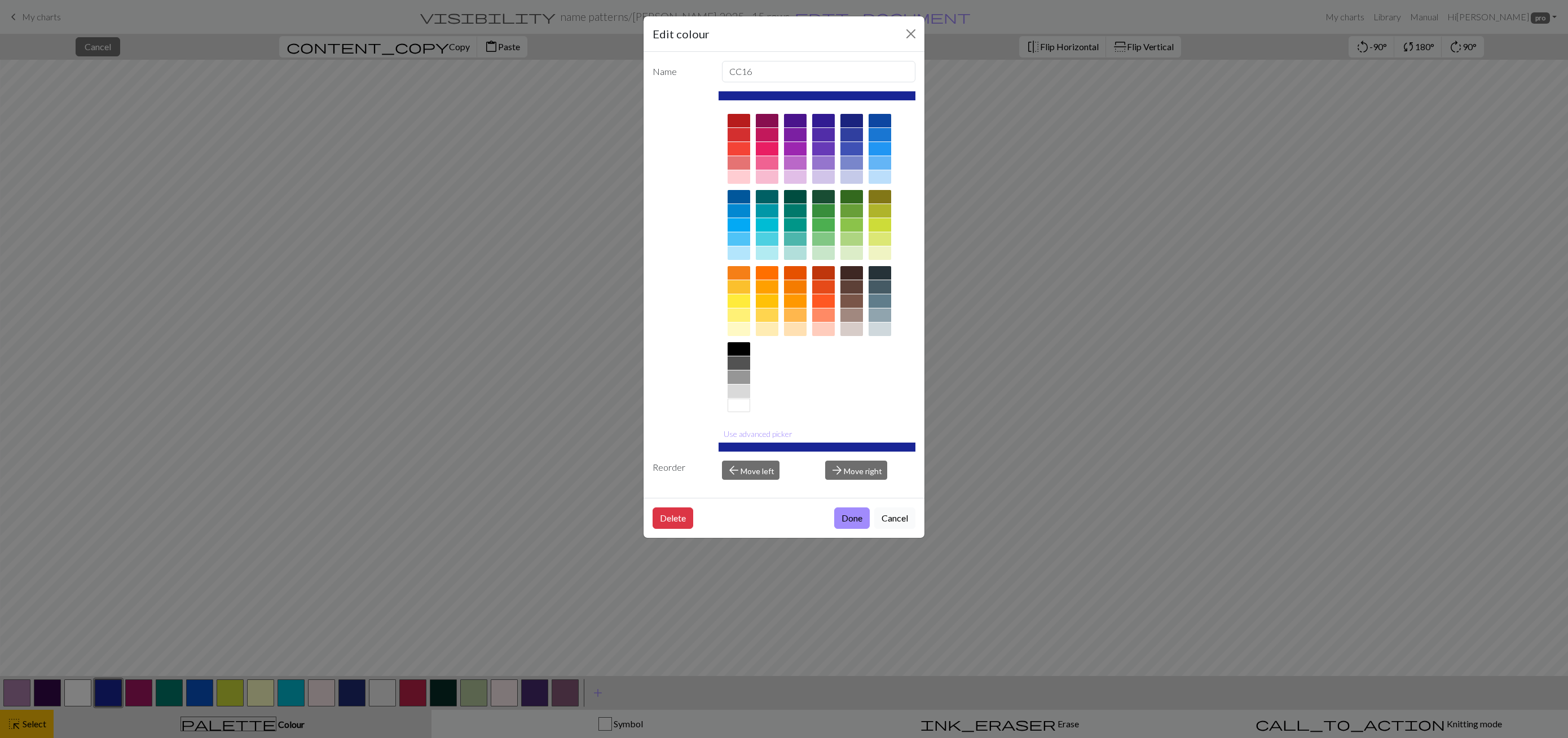
click at [892, 516] on button "Cancel" at bounding box center [894, 518] width 41 height 22
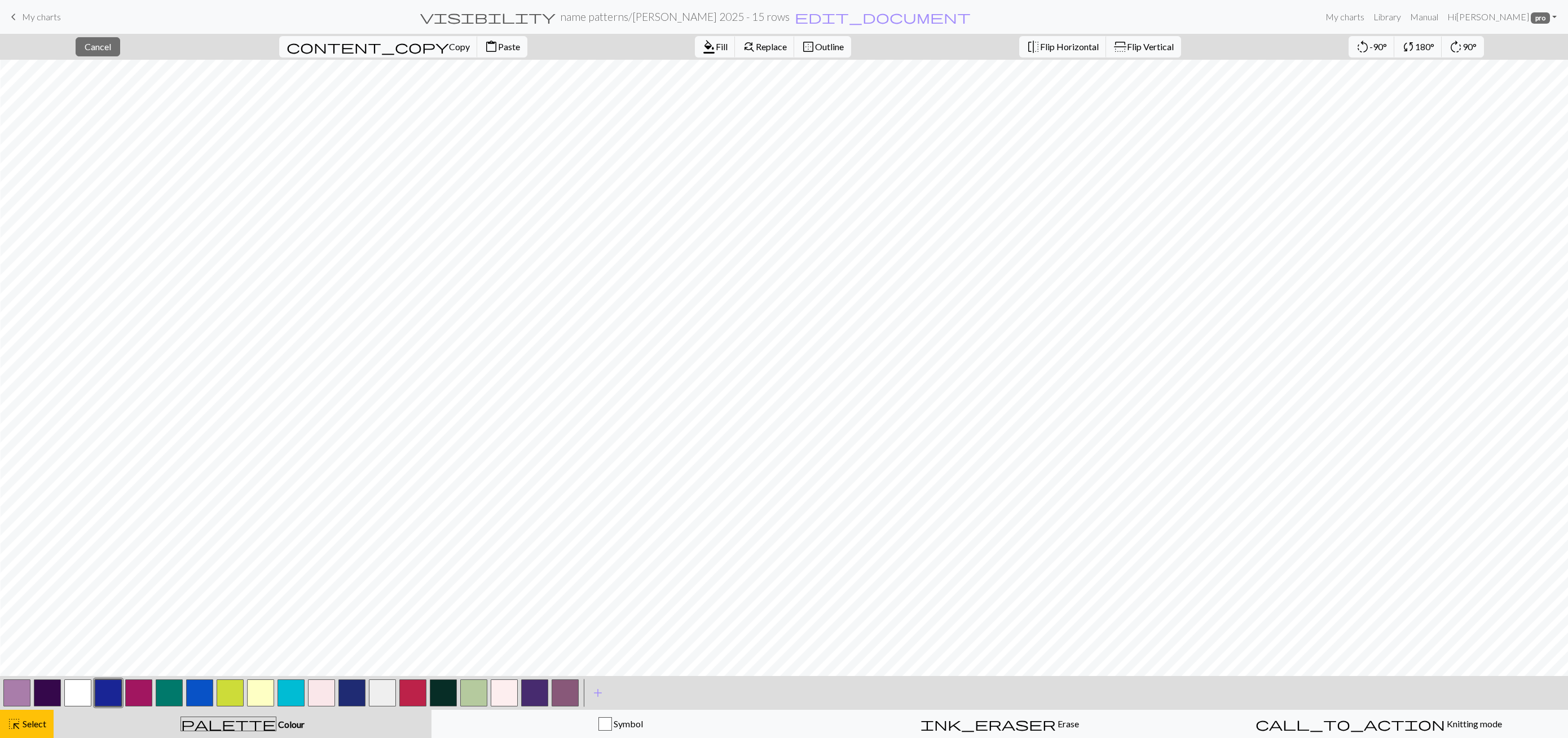
drag, startPoint x: 27, startPoint y: 721, endPoint x: 168, endPoint y: 684, distance: 145.8
click at [27, 721] on span "Select" at bounding box center [33, 723] width 25 height 10
drag, startPoint x: 562, startPoint y: 42, endPoint x: 553, endPoint y: 52, distance: 13.5
click at [506, 42] on span "Undo" at bounding box center [495, 46] width 22 height 10
click at [40, 723] on span "Select" at bounding box center [33, 723] width 25 height 10
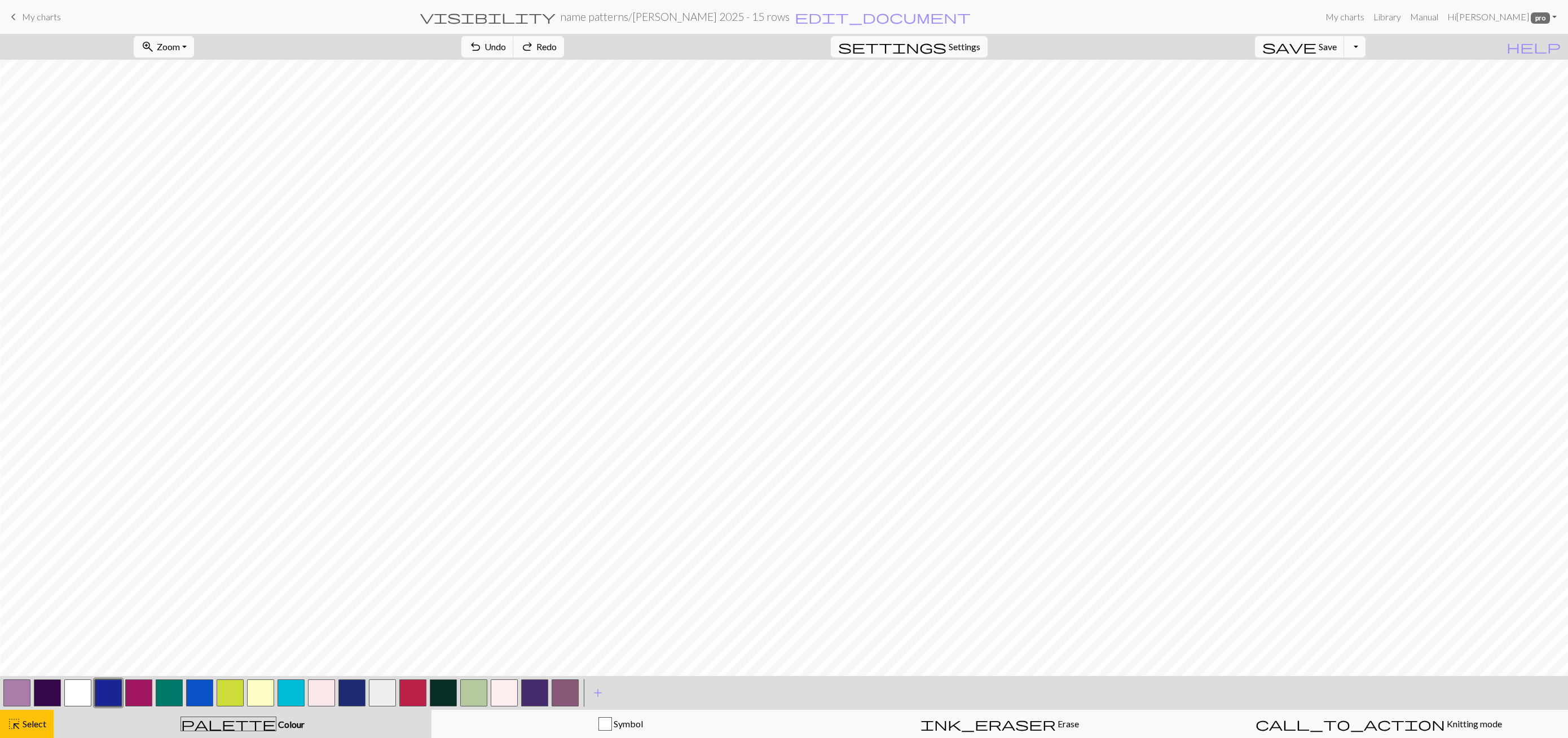
click at [201, 688] on button "button" at bounding box center [200, 693] width 27 height 27
click at [29, 694] on button "button" at bounding box center [17, 693] width 27 height 27
click at [716, 48] on span "Fill" at bounding box center [721, 46] width 12 height 10
click at [52, 727] on button "highlight_alt Select Select" at bounding box center [27, 723] width 53 height 28
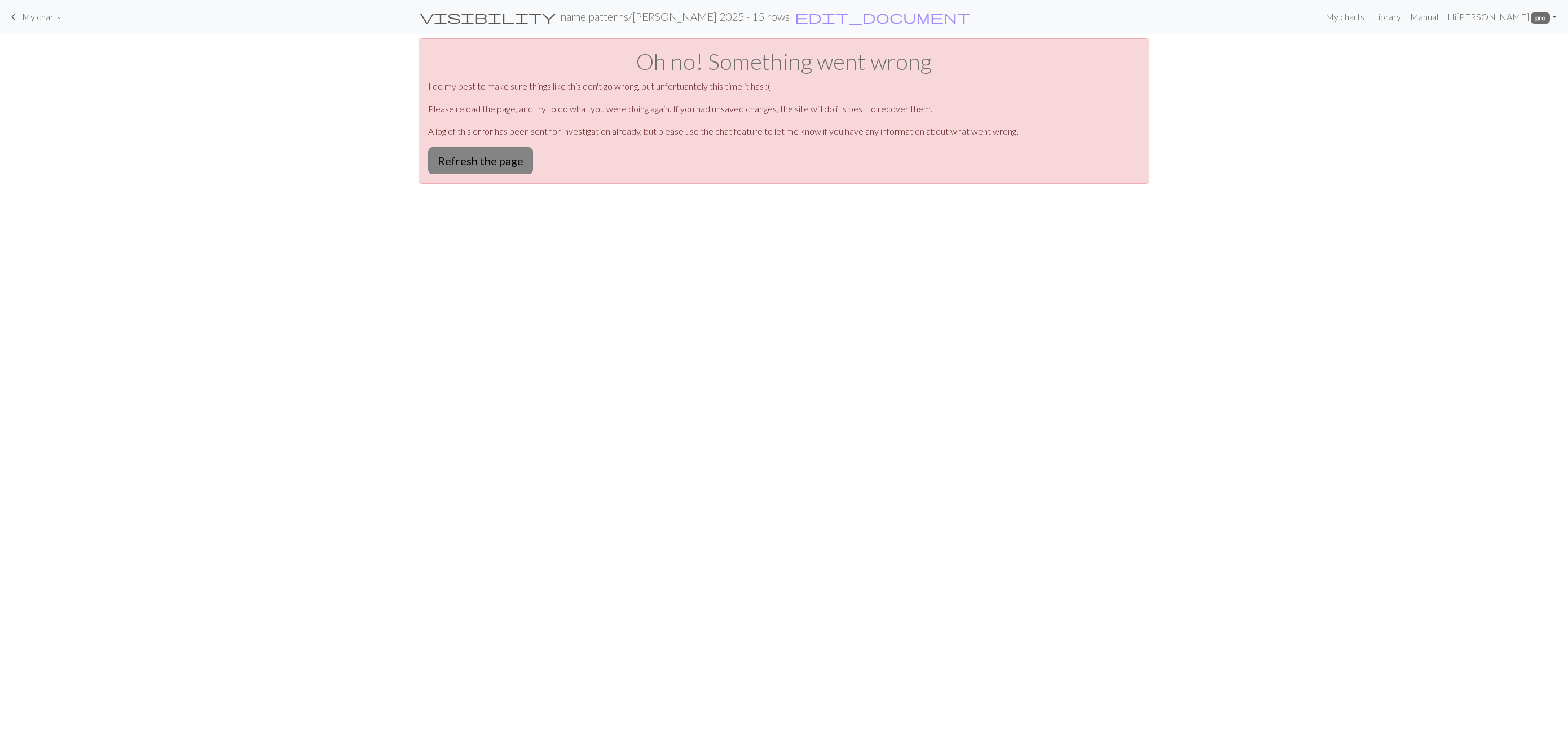
click at [473, 150] on button "Refresh the page" at bounding box center [481, 161] width 105 height 27
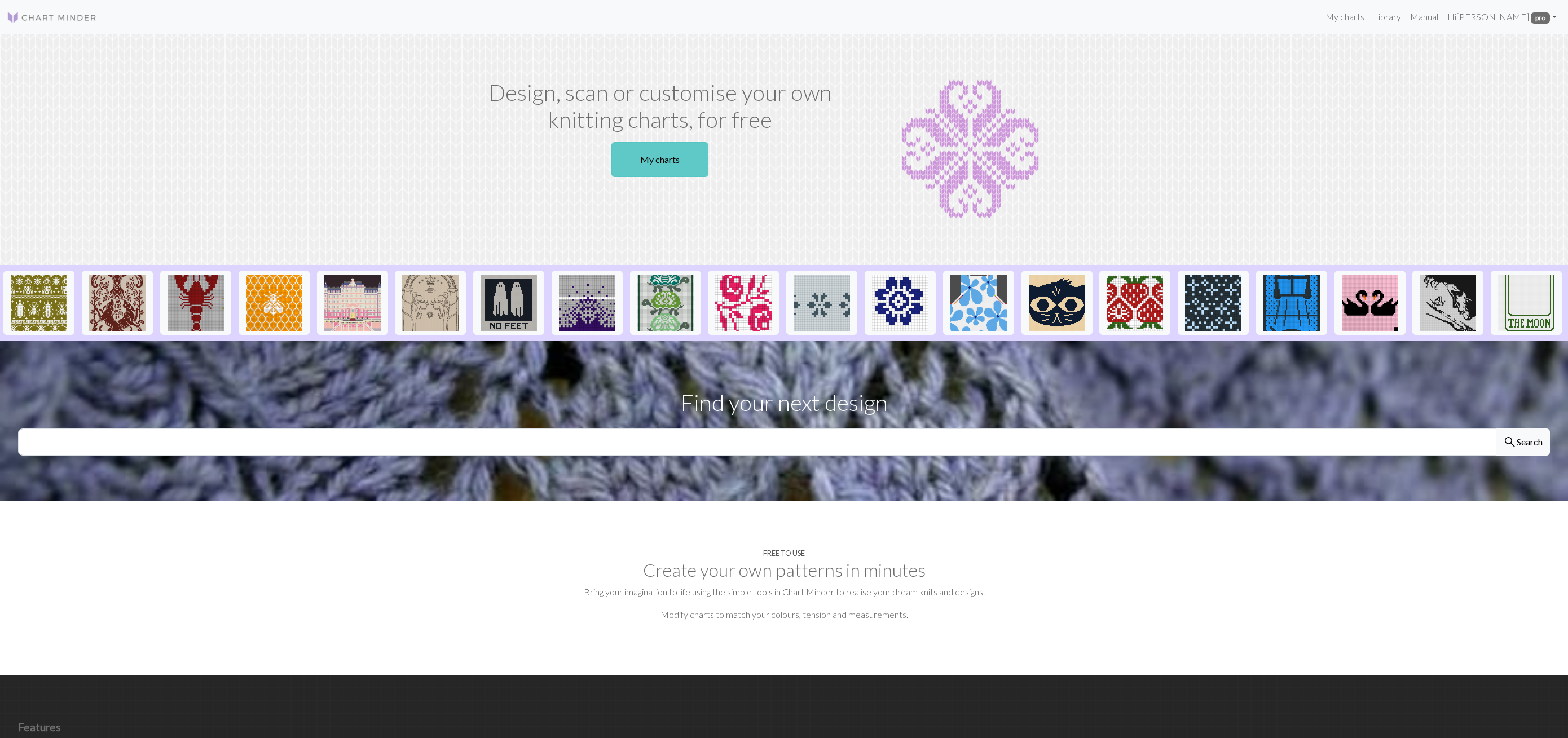
click at [679, 160] on link "My charts" at bounding box center [660, 159] width 97 height 35
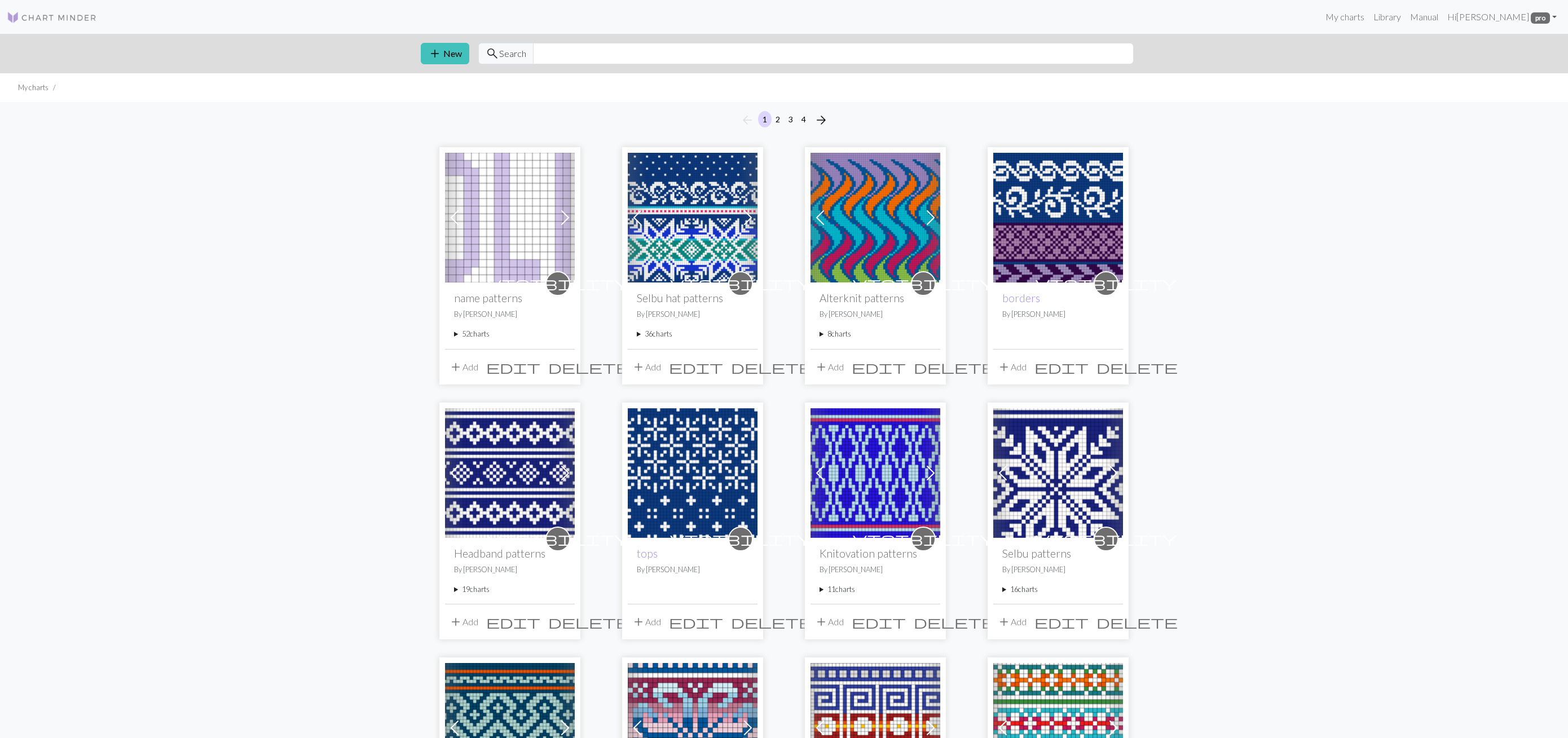
click at [468, 333] on summary "52 charts" at bounding box center [510, 333] width 111 height 10
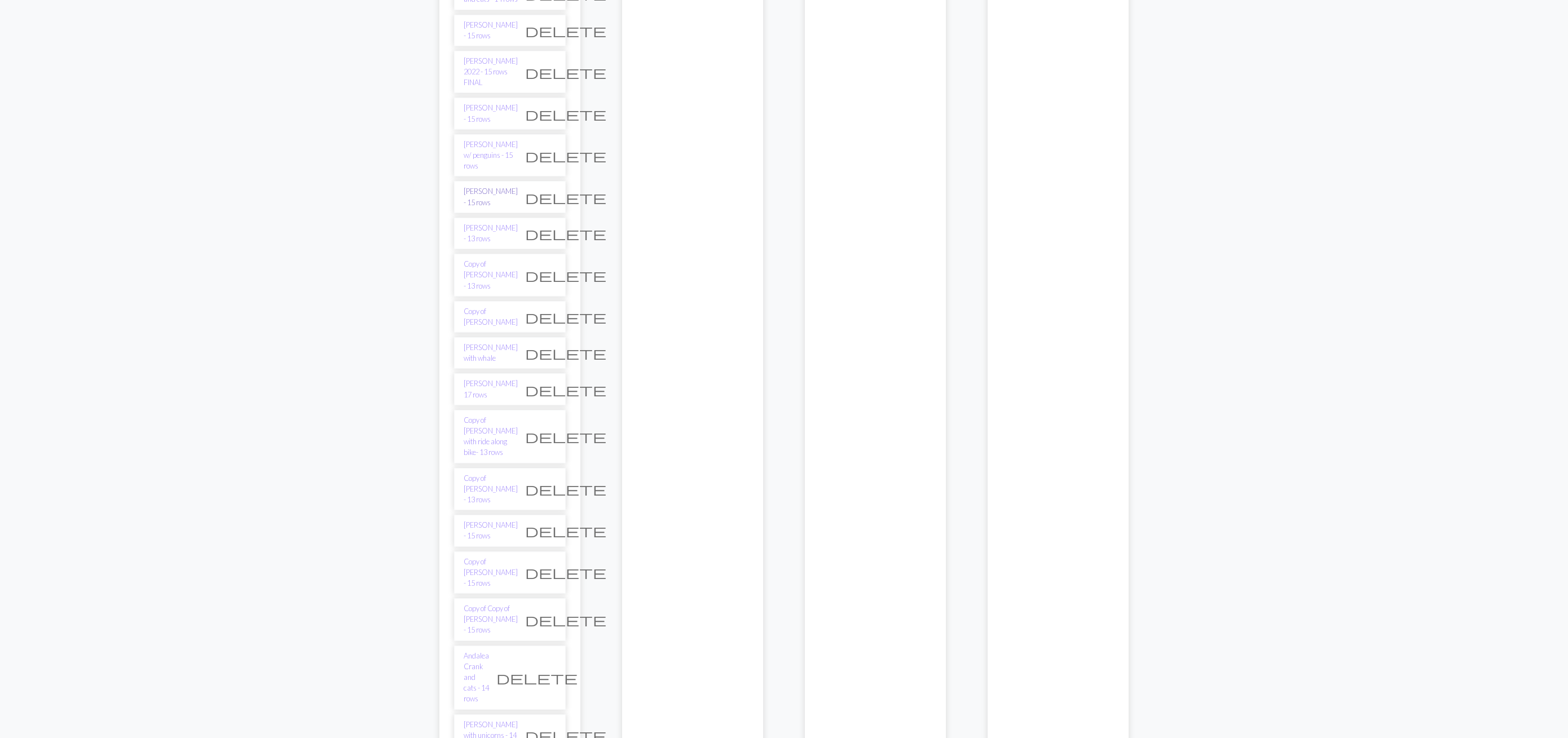
scroll to position [829, 0]
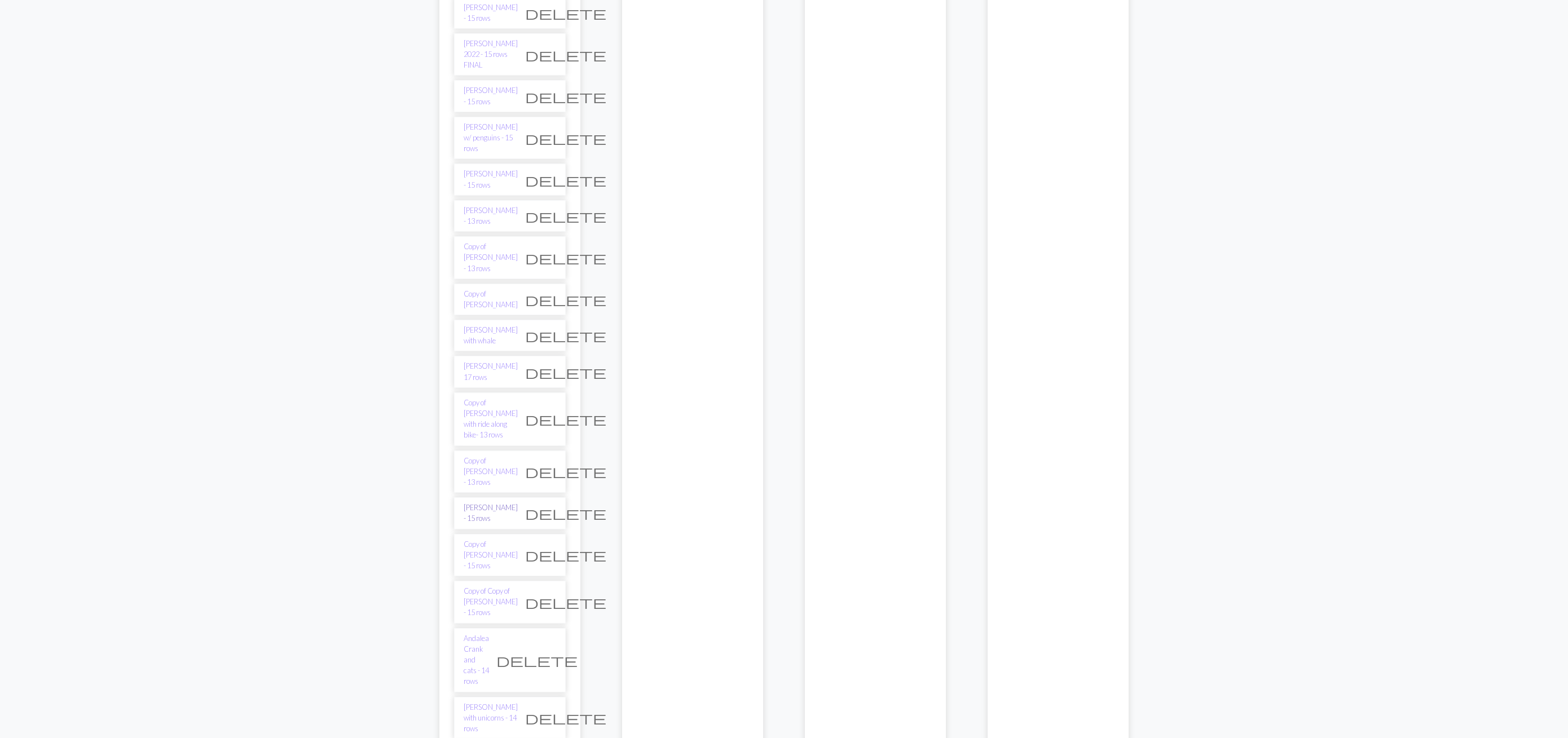
click at [490, 502] on link "Casey Blust - 15 rows" at bounding box center [490, 513] width 54 height 22
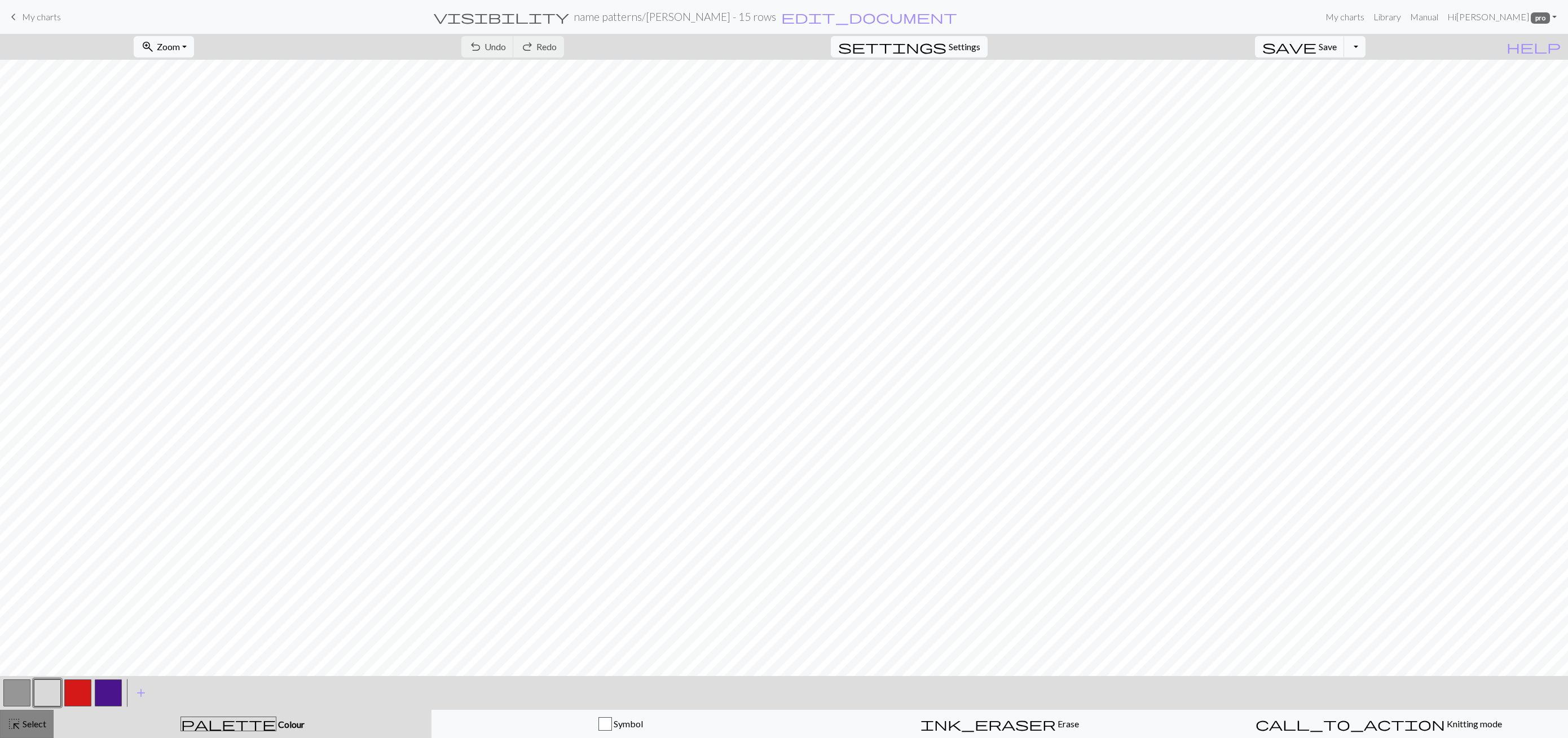
drag, startPoint x: 44, startPoint y: 729, endPoint x: 102, endPoint y: 681, distance: 75.3
click at [48, 723] on button "highlight_alt Select Select" at bounding box center [27, 723] width 53 height 28
click at [39, 21] on span "My charts" at bounding box center [41, 16] width 39 height 10
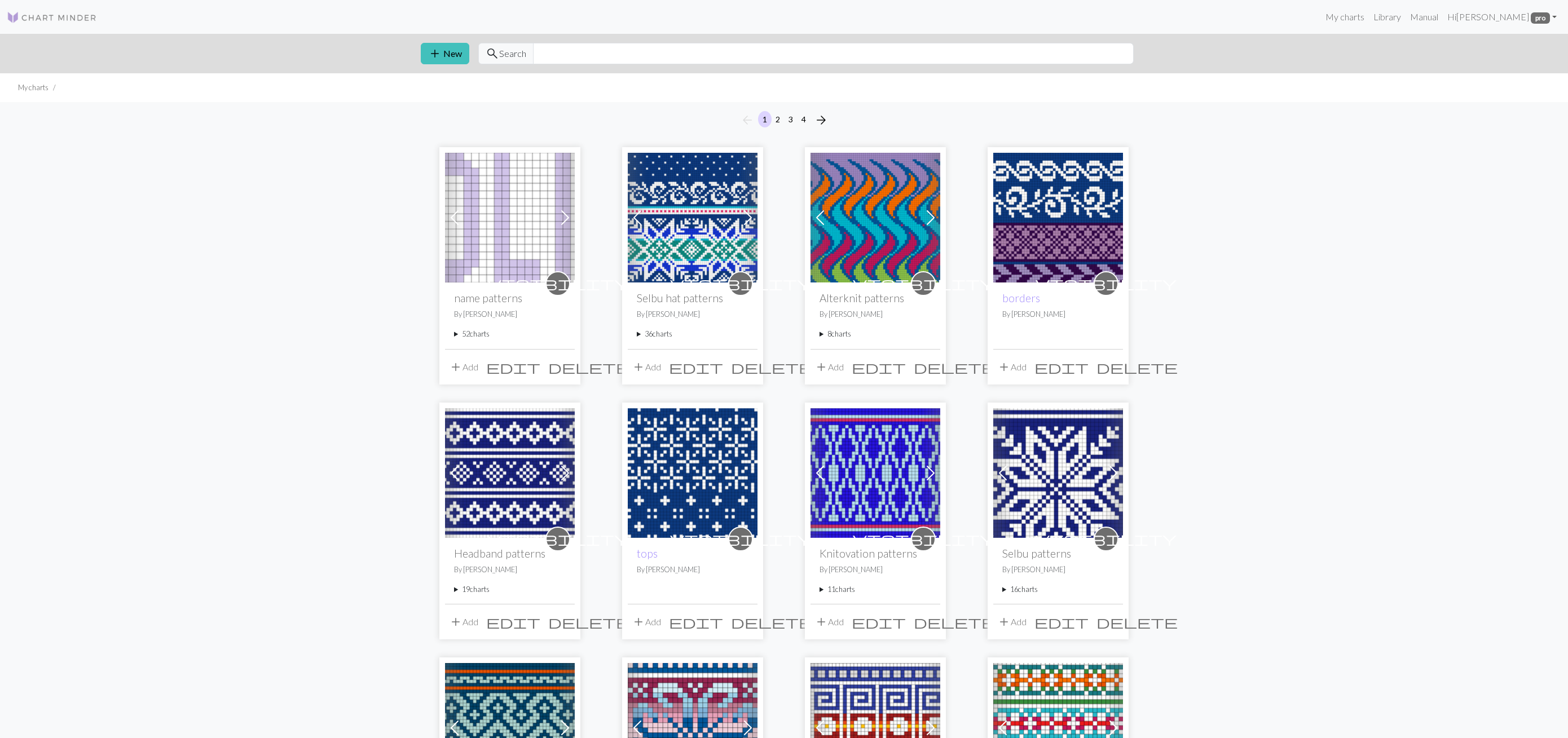
click at [469, 338] on summary "52 charts" at bounding box center [510, 333] width 111 height 10
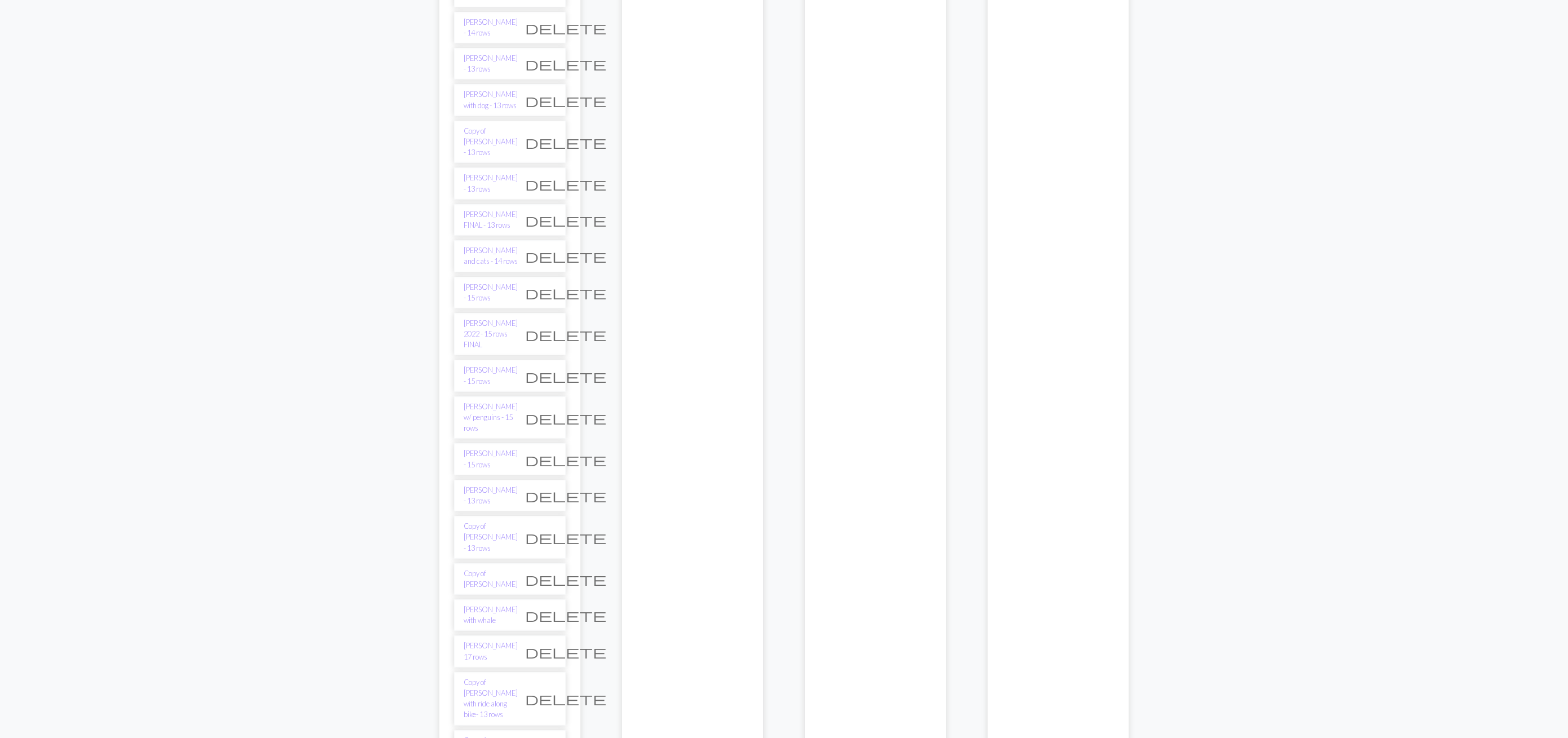
scroll to position [560, 0]
click at [481, 355] on link "Enzo Lambert - 15 rows" at bounding box center [490, 366] width 54 height 22
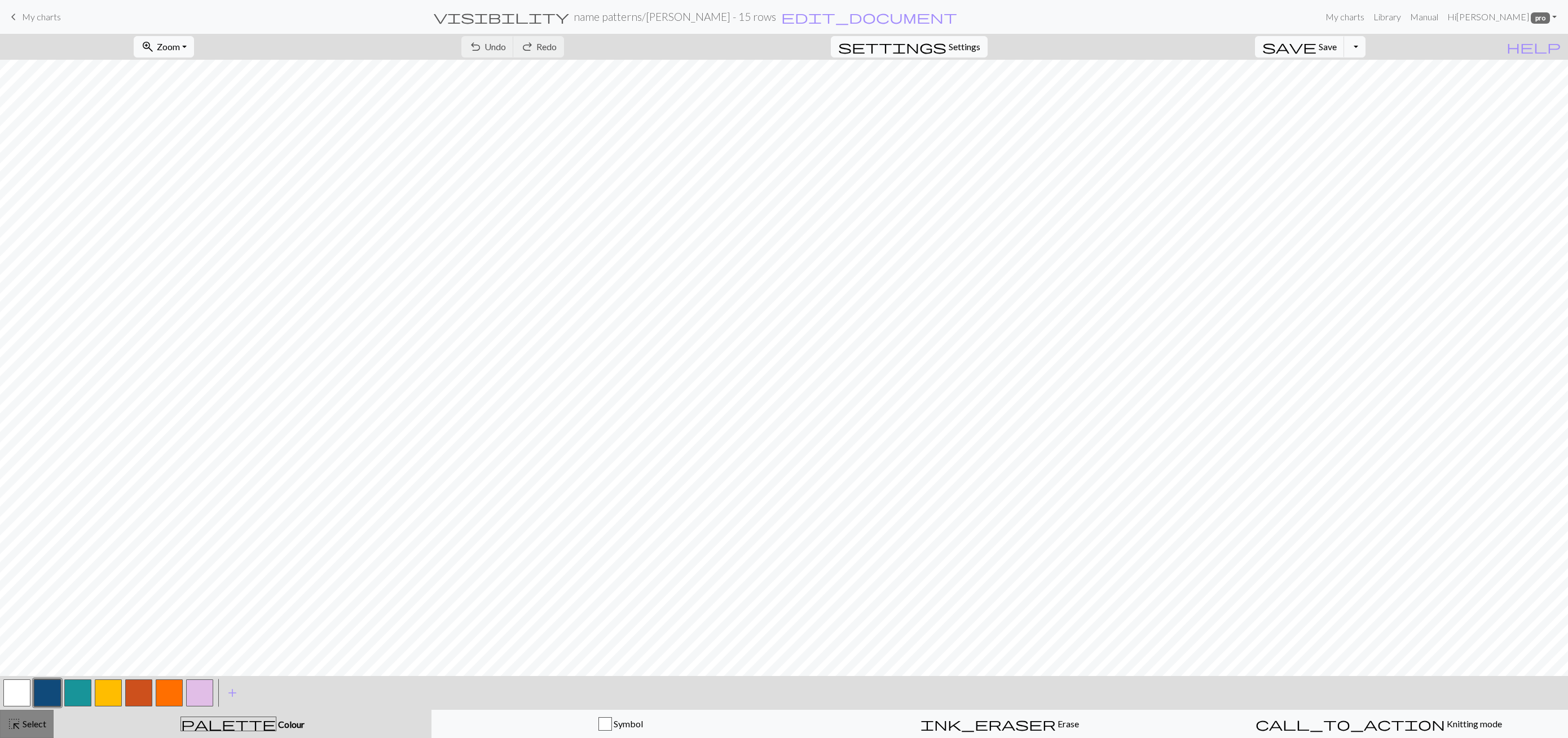
click at [29, 718] on span "Select" at bounding box center [33, 723] width 25 height 10
drag, startPoint x: 30, startPoint y: 728, endPoint x: 97, endPoint y: 684, distance: 80.2
click at [30, 728] on span "Select" at bounding box center [33, 723] width 25 height 10
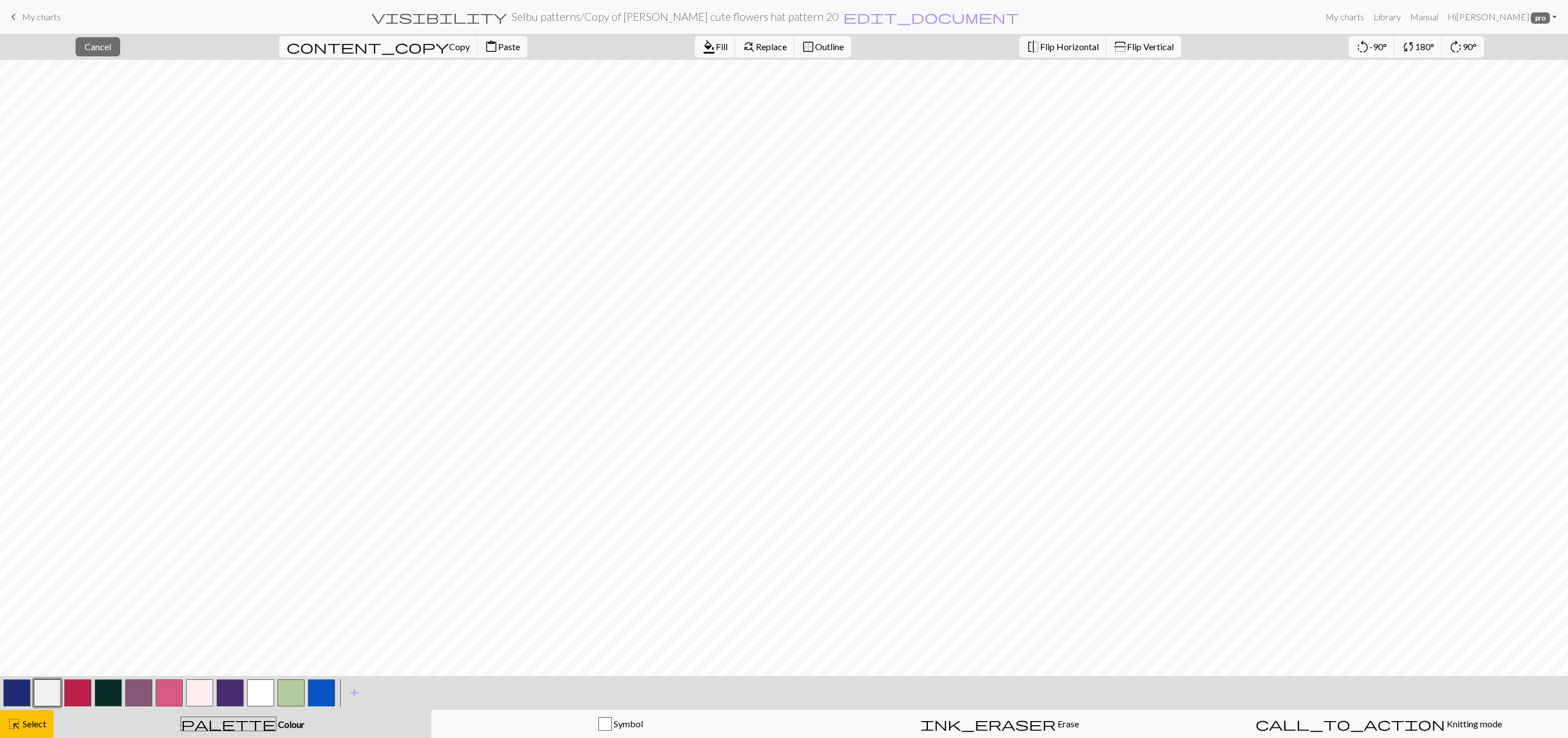
drag, startPoint x: 106, startPoint y: 40, endPoint x: 530, endPoint y: 686, distance: 772.7
click at [107, 40] on button "close Cancel" at bounding box center [98, 47] width 44 height 19
click at [321, 686] on button "button" at bounding box center [322, 693] width 27 height 27
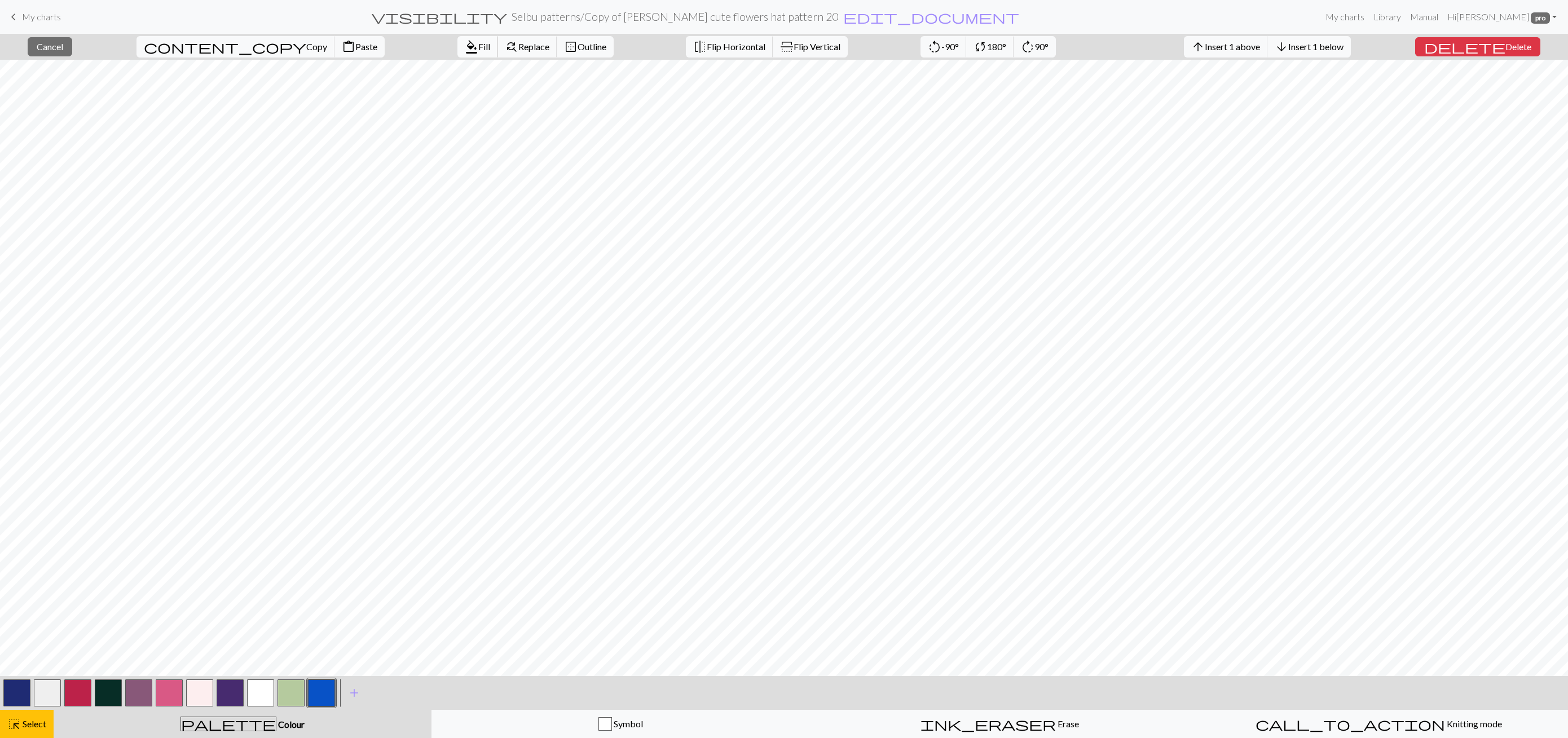
click at [478, 51] on span "Fill" at bounding box center [484, 46] width 12 height 10
click at [478, 50] on span "Fill" at bounding box center [484, 46] width 12 height 10
click at [514, 53] on button "undo Undo Undo" at bounding box center [487, 47] width 53 height 22
click at [557, 51] on span "Redo" at bounding box center [546, 46] width 20 height 10
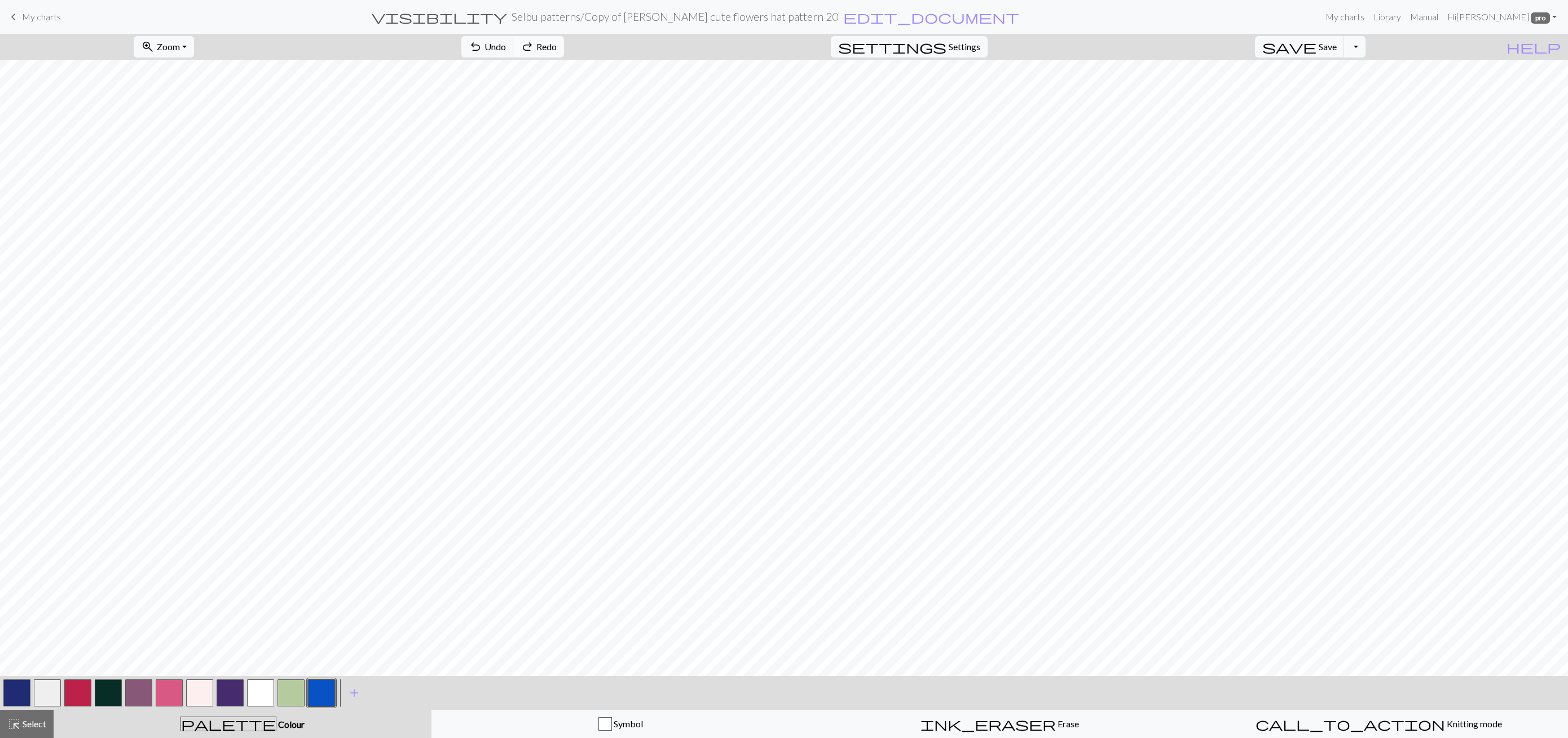
click at [557, 51] on span "Redo" at bounding box center [546, 46] width 20 height 10
click at [1260, 45] on span "Insert 1 above" at bounding box center [1232, 46] width 55 height 10
click at [1336, 45] on span "Save" at bounding box center [1327, 46] width 18 height 10
click at [14, 729] on span "highlight_alt" at bounding box center [14, 724] width 14 height 16
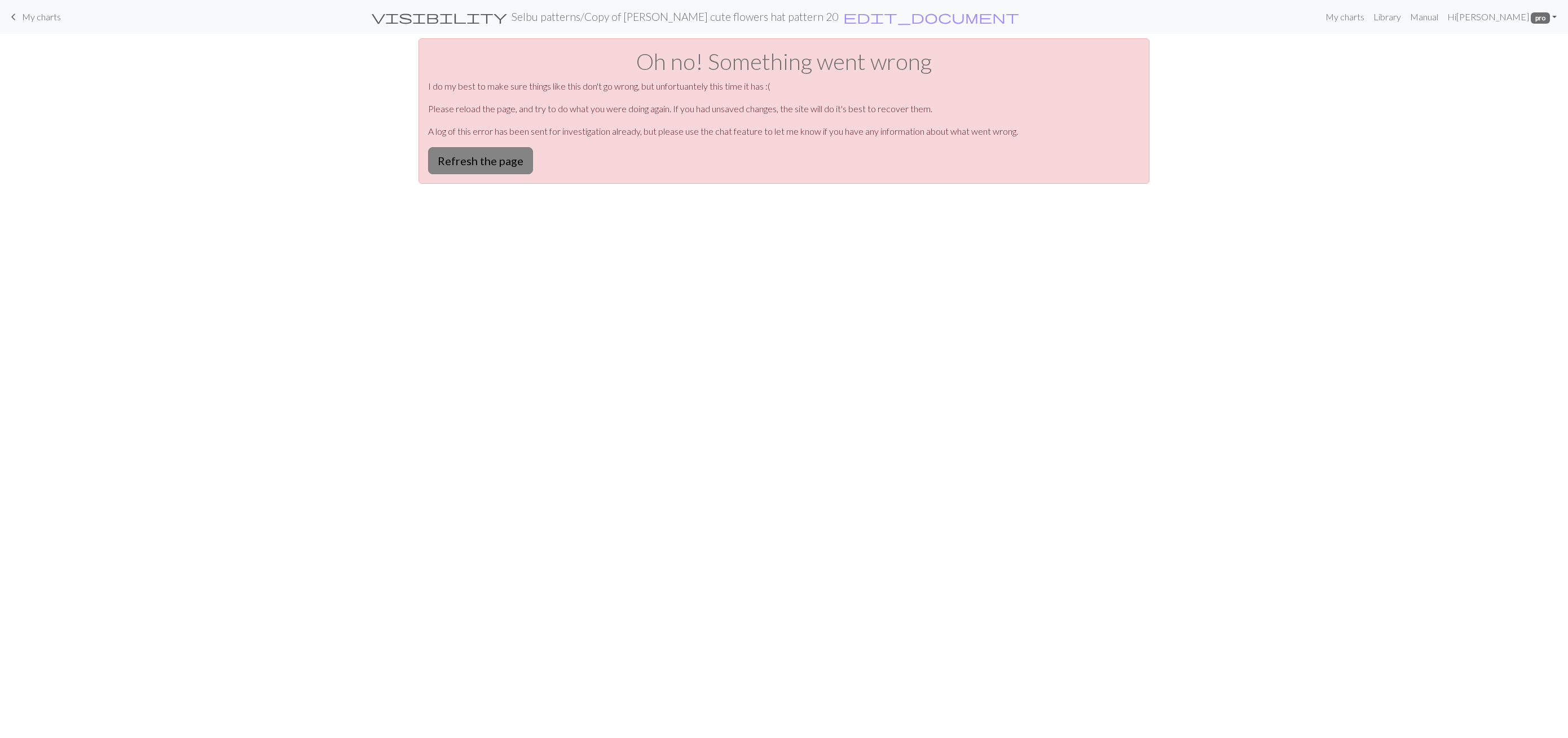
click at [470, 166] on button "Refresh the page" at bounding box center [481, 161] width 105 height 27
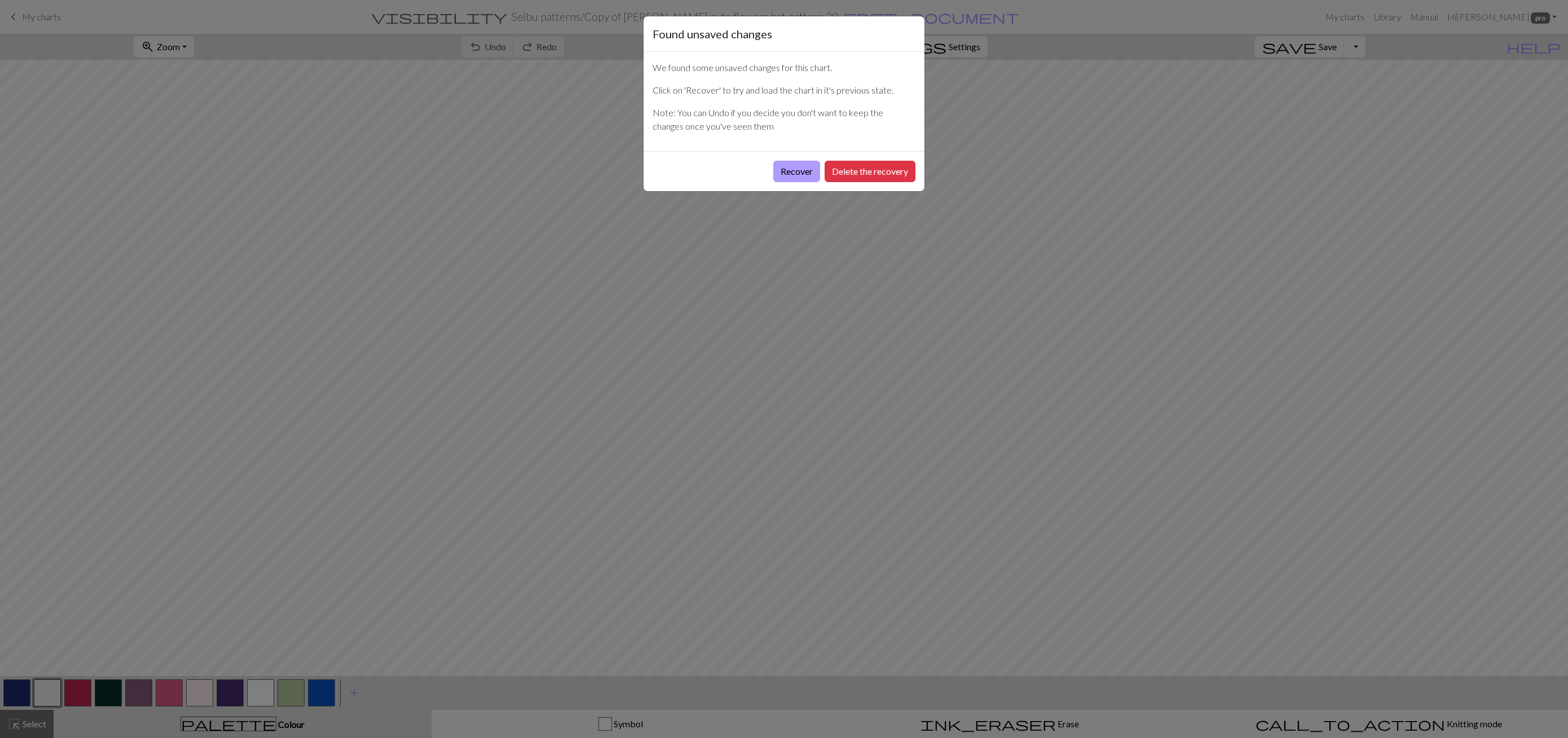
click at [799, 173] on button "Recover" at bounding box center [797, 171] width 47 height 22
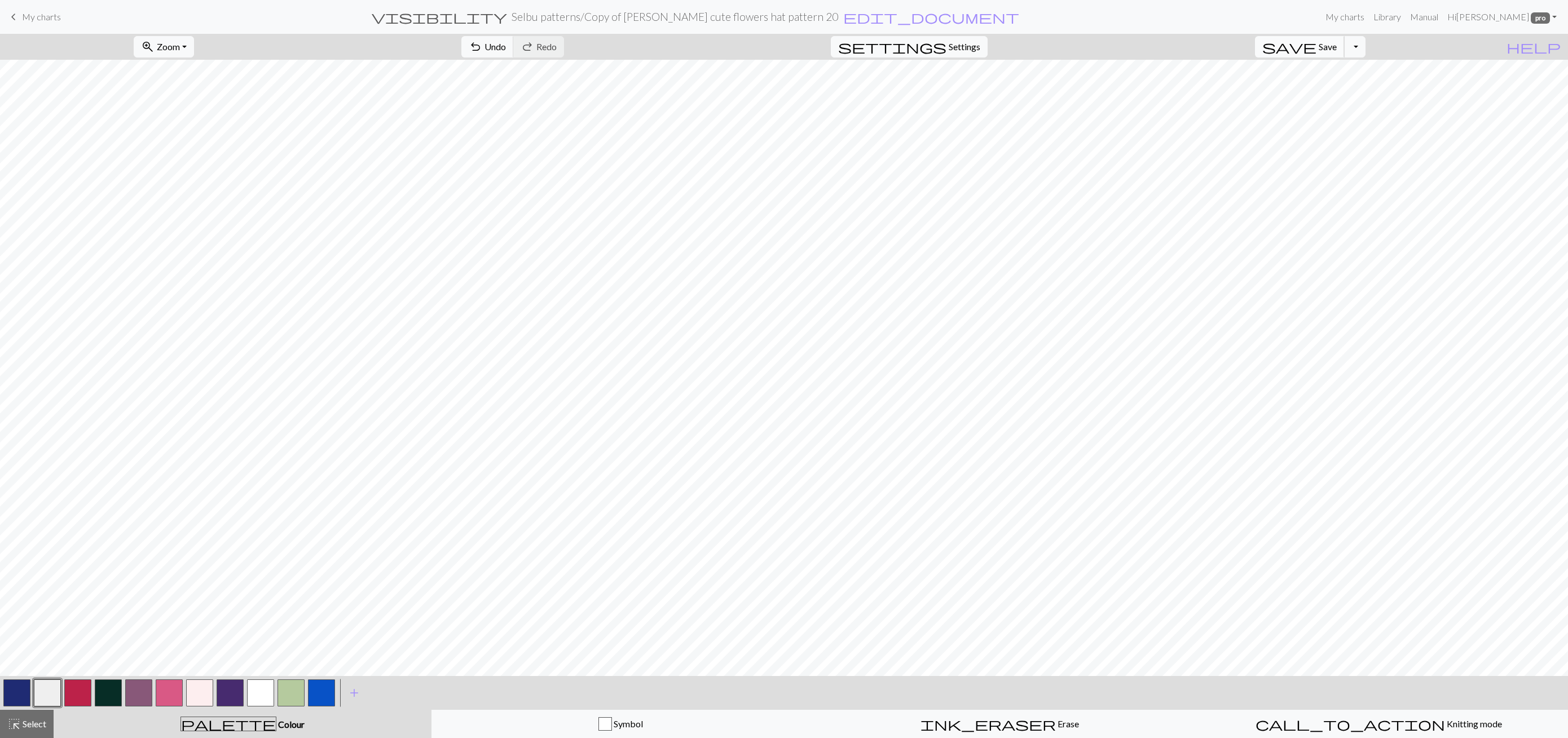
drag, startPoint x: 1344, startPoint y: 48, endPoint x: 1330, endPoint y: 57, distance: 16.6
click at [1336, 48] on span "Save" at bounding box center [1327, 46] width 18 height 10
click at [26, 722] on span "Select" at bounding box center [33, 723] width 25 height 10
click at [68, 52] on button "close Cancel" at bounding box center [49, 47] width 44 height 19
click at [180, 51] on span "Zoom" at bounding box center [168, 46] width 23 height 10
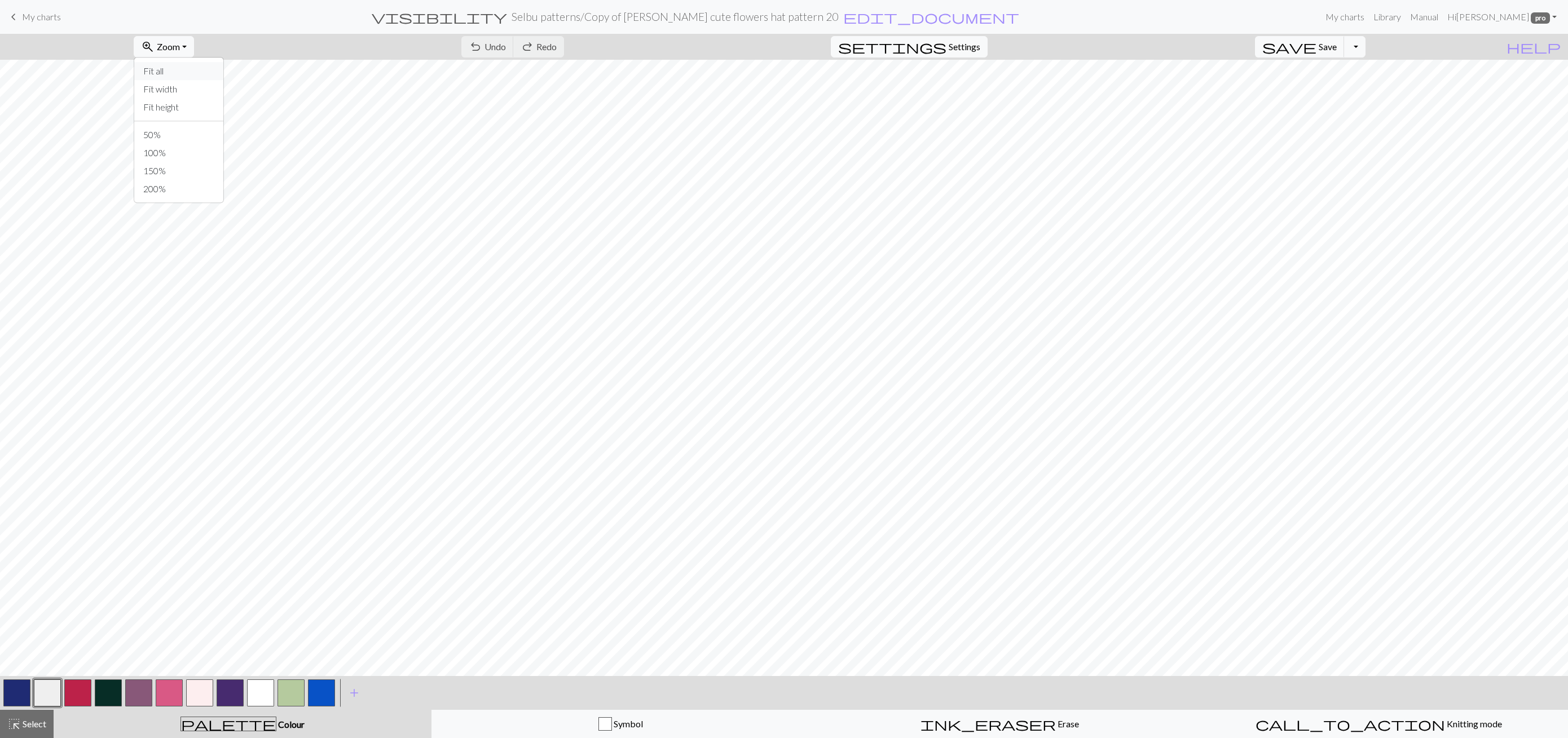
click at [194, 75] on button "Fit all" at bounding box center [179, 71] width 89 height 18
drag, startPoint x: 193, startPoint y: 48, endPoint x: 184, endPoint y: 55, distance: 11.4
click at [180, 48] on span "Zoom" at bounding box center [168, 46] width 23 height 10
click at [179, 131] on button "50%" at bounding box center [179, 135] width 89 height 18
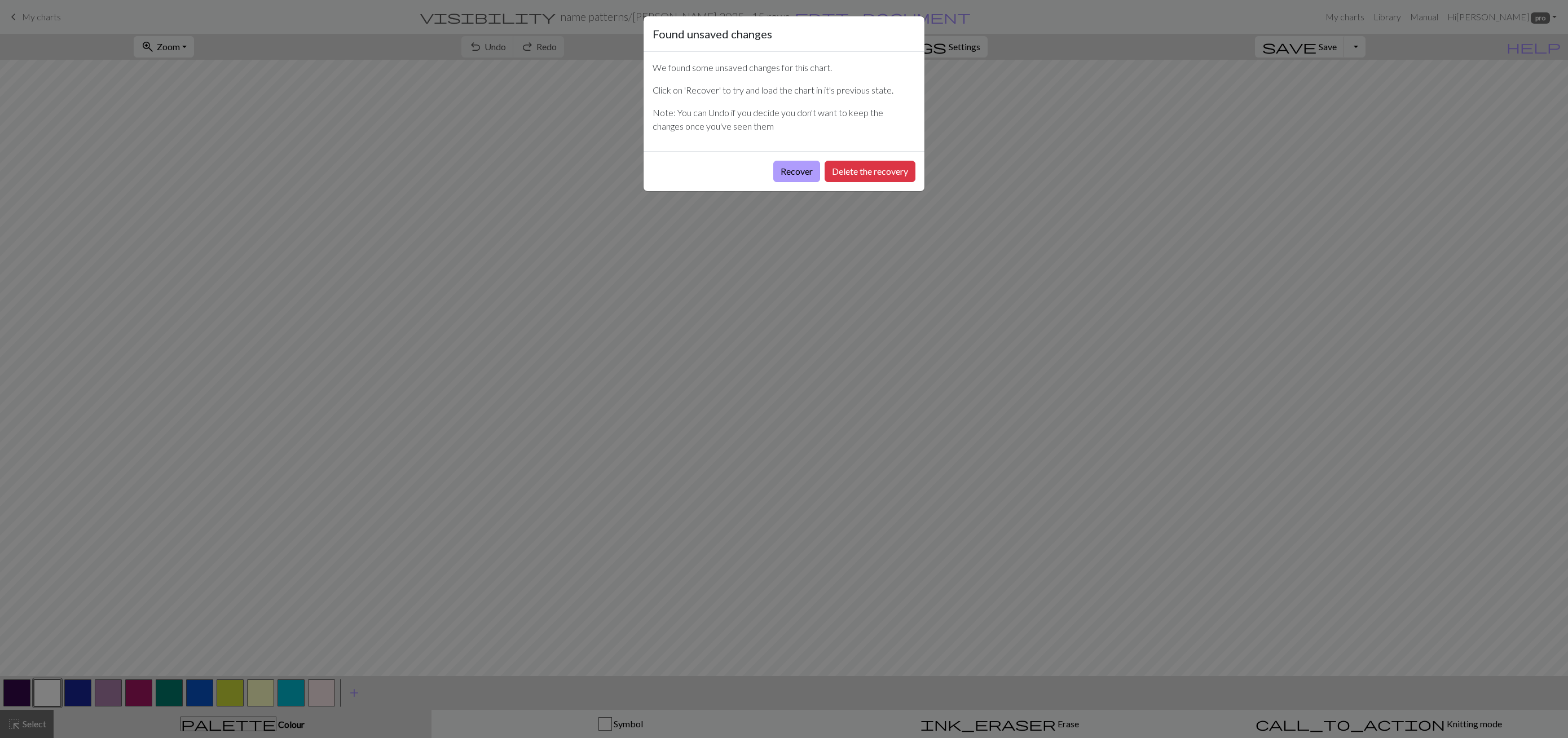
click at [796, 175] on button "Recover" at bounding box center [797, 171] width 47 height 22
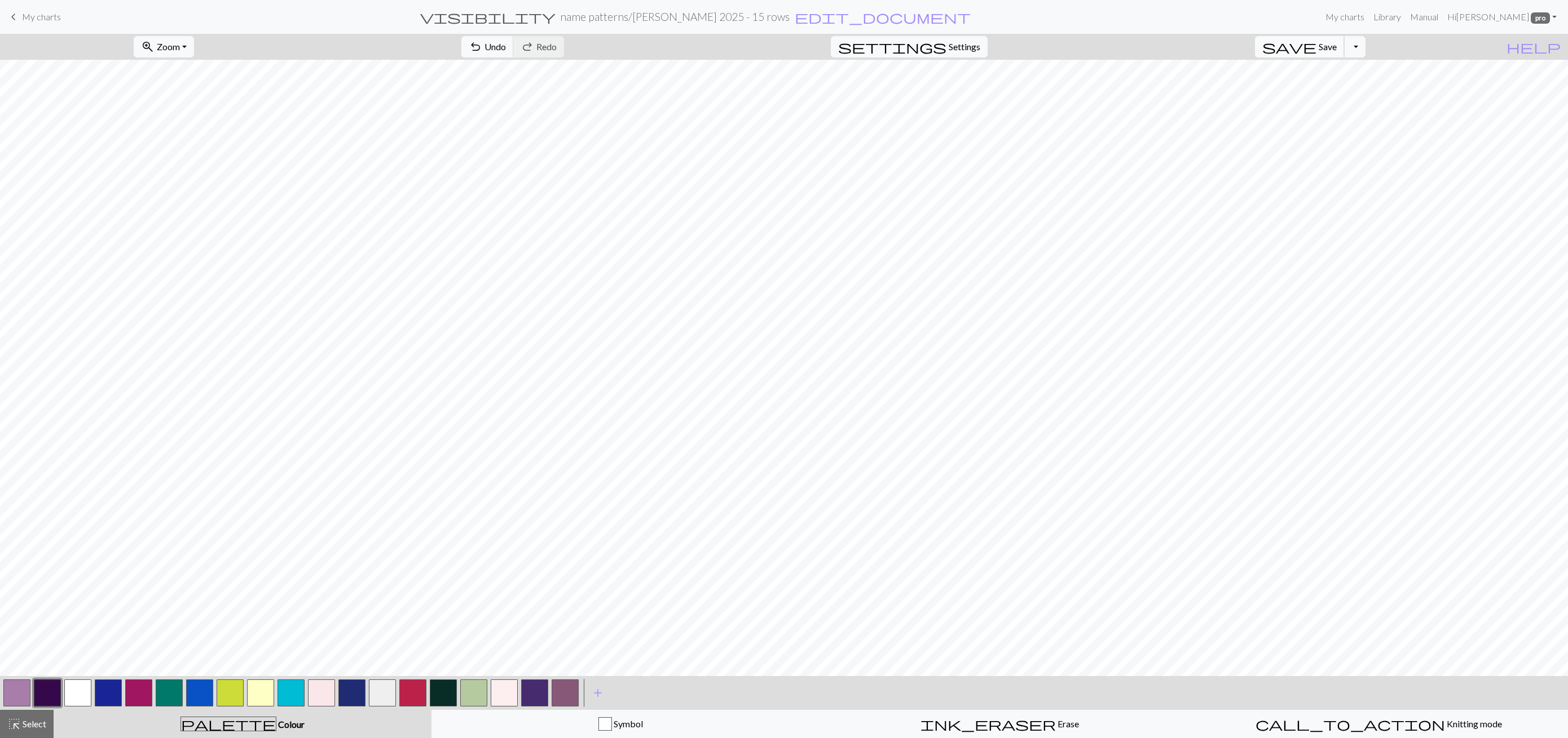
click at [1335, 48] on button "save Save Save" at bounding box center [1299, 47] width 90 height 22
click at [111, 43] on span "Cancel" at bounding box center [98, 46] width 27 height 10
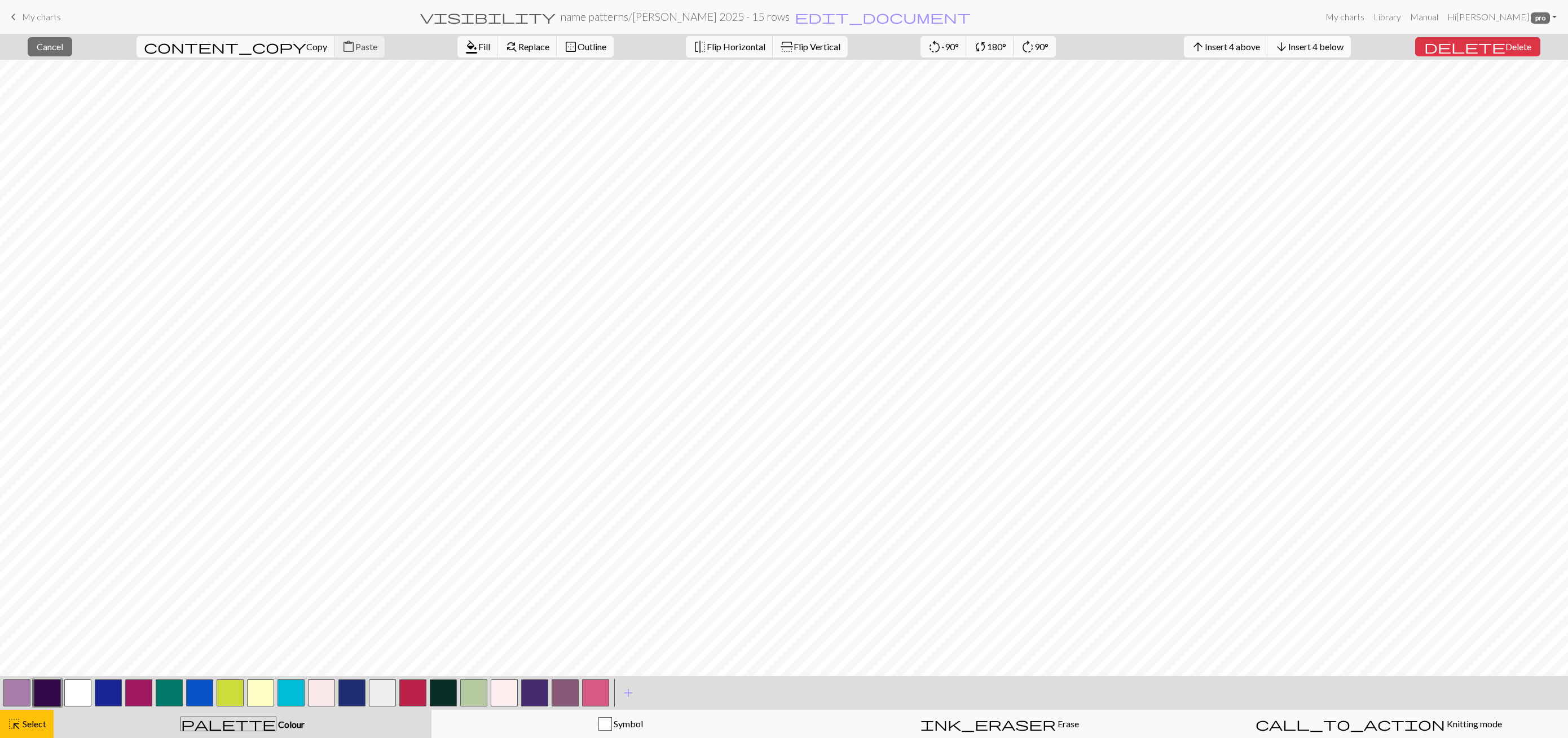
click at [1343, 47] on span "Insert 4 below" at bounding box center [1315, 46] width 55 height 10
click at [793, 43] on span "Flip Vertical" at bounding box center [817, 46] width 47 height 10
click at [57, 42] on span "Cancel" at bounding box center [49, 46] width 27 height 10
drag, startPoint x: 350, startPoint y: 694, endPoint x: 347, endPoint y: 38, distance: 656.0
click at [348, 694] on button "button" at bounding box center [352, 693] width 27 height 27
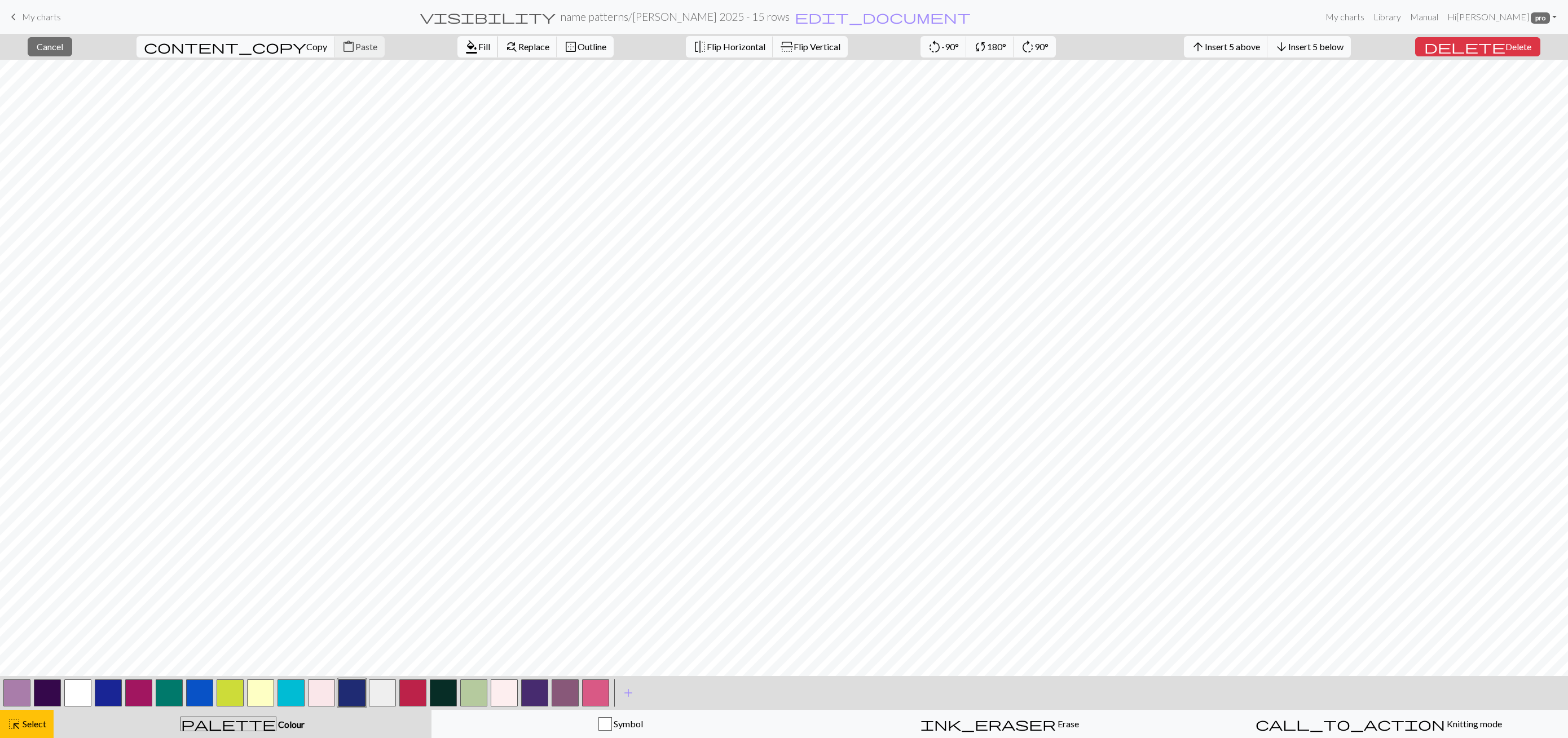
click at [478, 46] on span "Fill" at bounding box center [484, 46] width 12 height 10
click at [64, 53] on button "close Cancel" at bounding box center [49, 47] width 44 height 19
click at [1260, 43] on span "Insert 1 above" at bounding box center [1232, 46] width 55 height 10
click at [1260, 46] on span "Insert 1 above" at bounding box center [1232, 46] width 55 height 10
click at [457, 52] on button "format_color_fill Fill" at bounding box center [477, 47] width 40 height 22
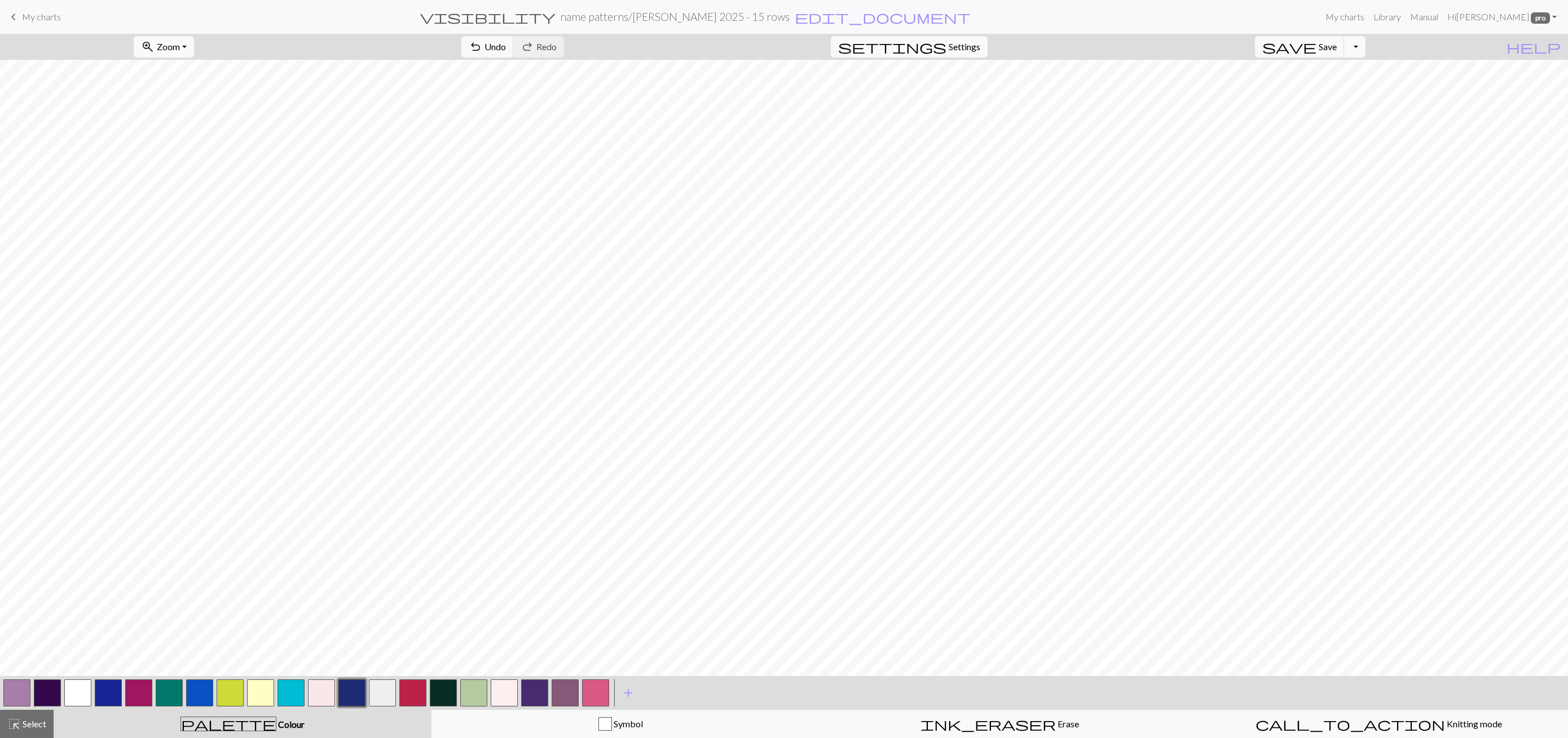
click at [194, 56] on button "zoom_in Zoom Zoom" at bounding box center [163, 47] width 61 height 22
click at [190, 75] on button "Fit all" at bounding box center [179, 71] width 89 height 18
click at [190, 42] on span "content_copy" at bounding box center [225, 47] width 162 height 16
click at [63, 47] on span "Cancel" at bounding box center [49, 46] width 27 height 10
click at [465, 53] on span "format_color_fill" at bounding box center [471, 47] width 14 height 16
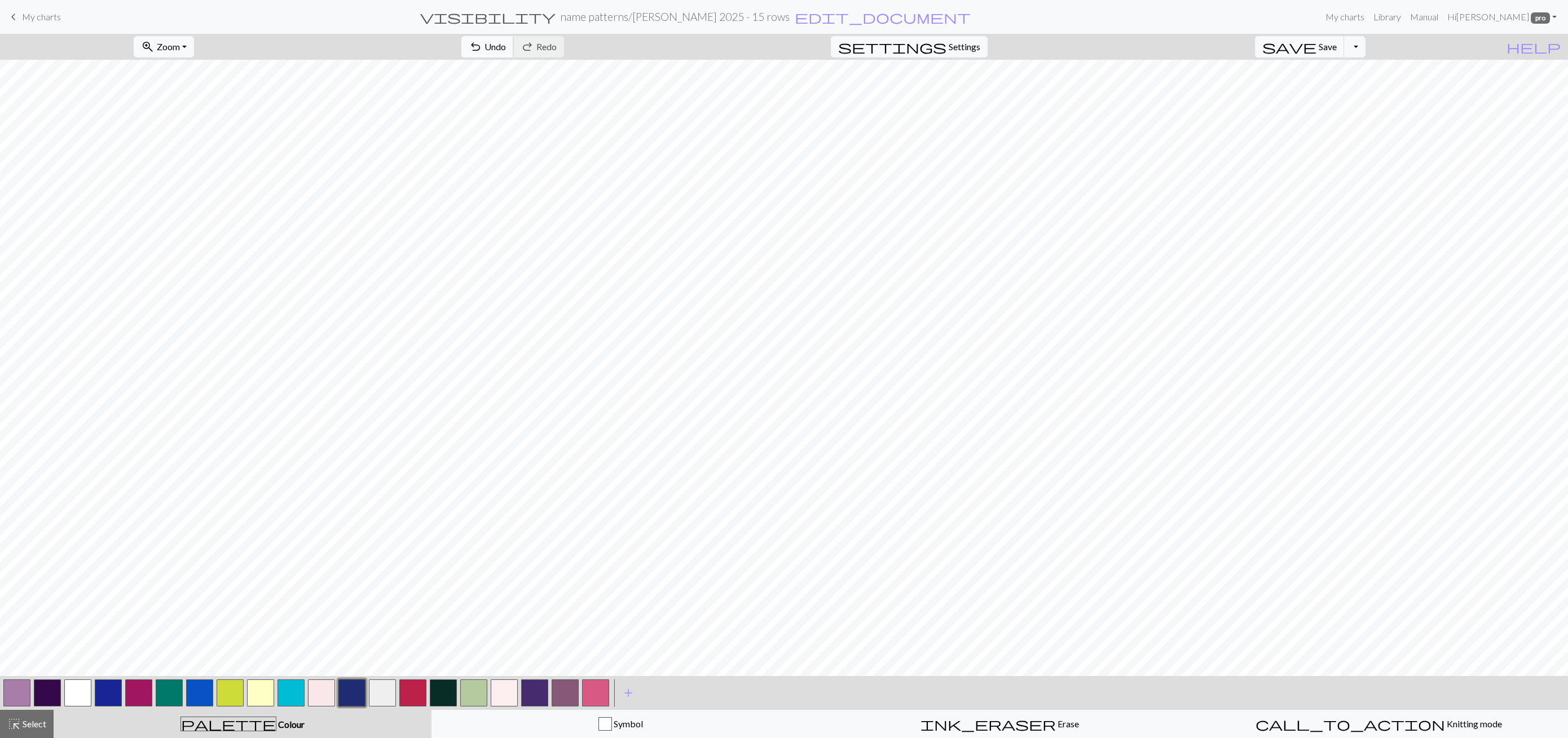
click at [506, 43] on span "Undo" at bounding box center [495, 46] width 22 height 10
click at [355, 44] on span "Paste" at bounding box center [366, 46] width 22 height 10
click at [63, 49] on span "Cancel" at bounding box center [49, 46] width 27 height 10
click at [506, 43] on span "Undo" at bounding box center [495, 46] width 22 height 10
drag, startPoint x: 31, startPoint y: 733, endPoint x: 39, endPoint y: 722, distance: 13.6
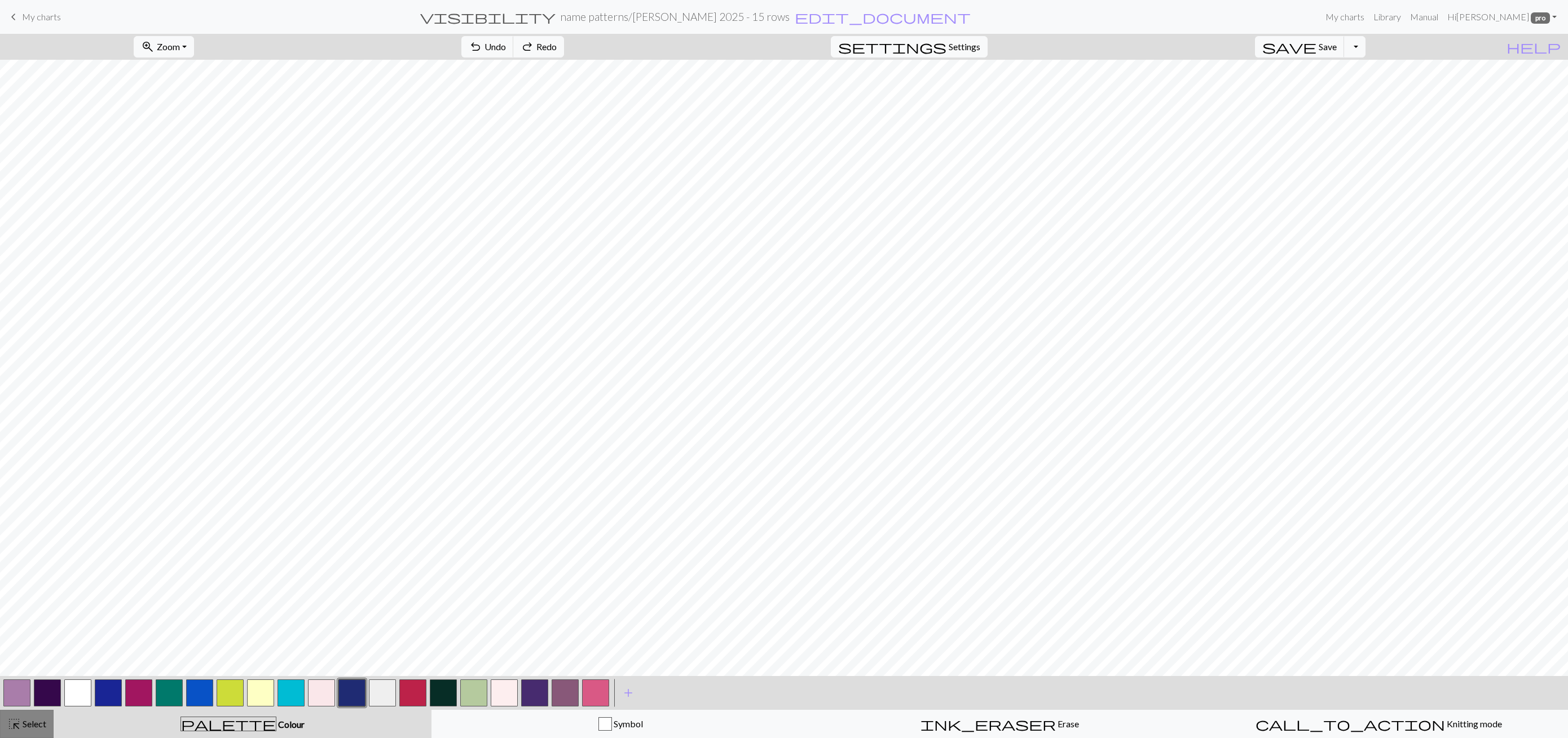
click at [29, 733] on button "highlight_alt Select Select" at bounding box center [27, 723] width 53 height 28
click at [779, 46] on span "flip" at bounding box center [787, 47] width 16 height 14
click at [707, 49] on span "Flip Horizontal" at bounding box center [736, 46] width 59 height 10
click at [793, 52] on span "Flip Vertical" at bounding box center [817, 46] width 47 height 10
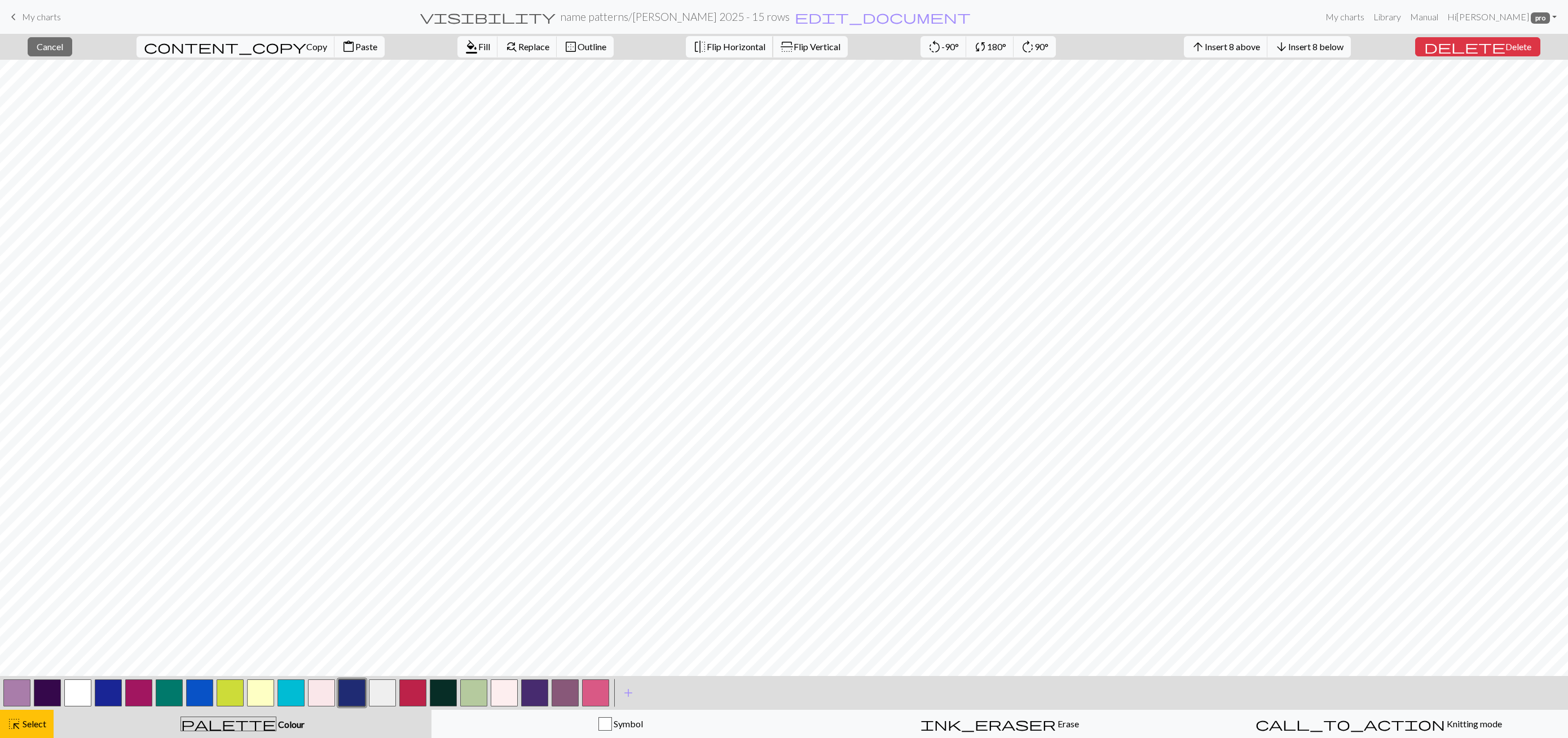
click at [707, 49] on span "Flip Horizontal" at bounding box center [736, 46] width 59 height 10
click at [72, 52] on button "close Cancel" at bounding box center [49, 47] width 44 height 19
click at [539, 694] on button "button" at bounding box center [535, 693] width 27 height 27
click at [465, 48] on span "format_color_fill" at bounding box center [471, 47] width 14 height 16
click at [478, 44] on span "Fill" at bounding box center [484, 46] width 12 height 10
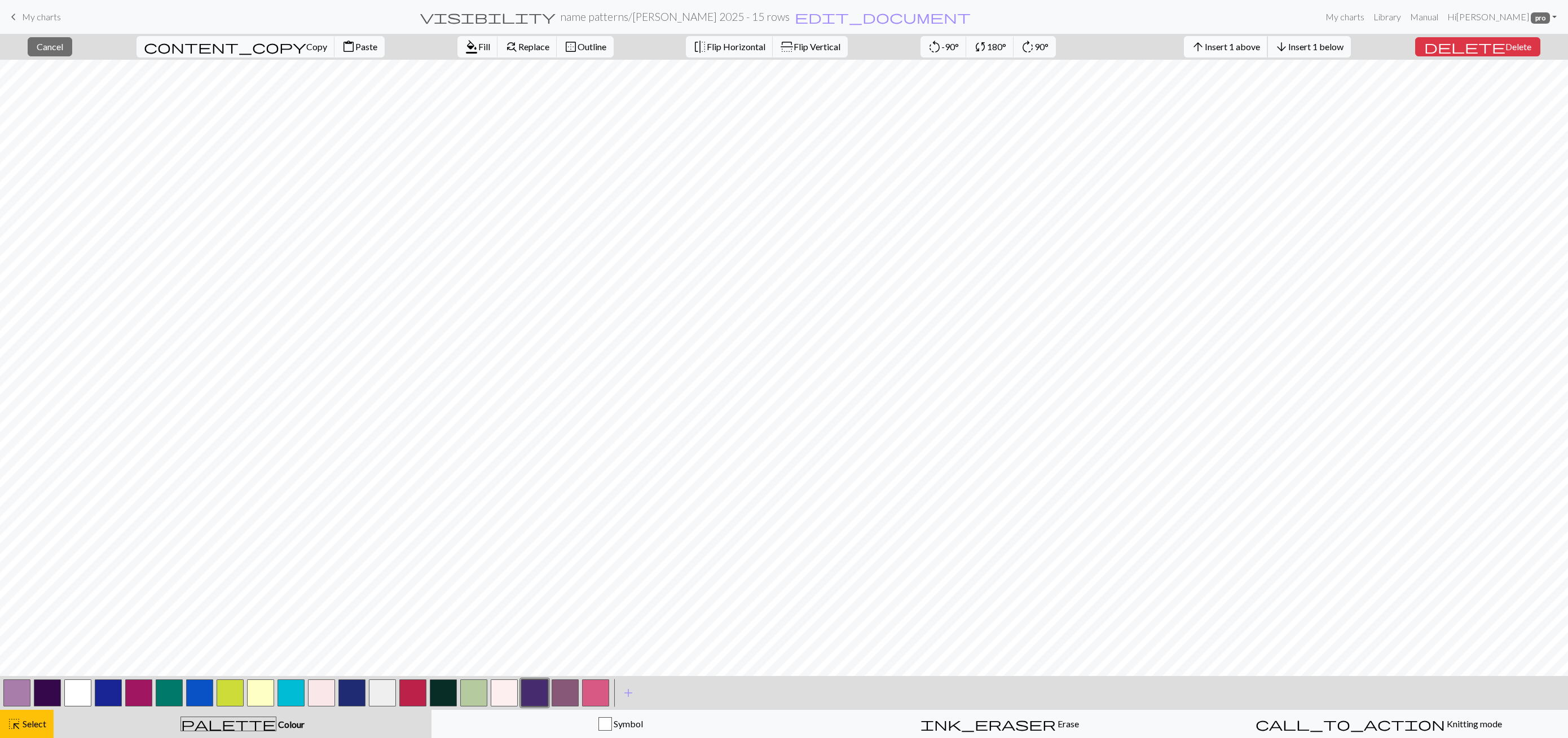
click at [1260, 42] on span "Insert 1 above" at bounding box center [1232, 46] width 55 height 10
click at [1236, 46] on span "Insert 1 above" at bounding box center [1232, 46] width 55 height 10
click at [1488, 44] on span "delete" at bounding box center [1465, 47] width 82 height 16
click at [1316, 48] on span "save" at bounding box center [1288, 47] width 54 height 16
click at [84, 683] on button "button" at bounding box center [78, 693] width 27 height 27
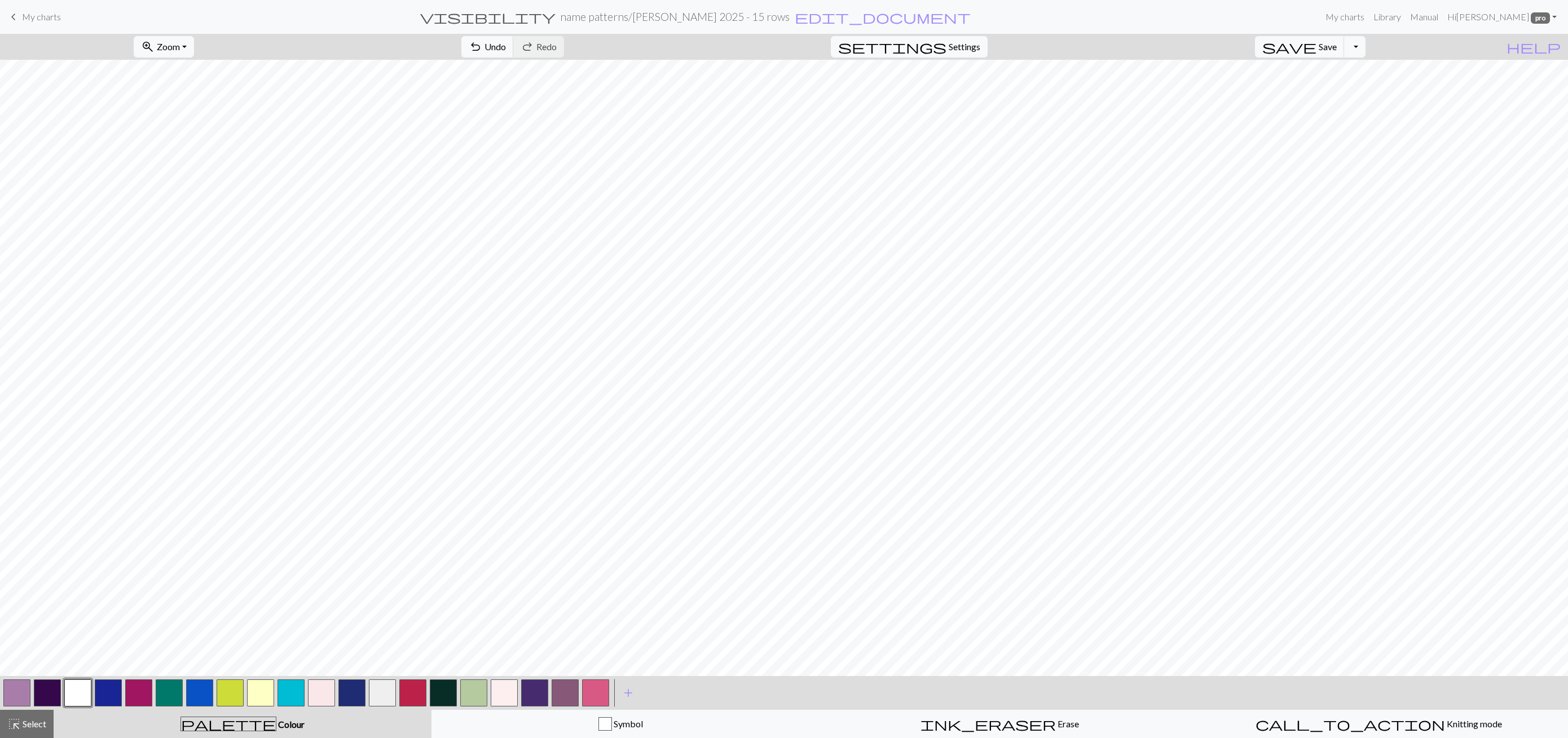
click at [19, 691] on button "button" at bounding box center [17, 693] width 27 height 27
click at [80, 691] on button "button" at bounding box center [78, 693] width 27 height 27
drag, startPoint x: 16, startPoint y: 686, endPoint x: 26, endPoint y: 682, distance: 10.8
click at [26, 682] on button "button" at bounding box center [17, 693] width 27 height 27
click at [75, 703] on button "button" at bounding box center [78, 693] width 27 height 27
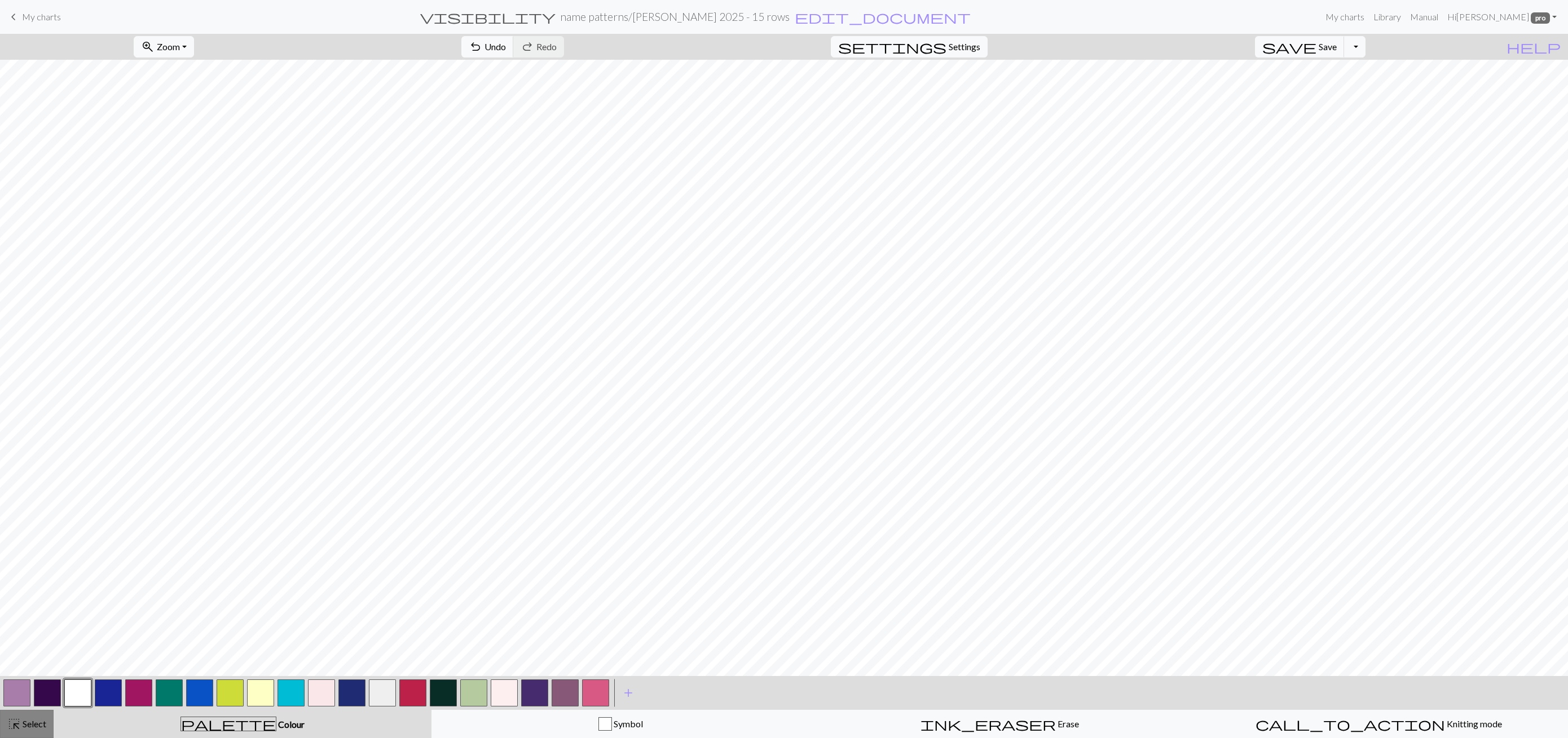
drag, startPoint x: 16, startPoint y: 719, endPoint x: 25, endPoint y: 714, distance: 10.3
click at [17, 719] on span "highlight_alt" at bounding box center [14, 724] width 14 height 16
click at [716, 46] on span "Fill" at bounding box center [721, 46] width 12 height 10
click at [482, 45] on span "undo" at bounding box center [475, 47] width 14 height 16
drag, startPoint x: 40, startPoint y: 727, endPoint x: 20, endPoint y: 708, distance: 27.6
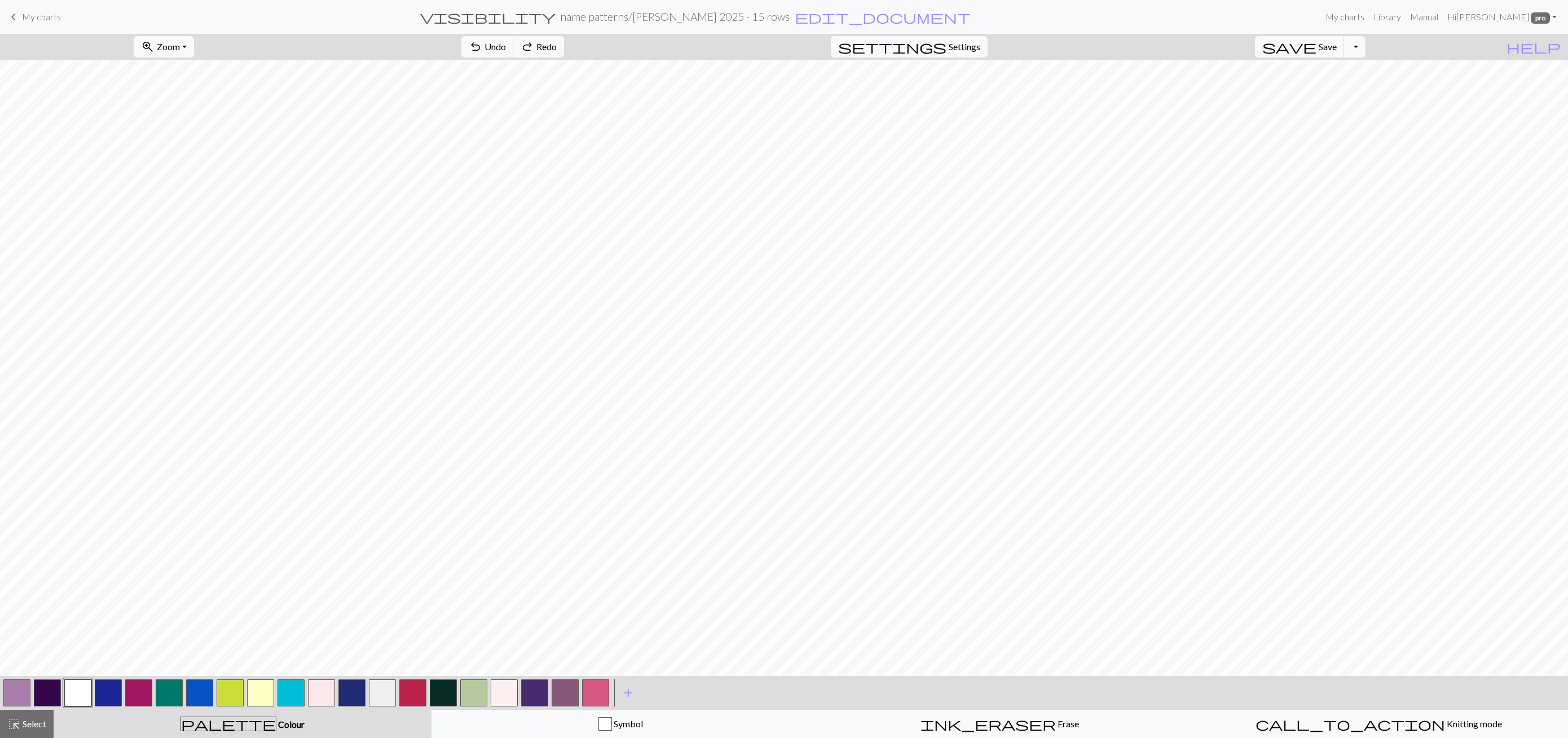
click at [39, 727] on span "Select" at bounding box center [33, 723] width 25 height 10
click at [13, 689] on button "button" at bounding box center [17, 693] width 27 height 27
click at [716, 44] on span "Fill" at bounding box center [721, 46] width 12 height 10
click at [1342, 52] on button "save Save Save" at bounding box center [1299, 47] width 90 height 22
click at [84, 692] on button "button" at bounding box center [78, 693] width 27 height 27
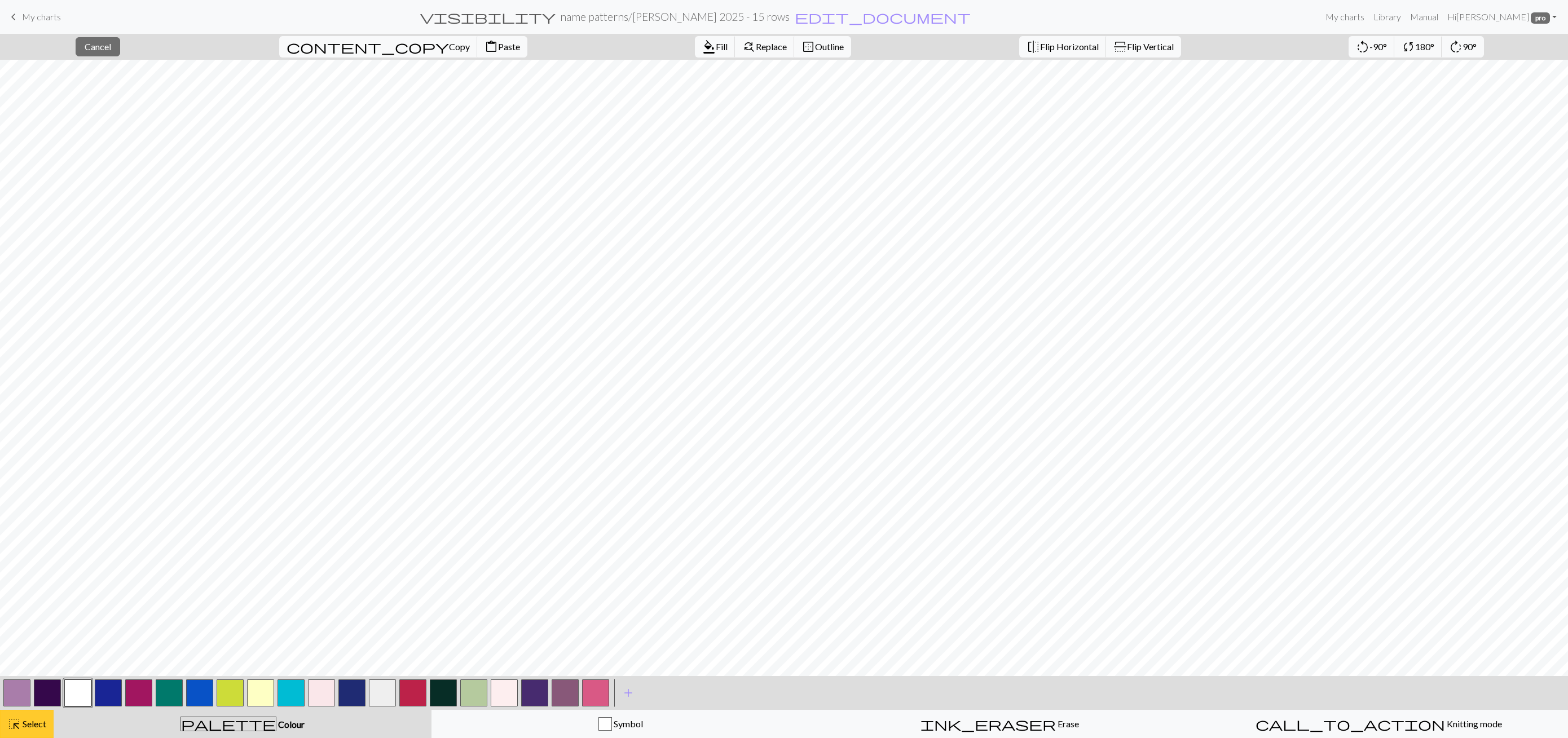
drag, startPoint x: 36, startPoint y: 723, endPoint x: 48, endPoint y: 722, distance: 12.0
click at [36, 723] on span "Select" at bounding box center [33, 723] width 25 height 10
click at [514, 52] on button "undo Undo Undo" at bounding box center [487, 47] width 53 height 22
drag, startPoint x: 15, startPoint y: 725, endPoint x: 28, endPoint y: 720, distance: 13.9
click at [15, 725] on span "highlight_alt" at bounding box center [14, 724] width 14 height 16
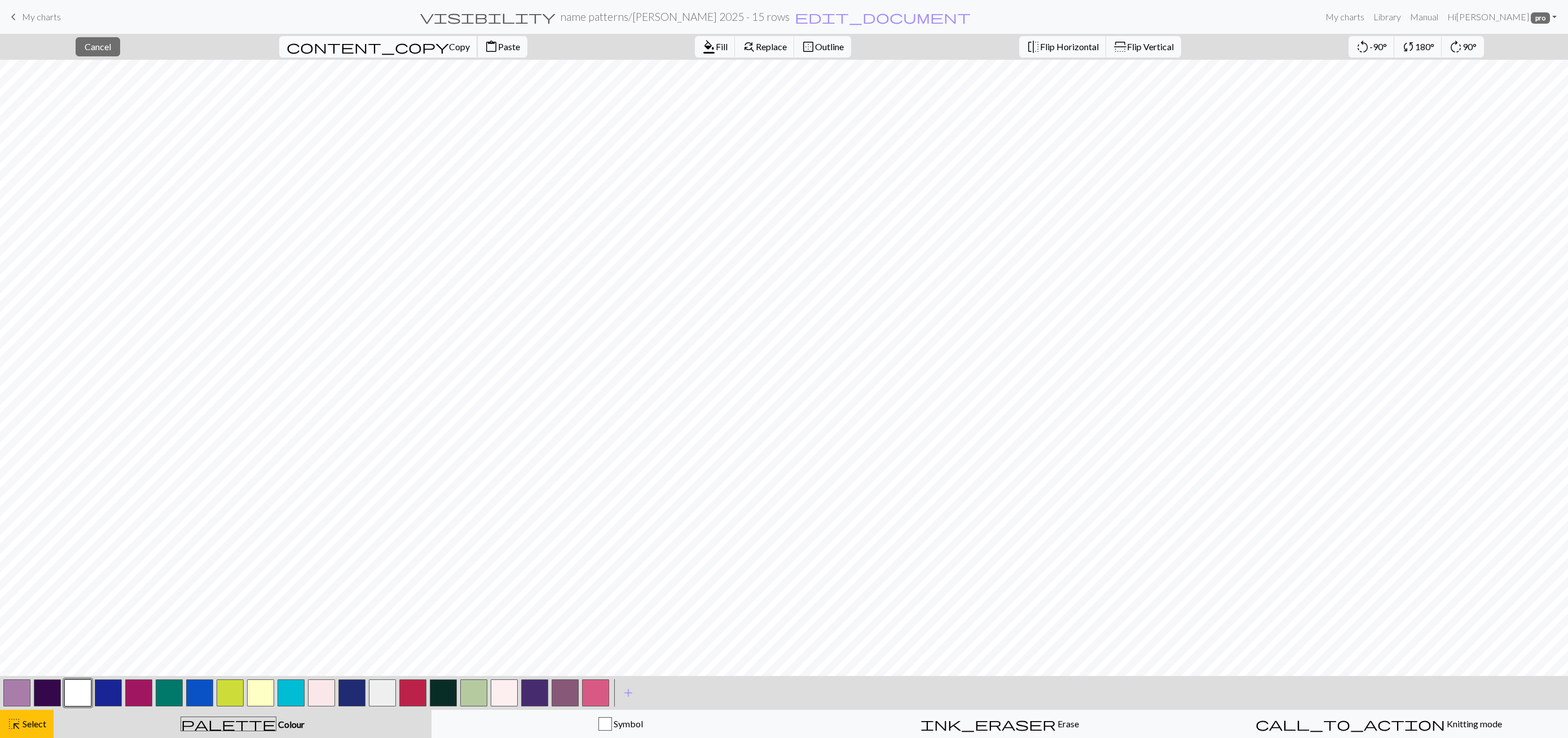
click at [334, 47] on span "content_copy" at bounding box center [368, 47] width 162 height 16
click at [498, 49] on span "Paste" at bounding box center [508, 46] width 22 height 10
click at [477, 52] on button "content_paste Paste" at bounding box center [502, 47] width 50 height 22
click at [21, 697] on button "button" at bounding box center [17, 693] width 27 height 27
click at [716, 47] on span "Fill" at bounding box center [721, 46] width 12 height 10
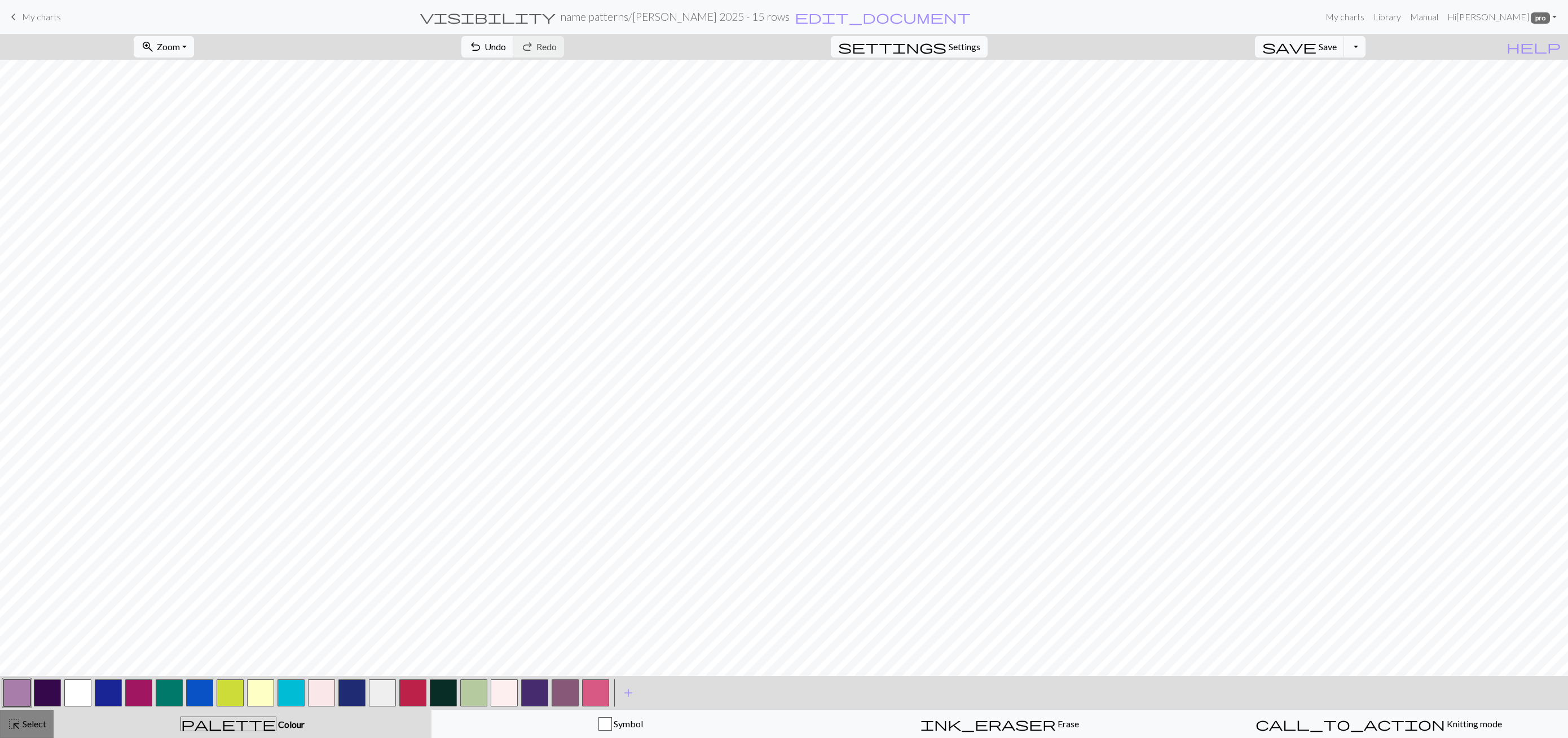
click at [22, 722] on div "highlight_alt Select Select" at bounding box center [27, 723] width 39 height 14
click at [1024, 52] on button "flip Flip Horizontal" at bounding box center [1062, 47] width 87 height 22
click at [111, 50] on span "Cancel" at bounding box center [98, 46] width 27 height 10
click at [506, 47] on span "Undo" at bounding box center [495, 46] width 22 height 10
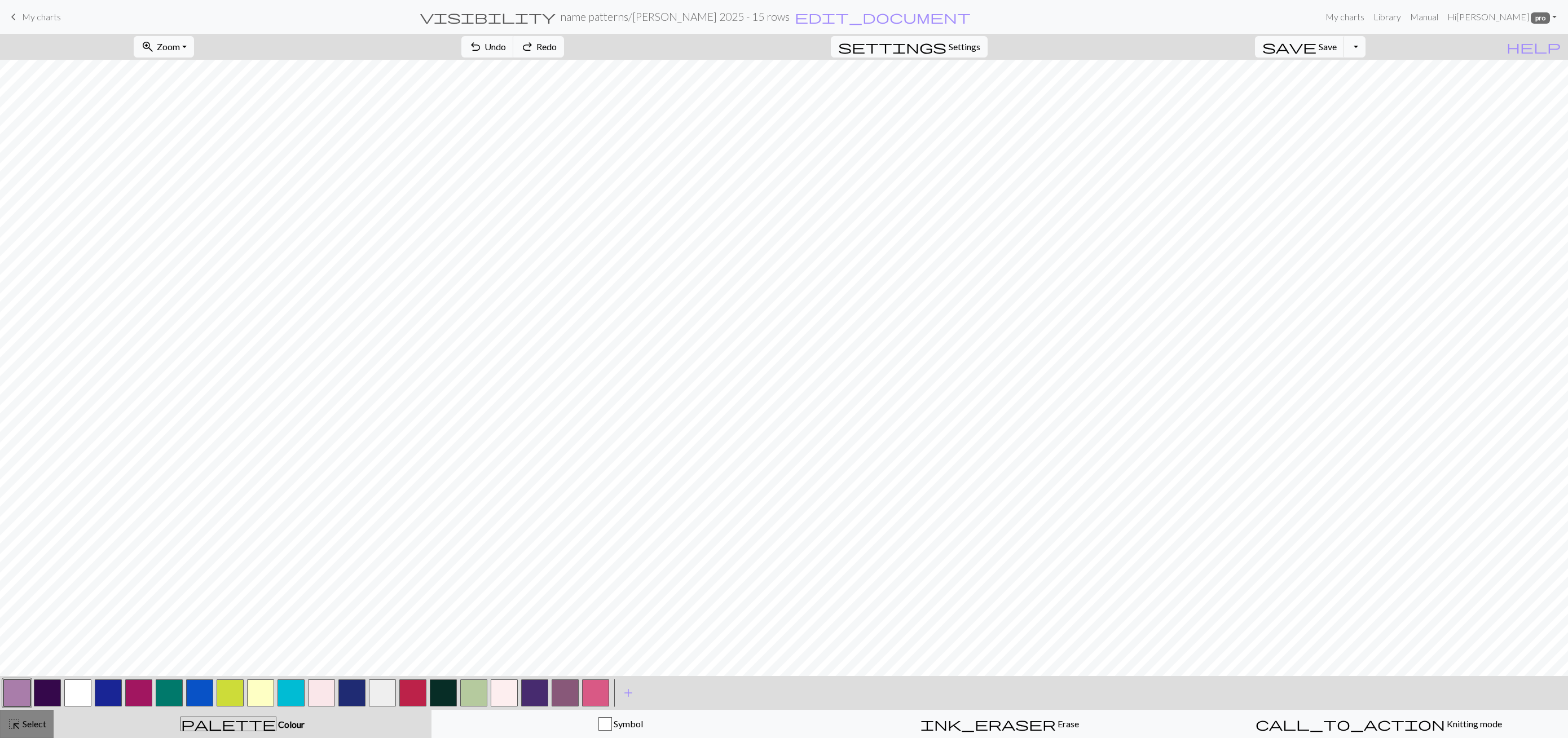
drag, startPoint x: 40, startPoint y: 722, endPoint x: 49, endPoint y: 719, distance: 9.5
click at [49, 719] on button "highlight_alt Select Select" at bounding box center [27, 723] width 53 height 28
click at [98, 43] on span "Cancel" at bounding box center [98, 46] width 27 height 10
click at [19, 690] on button "button" at bounding box center [17, 693] width 27 height 27
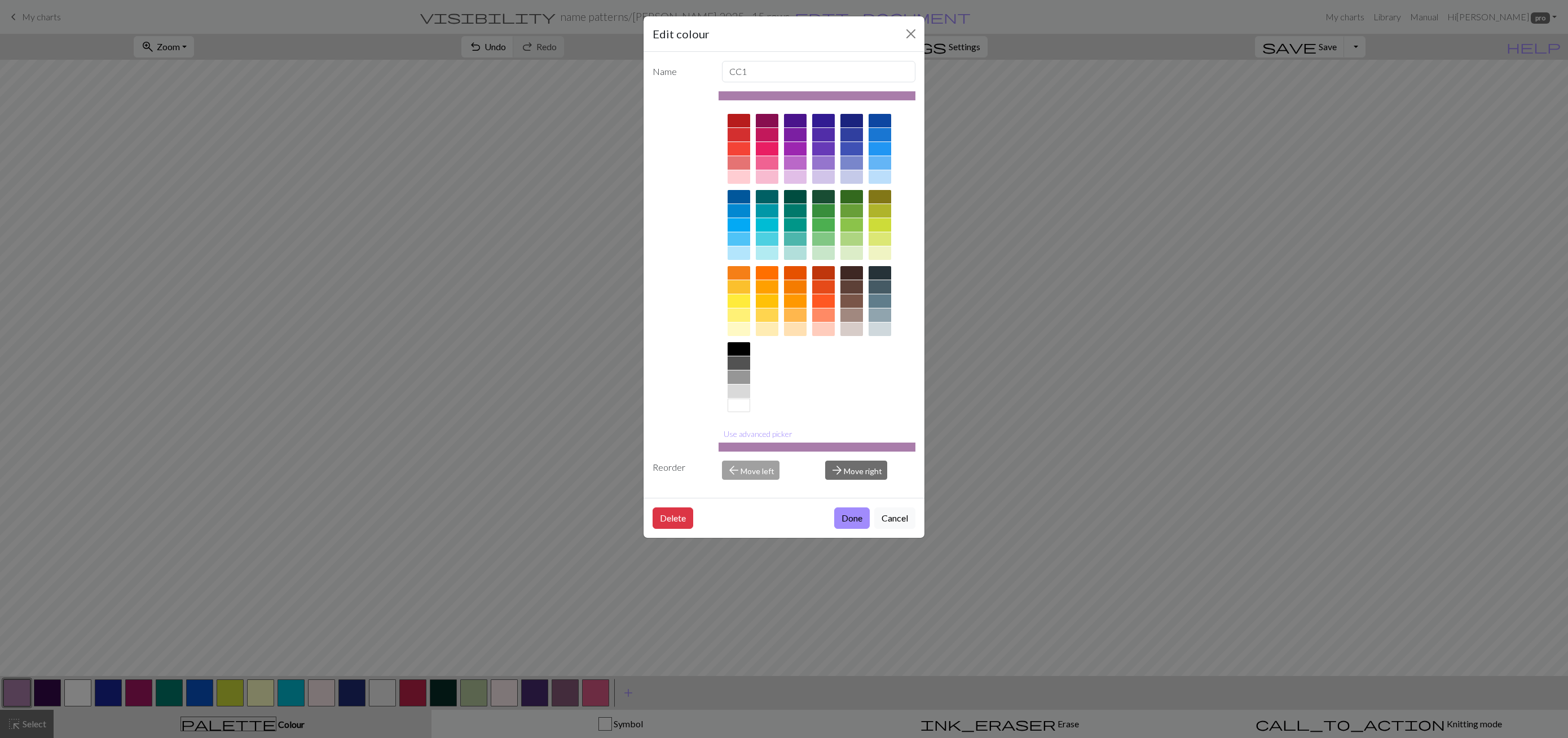
click at [1426, 338] on div "Edit colour Name CC1 Use advanced picker Reorder arrow_back Move left arrow_for…" at bounding box center [784, 369] width 1568 height 738
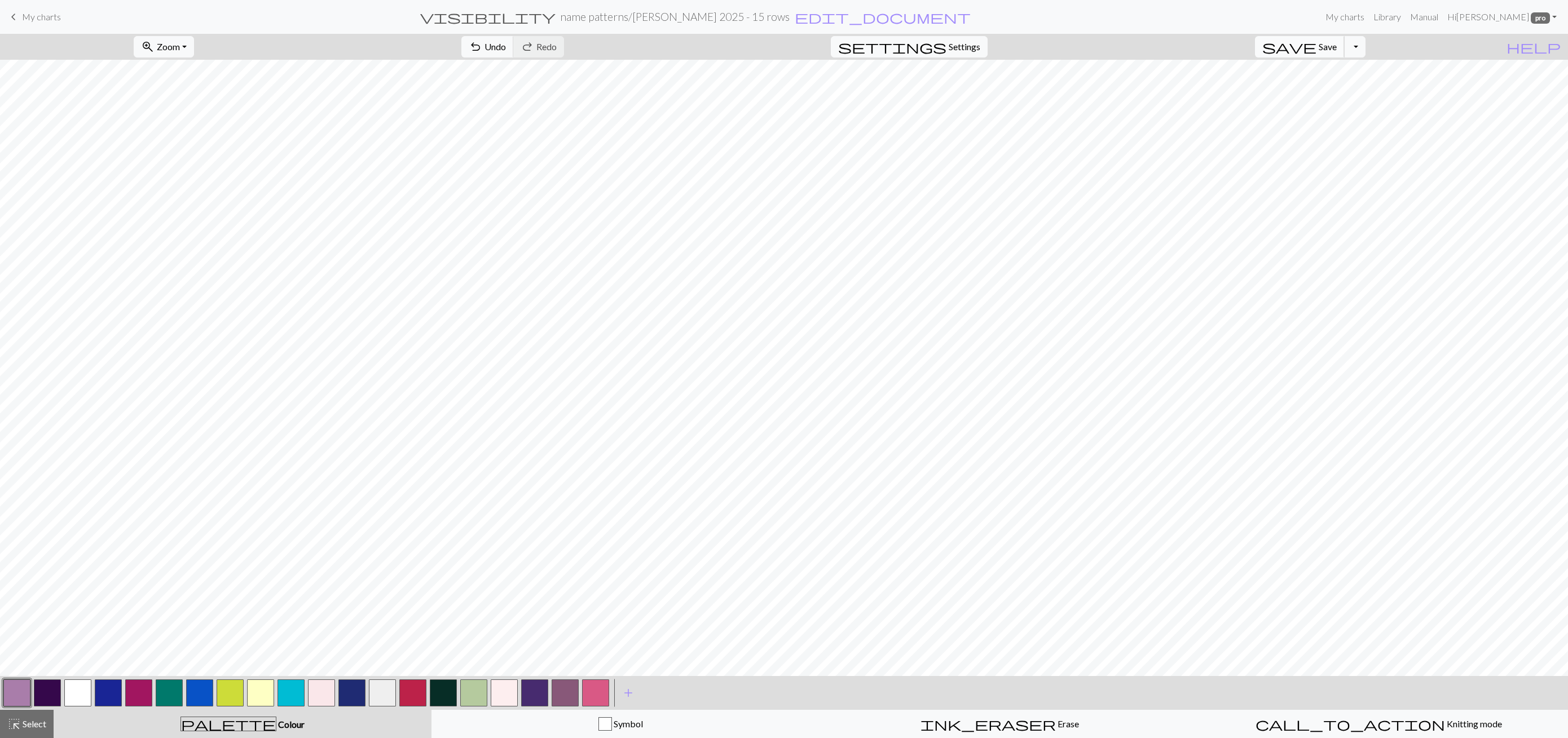
click at [1316, 46] on span "save" at bounding box center [1288, 47] width 54 height 16
